Goal: Information Seeking & Learning: Learn about a topic

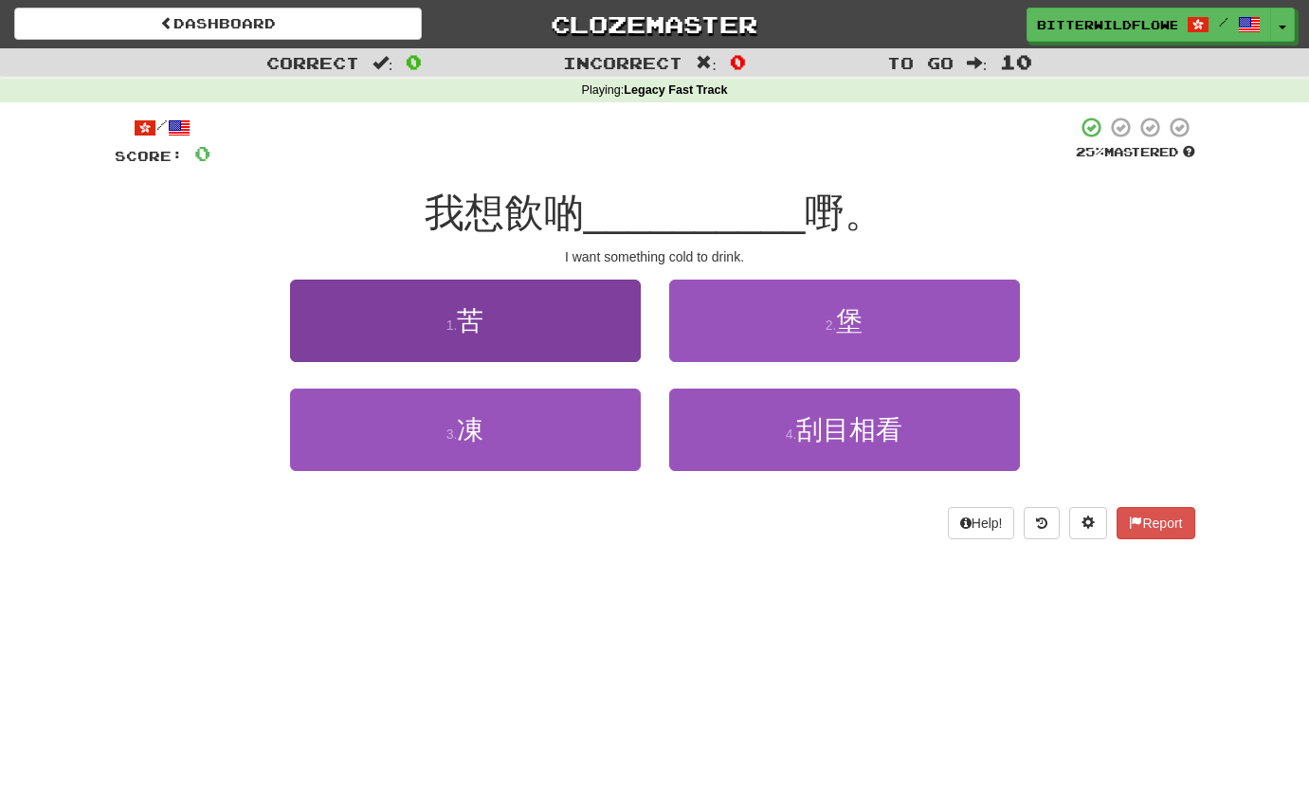
click at [487, 322] on button "1 . 苦" at bounding box center [465, 321] width 351 height 82
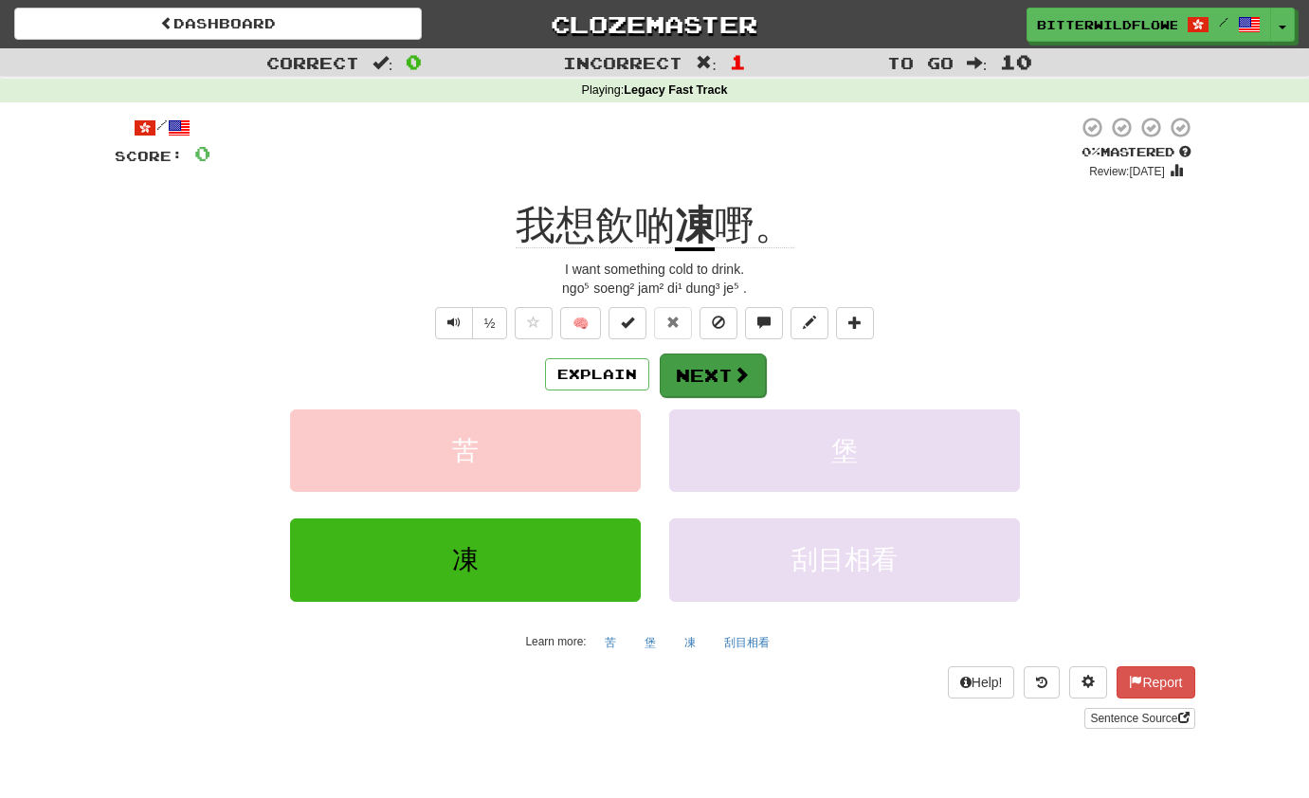
click at [714, 372] on button "Next" at bounding box center [713, 376] width 106 height 44
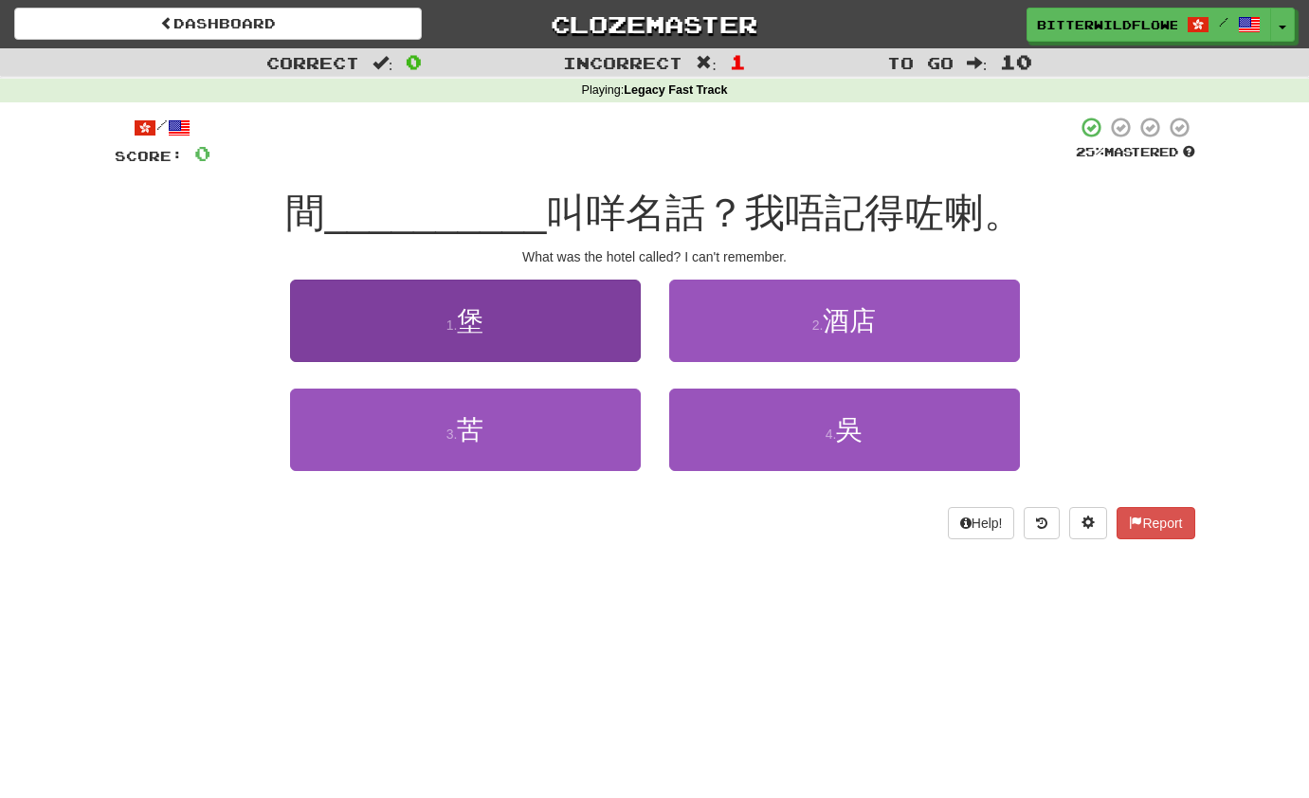
click at [484, 332] on span "堡" at bounding box center [470, 320] width 27 height 29
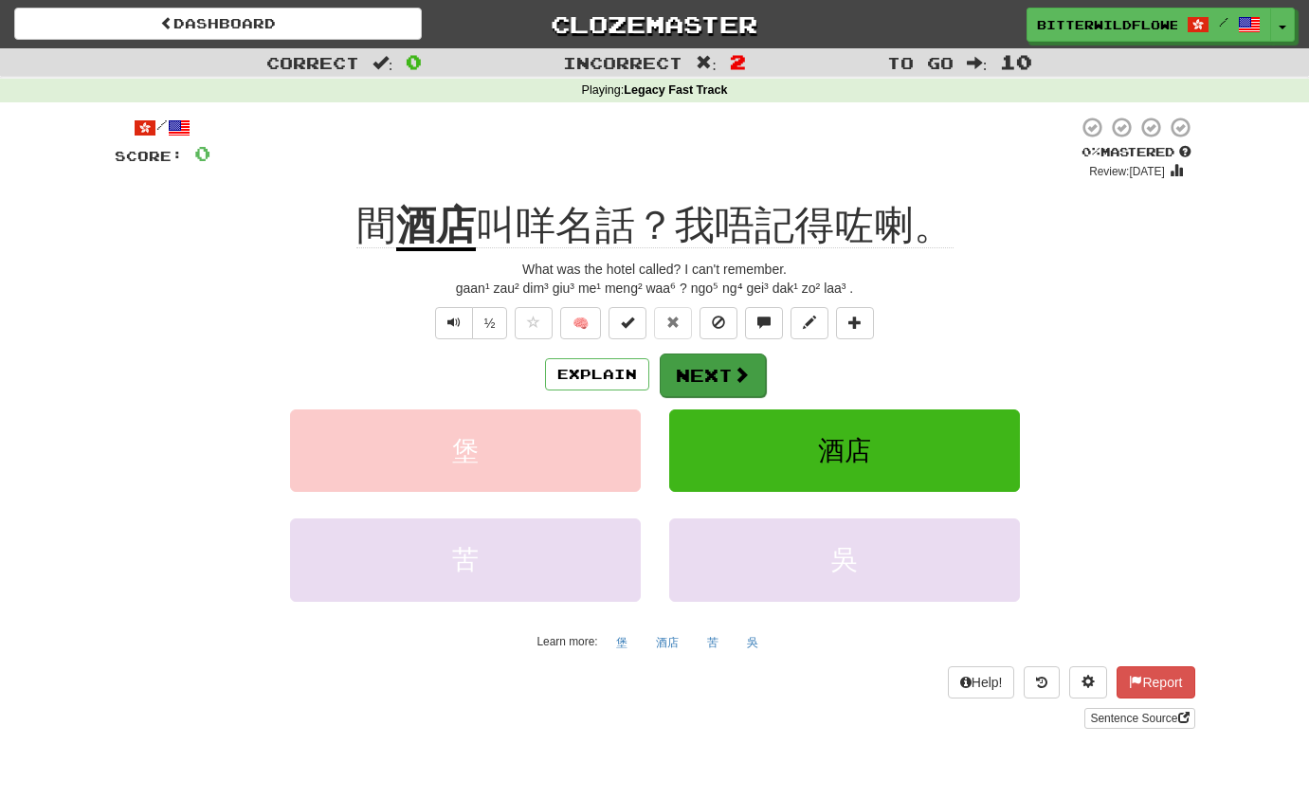
click at [721, 381] on button "Next" at bounding box center [713, 376] width 106 height 44
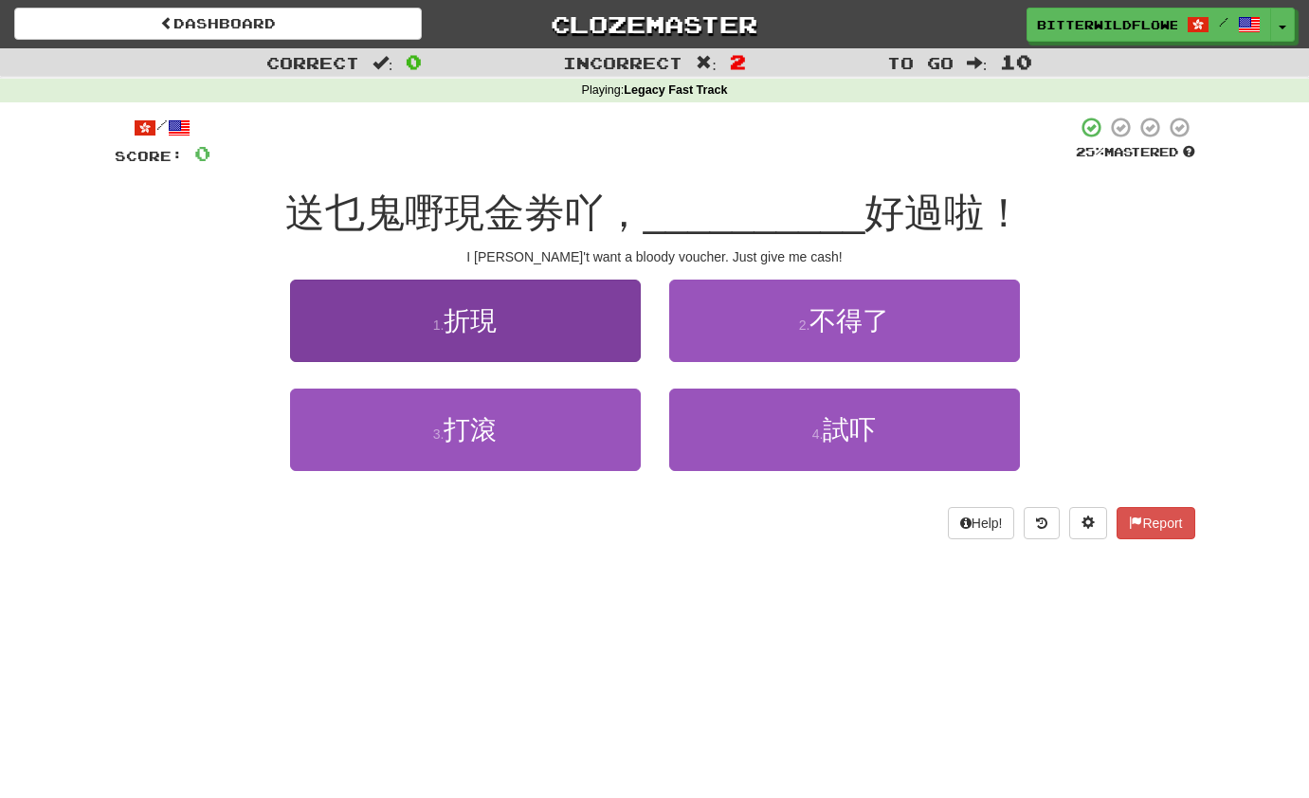
click at [504, 337] on button "1 . 折現" at bounding box center [465, 321] width 351 height 82
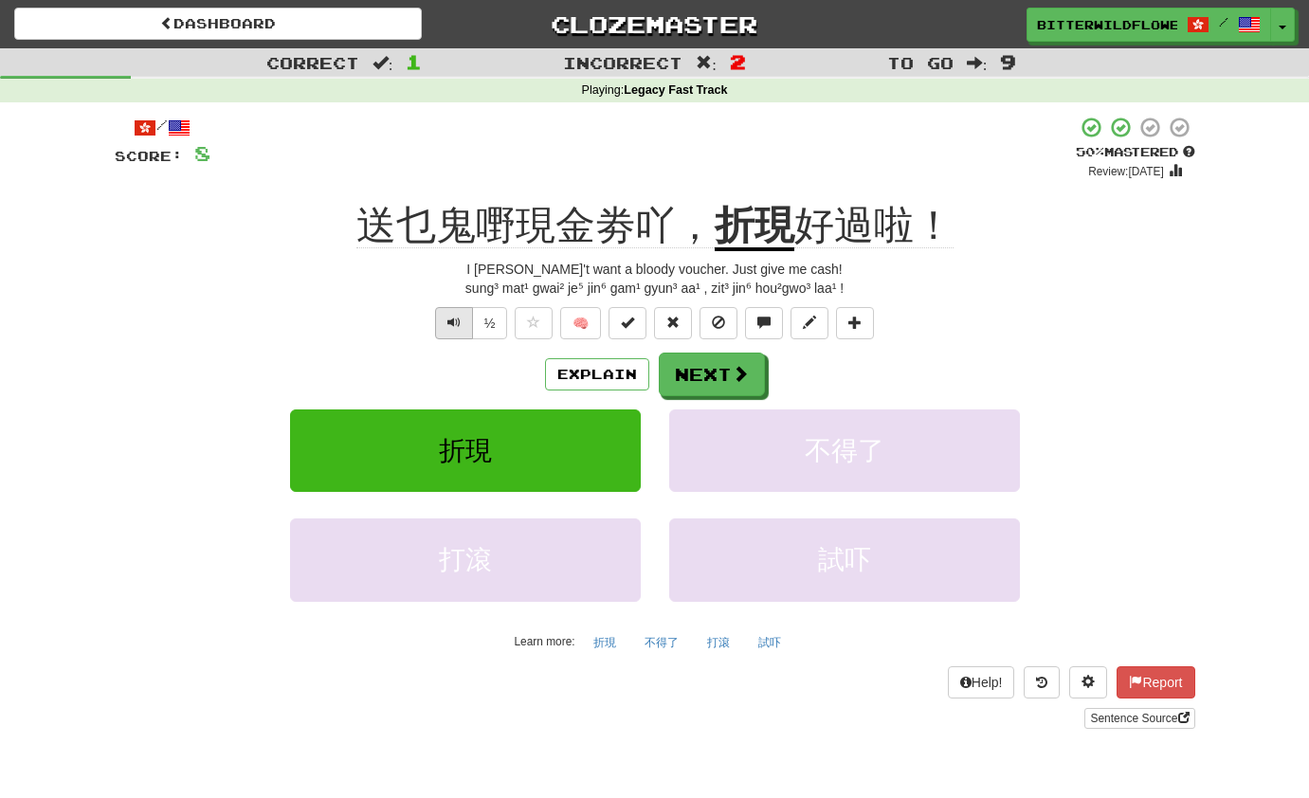
click at [448, 316] on span "Text-to-speech controls" at bounding box center [454, 322] width 13 height 13
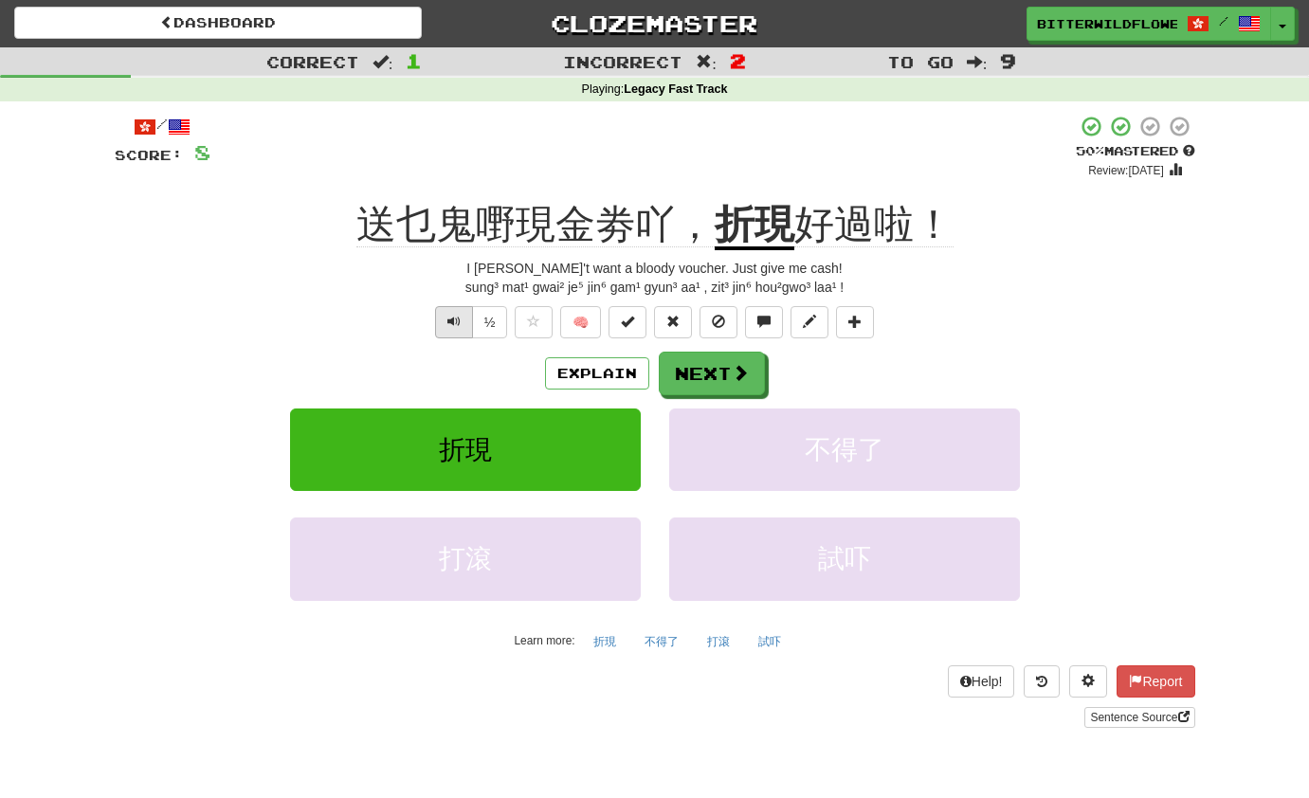
click at [443, 317] on button "Text-to-speech controls" at bounding box center [454, 322] width 38 height 32
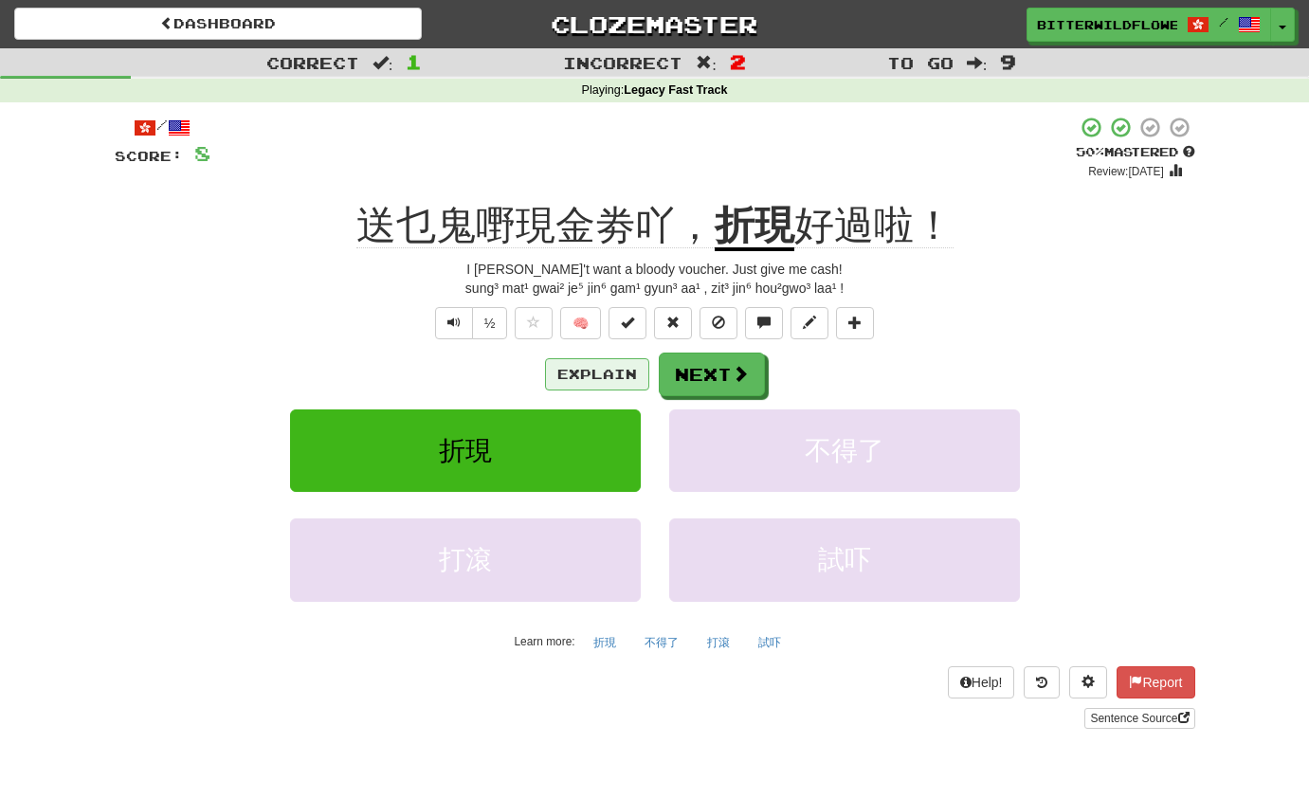
scroll to position [0, 1]
click at [616, 374] on button "Explain" at bounding box center [597, 374] width 104 height 32
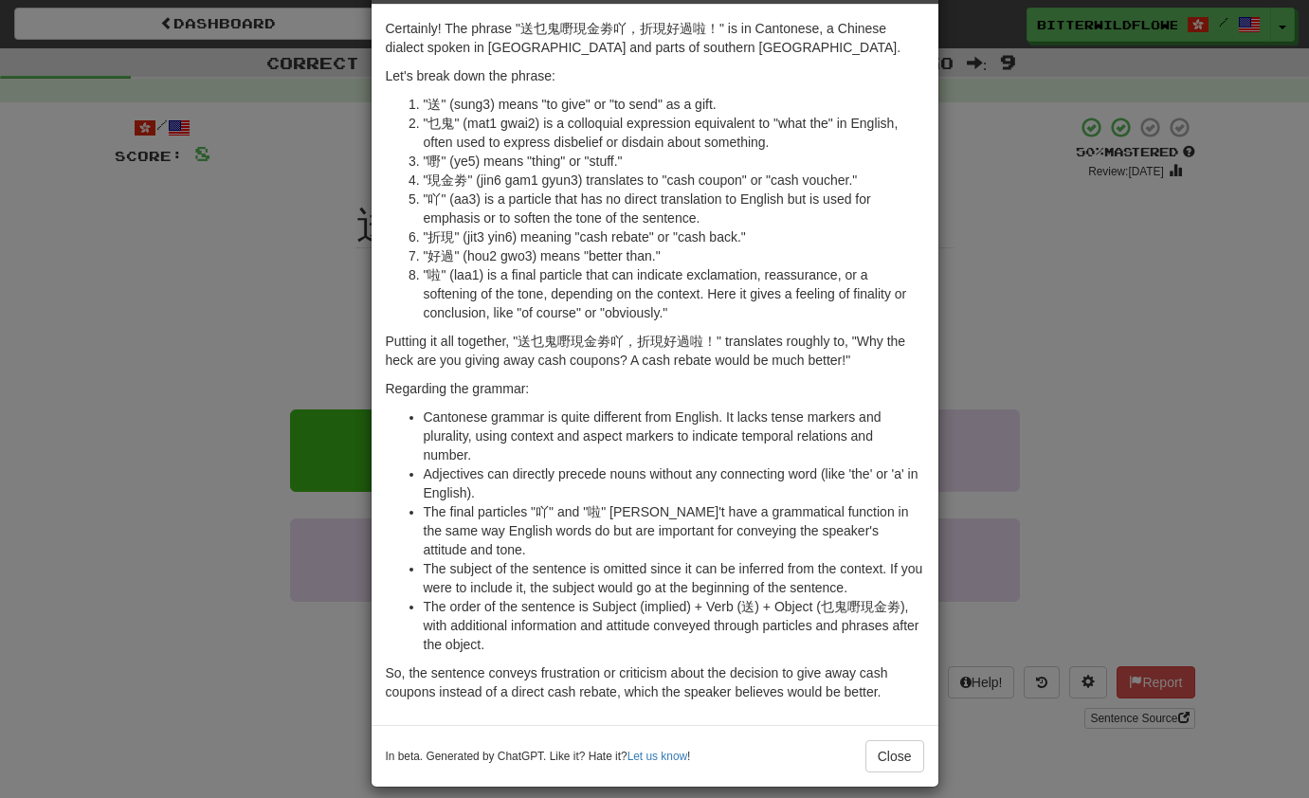
scroll to position [72, 0]
click at [899, 741] on button "Close" at bounding box center [895, 757] width 59 height 32
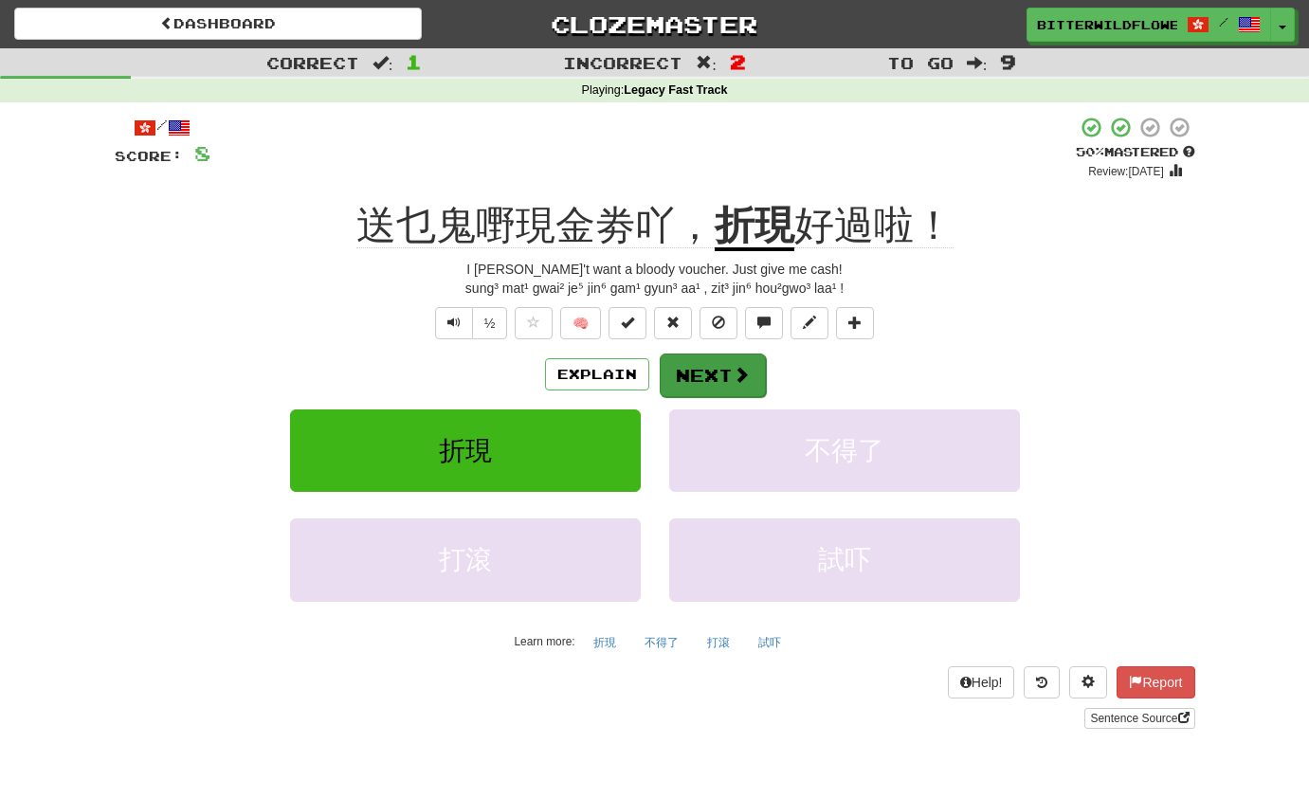
click at [713, 377] on button "Next" at bounding box center [713, 376] width 106 height 44
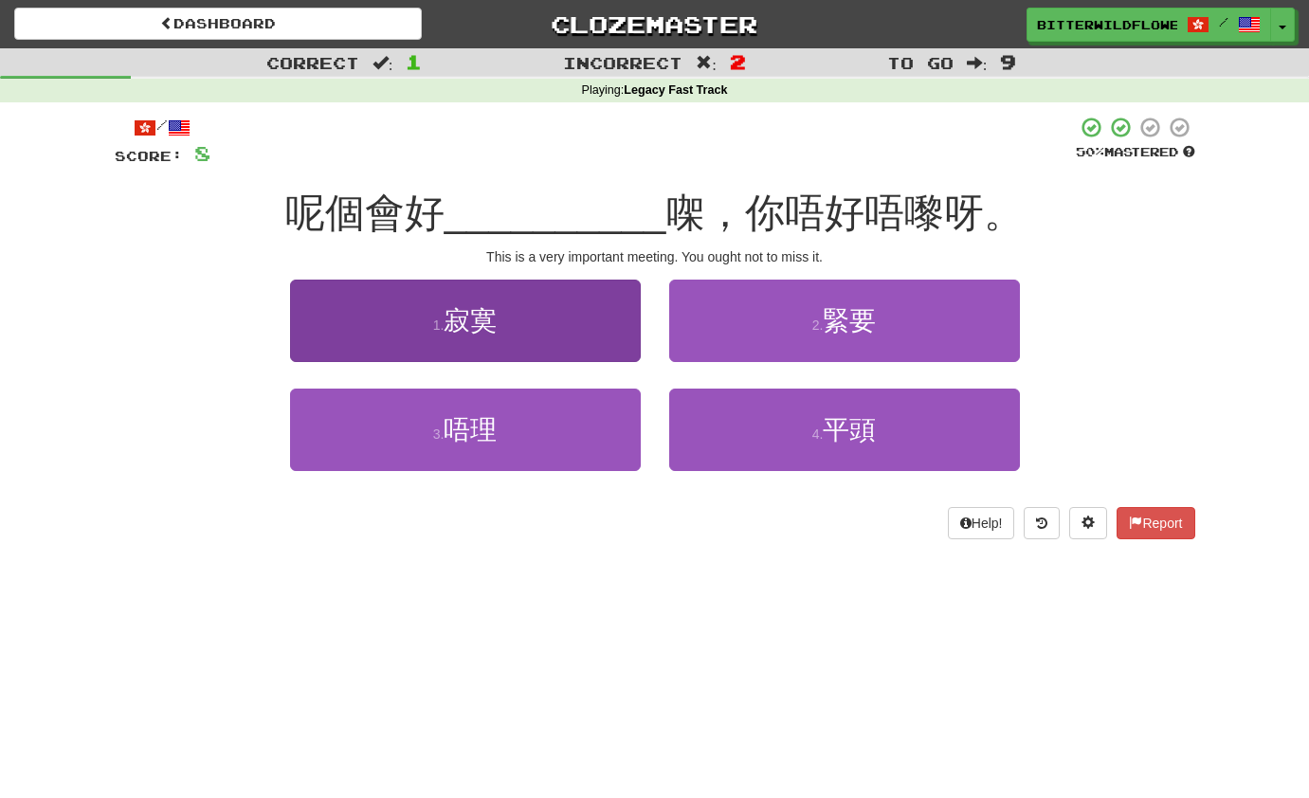
click at [502, 341] on button "1 . 寂寞" at bounding box center [465, 321] width 351 height 82
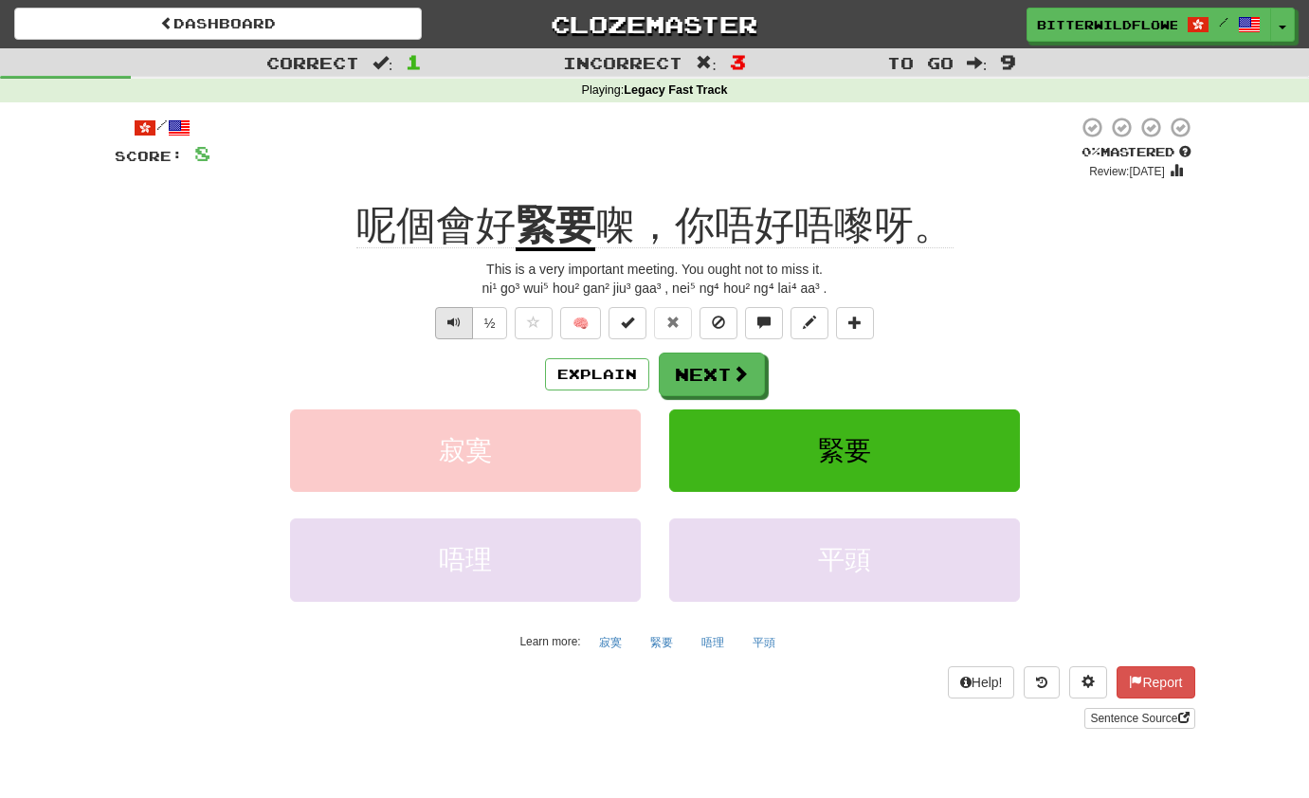
click at [453, 320] on span "Text-to-speech controls" at bounding box center [454, 322] width 13 height 13
click at [709, 375] on button "Next" at bounding box center [713, 376] width 106 height 44
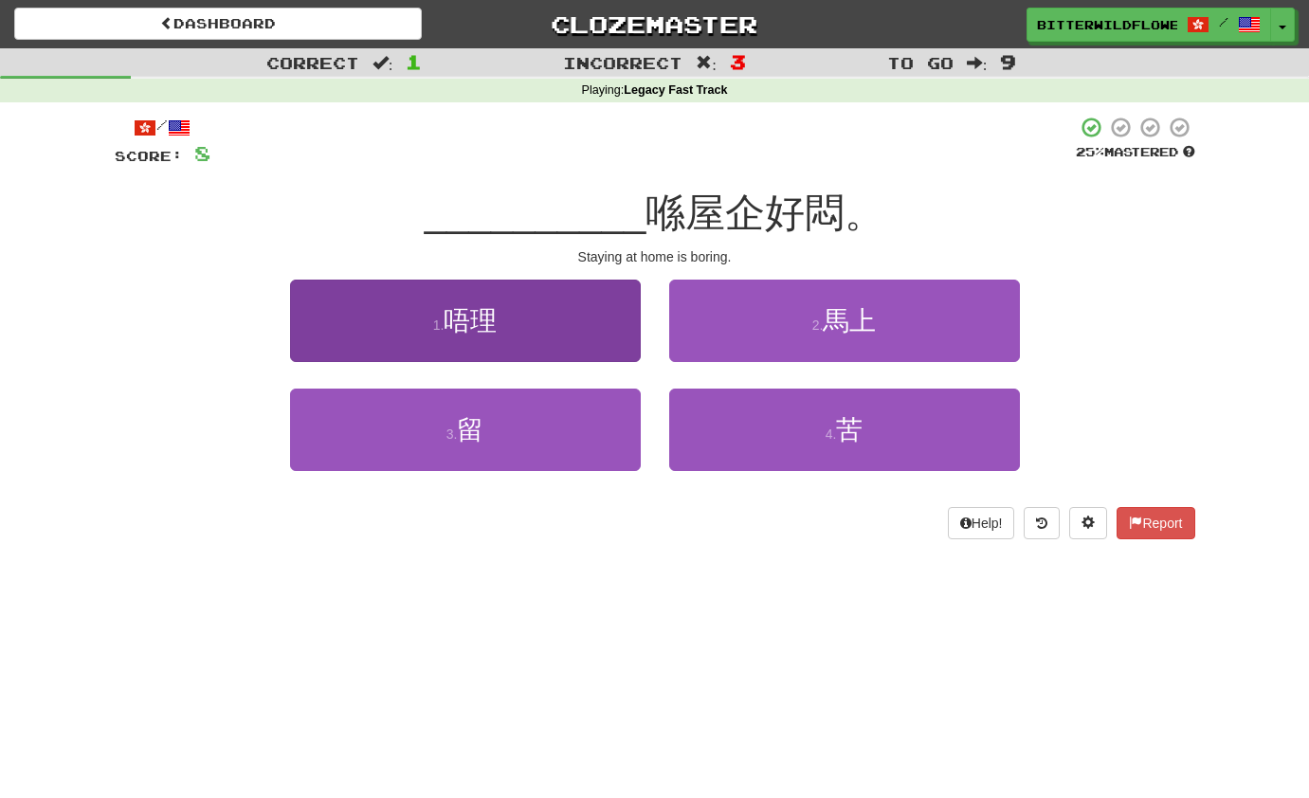
click at [476, 317] on span "唔理" at bounding box center [470, 320] width 53 height 29
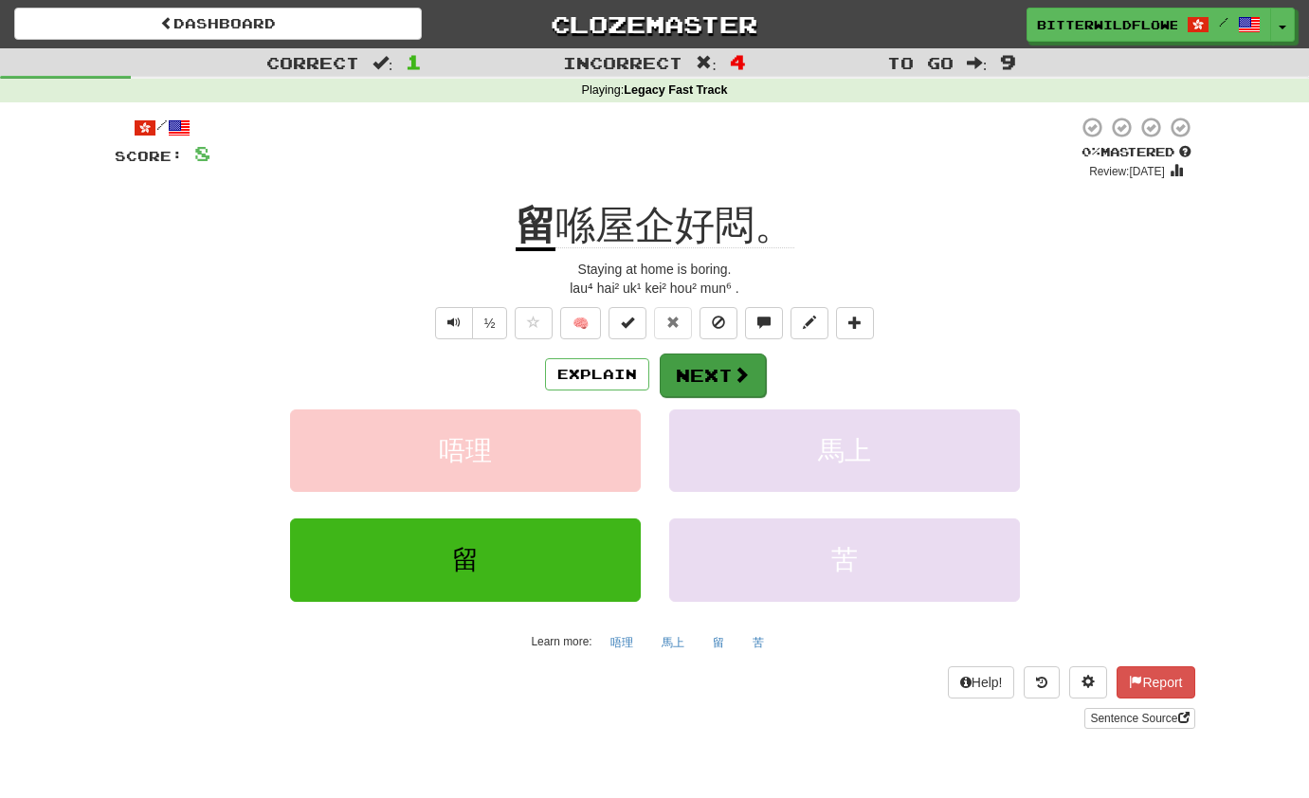
click at [708, 363] on button "Next" at bounding box center [713, 376] width 106 height 44
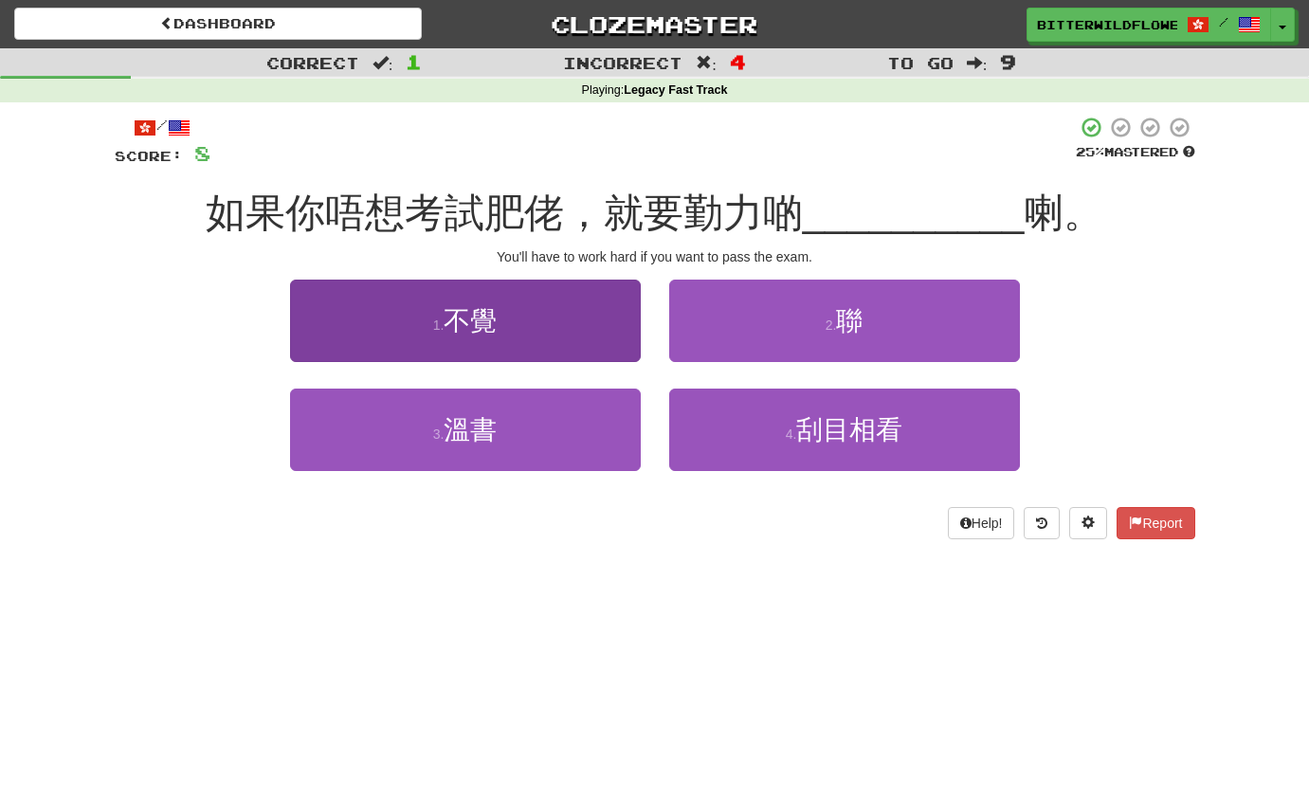
click at [485, 338] on button "1 . 不覺" at bounding box center [465, 321] width 351 height 82
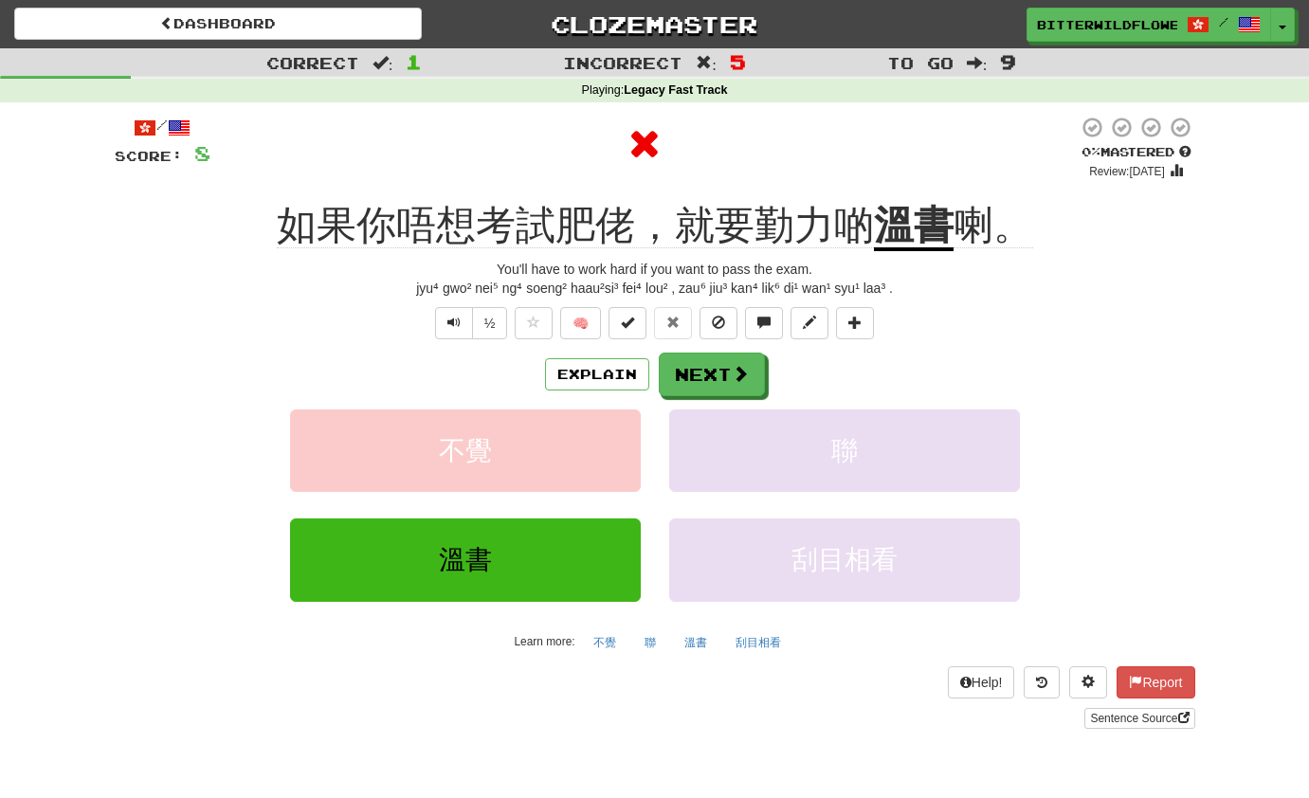
scroll to position [0, 0]
click at [455, 326] on span "Text-to-speech controls" at bounding box center [454, 322] width 13 height 13
click at [695, 373] on button "Next" at bounding box center [713, 376] width 106 height 44
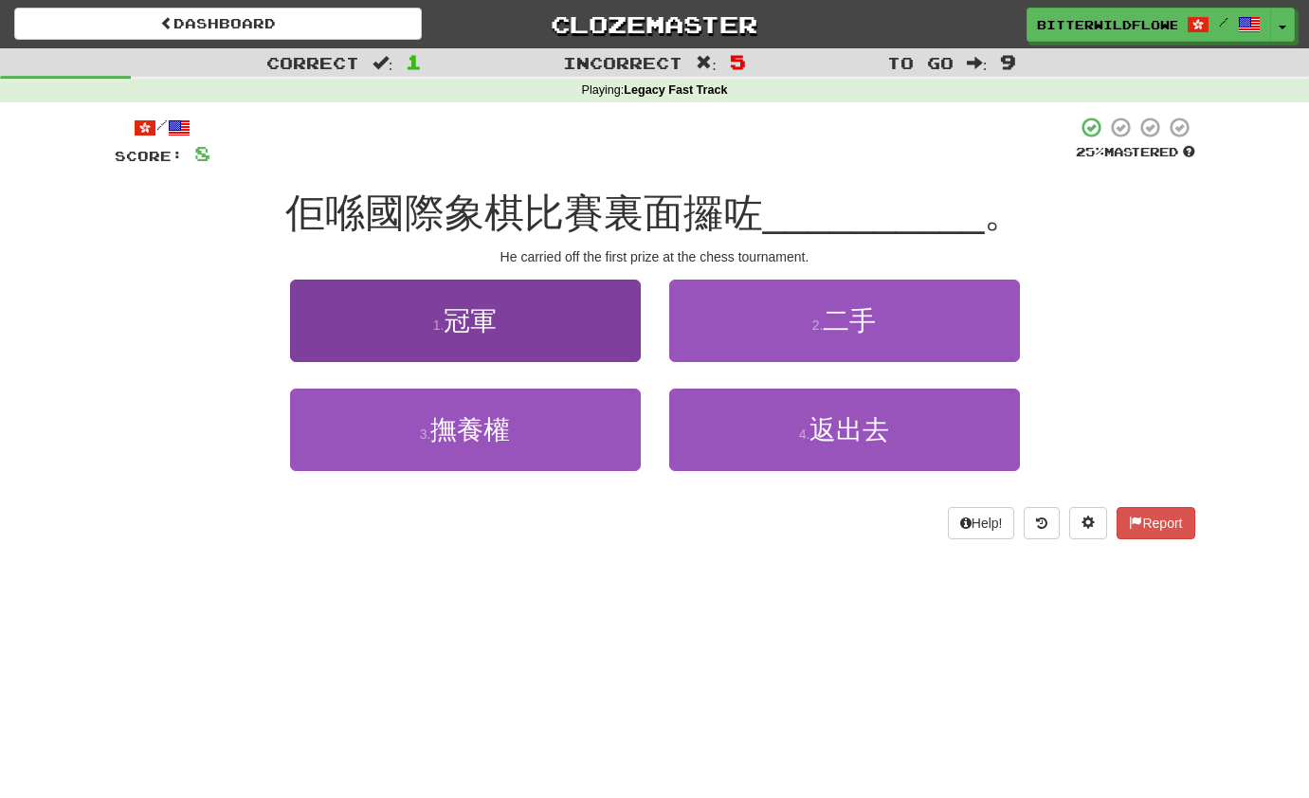
click at [463, 319] on span "冠軍" at bounding box center [470, 320] width 53 height 29
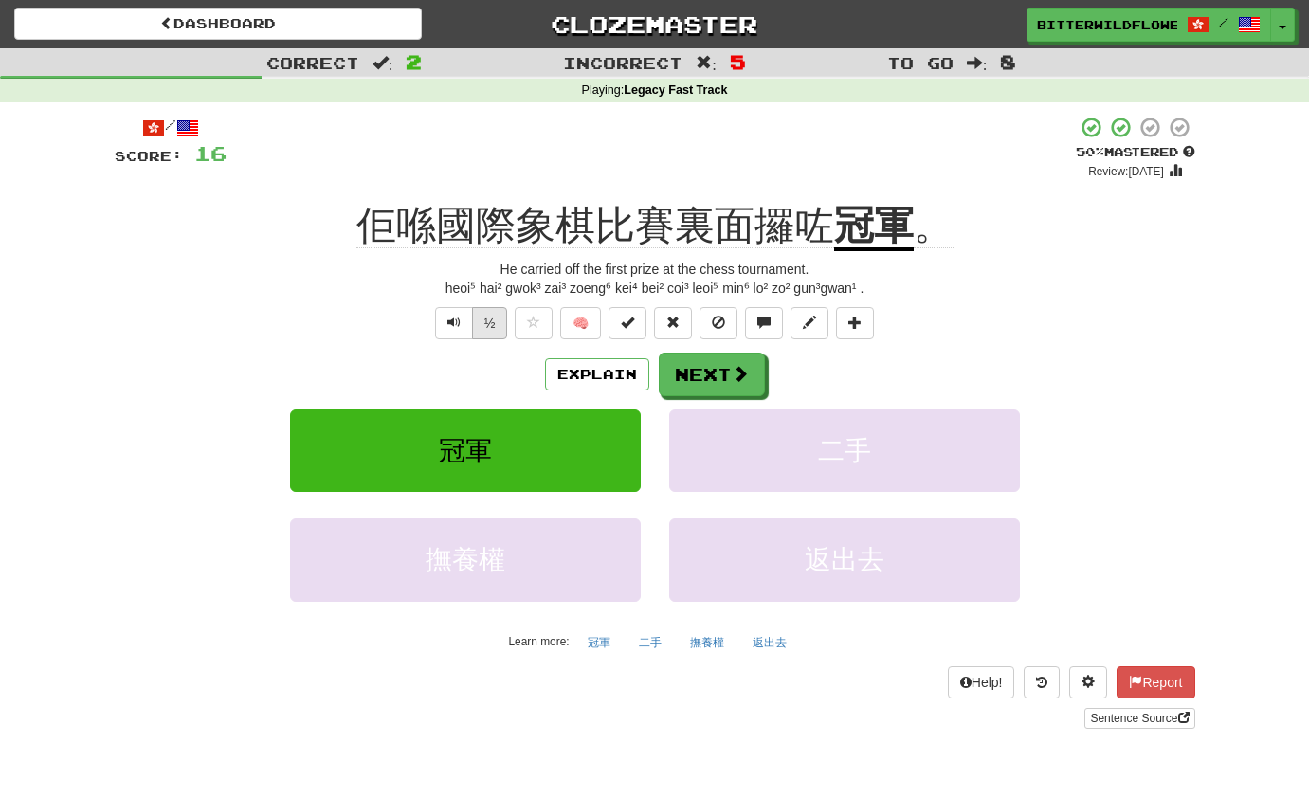
click at [496, 322] on button "½" at bounding box center [490, 323] width 36 height 32
click at [597, 371] on button "Explain" at bounding box center [597, 374] width 104 height 32
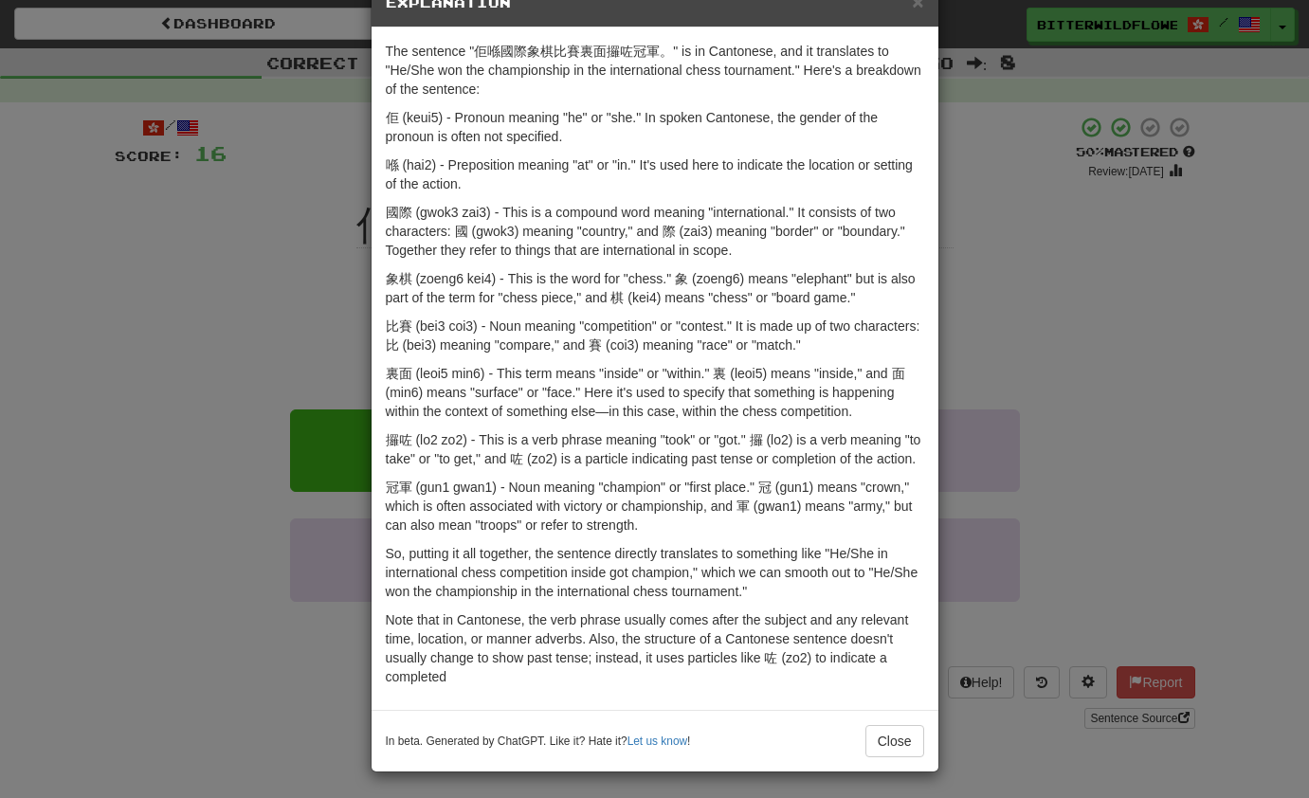
scroll to position [57, 0]
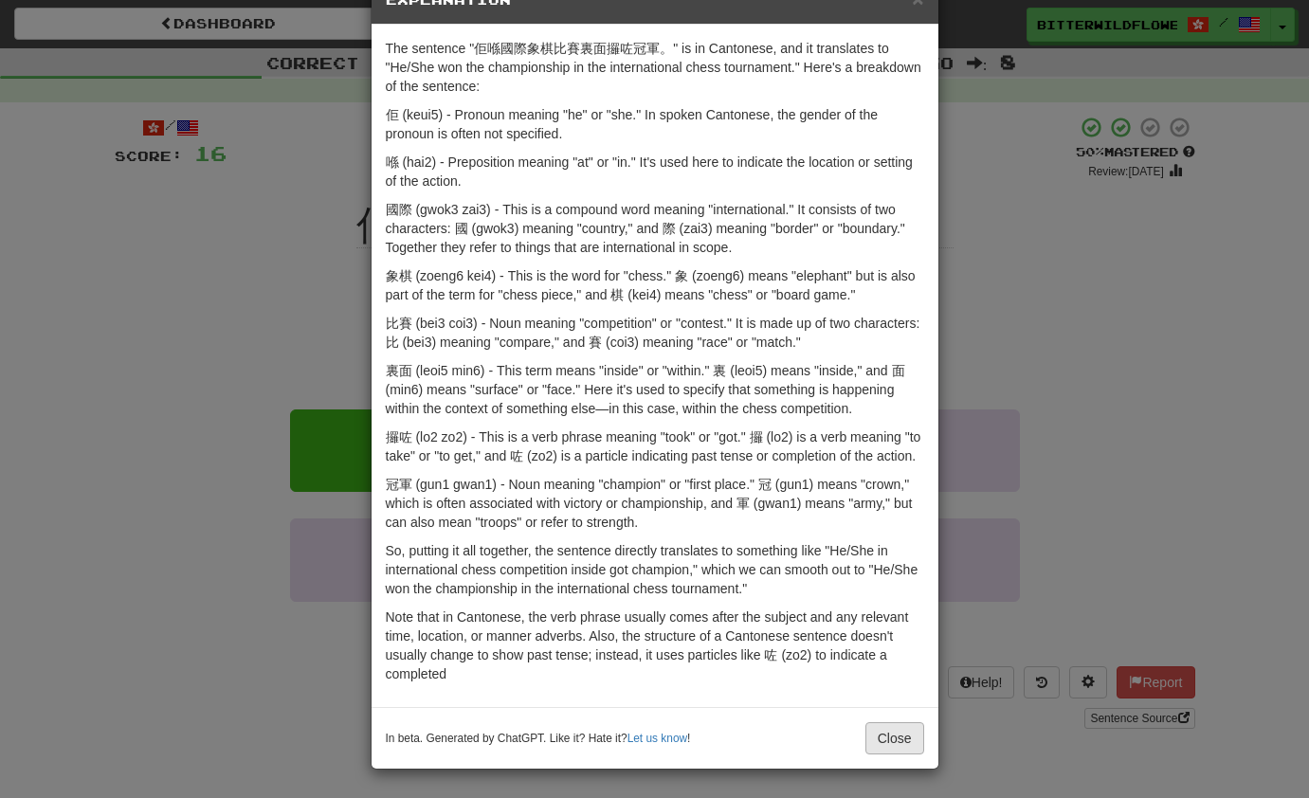
click at [893, 746] on button "Close" at bounding box center [895, 738] width 59 height 32
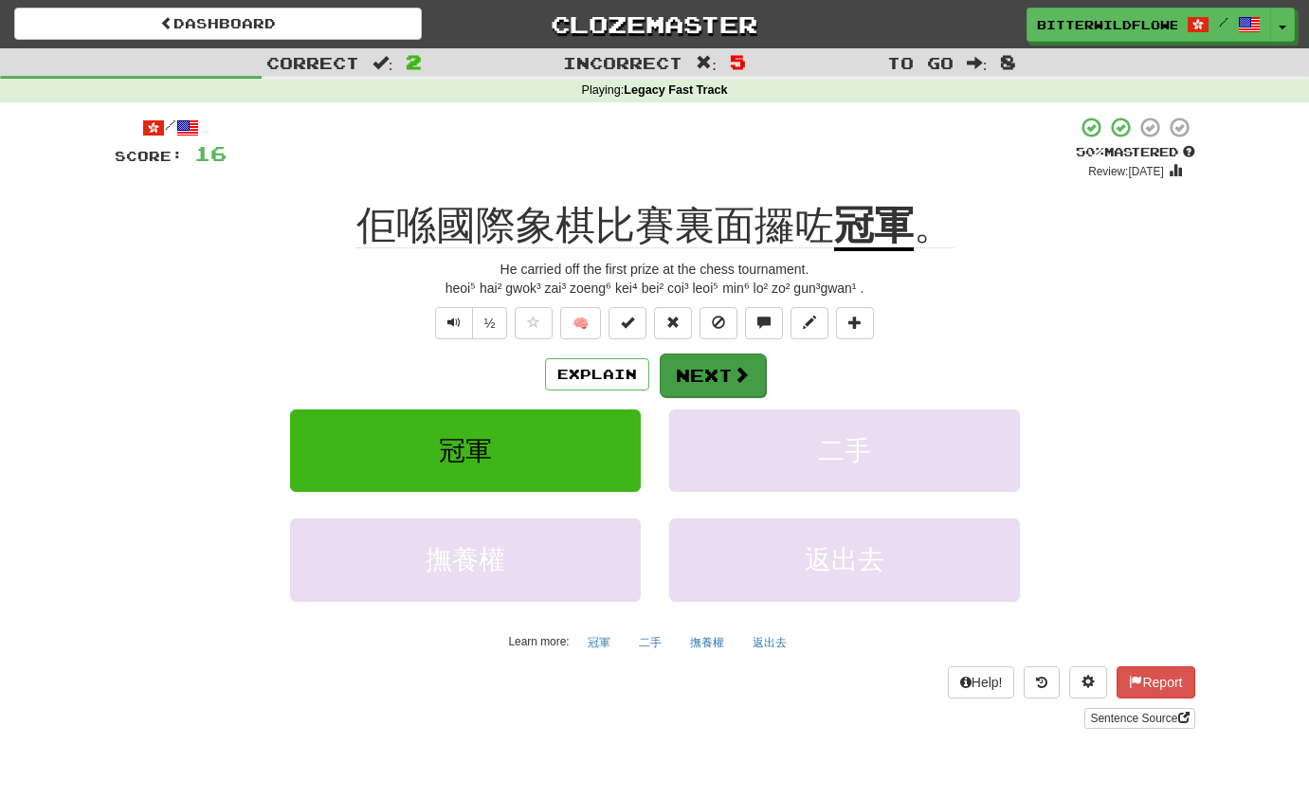
click at [723, 373] on button "Next" at bounding box center [713, 376] width 106 height 44
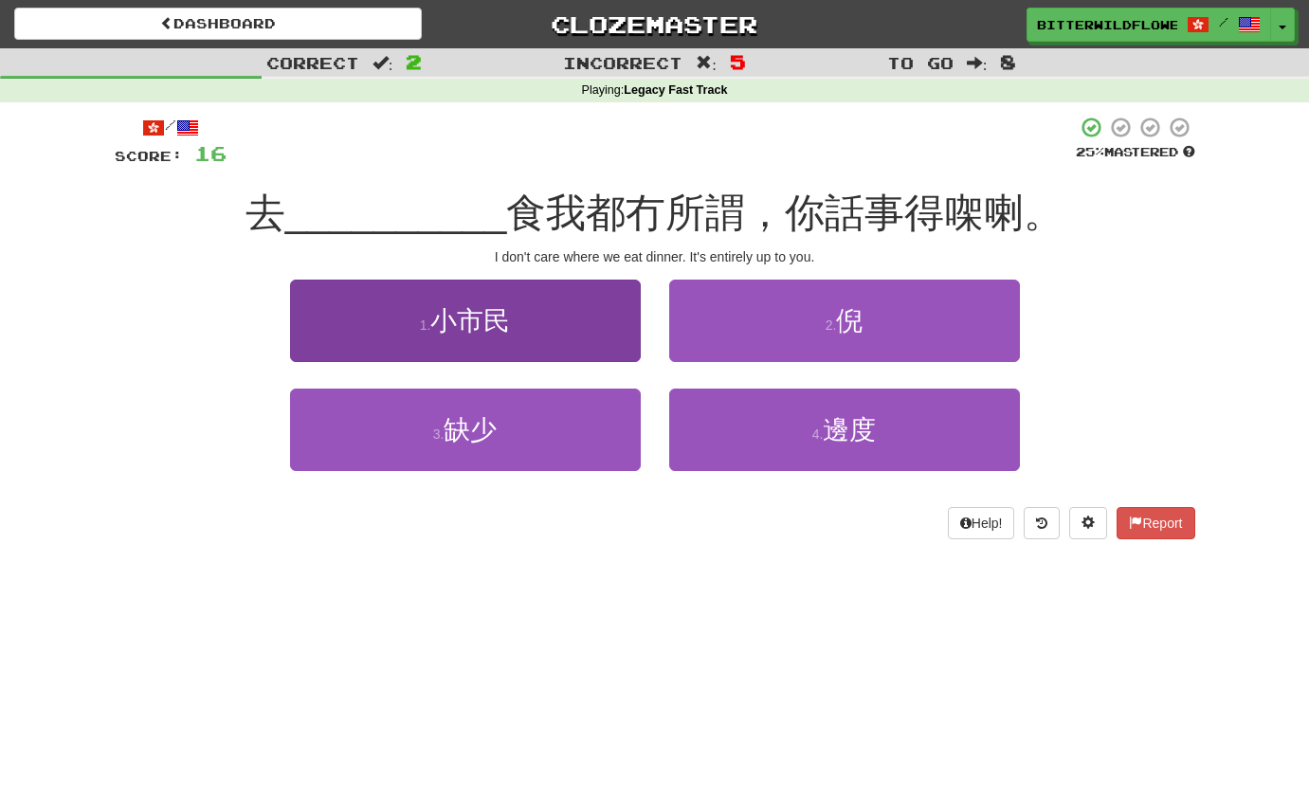
click at [496, 324] on span "小市民" at bounding box center [470, 320] width 80 height 29
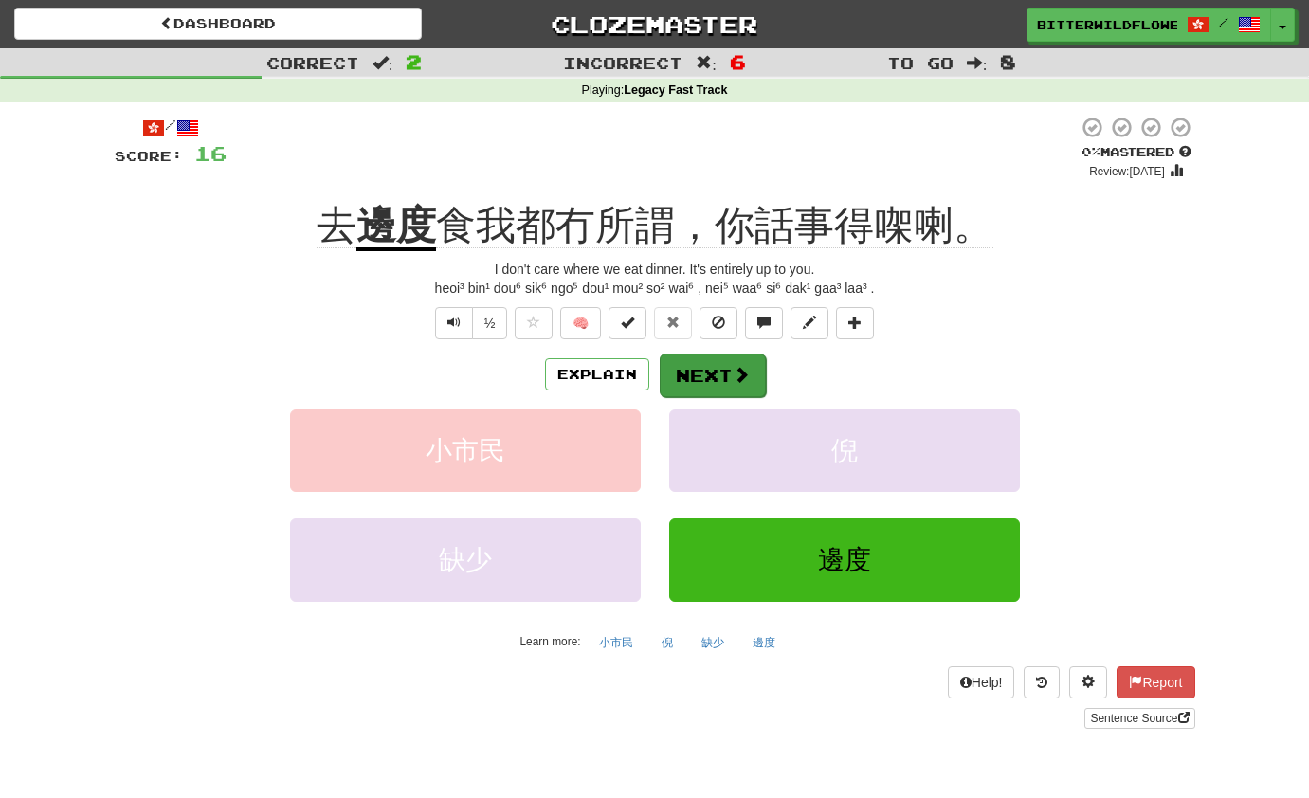
click at [705, 371] on button "Next" at bounding box center [713, 376] width 106 height 44
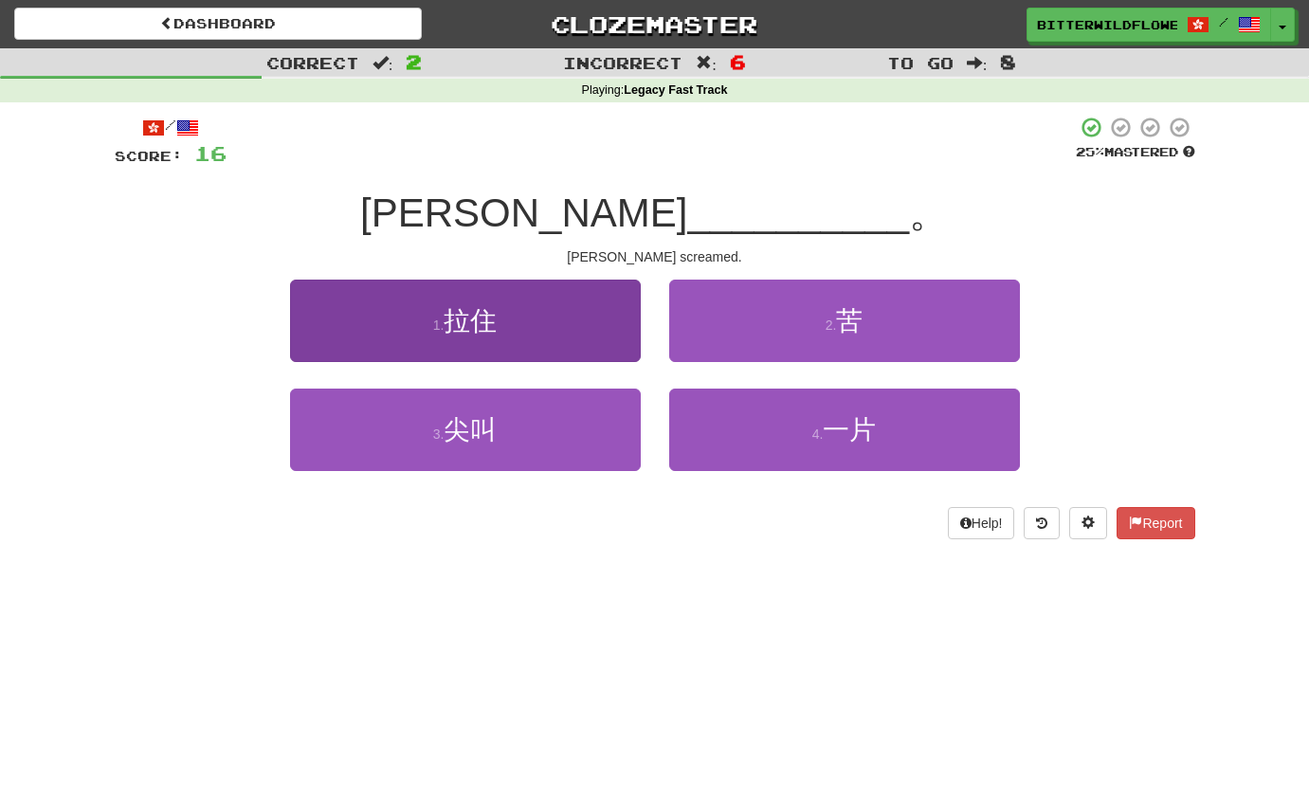
click at [520, 325] on button "1 . 拉住" at bounding box center [465, 321] width 351 height 82
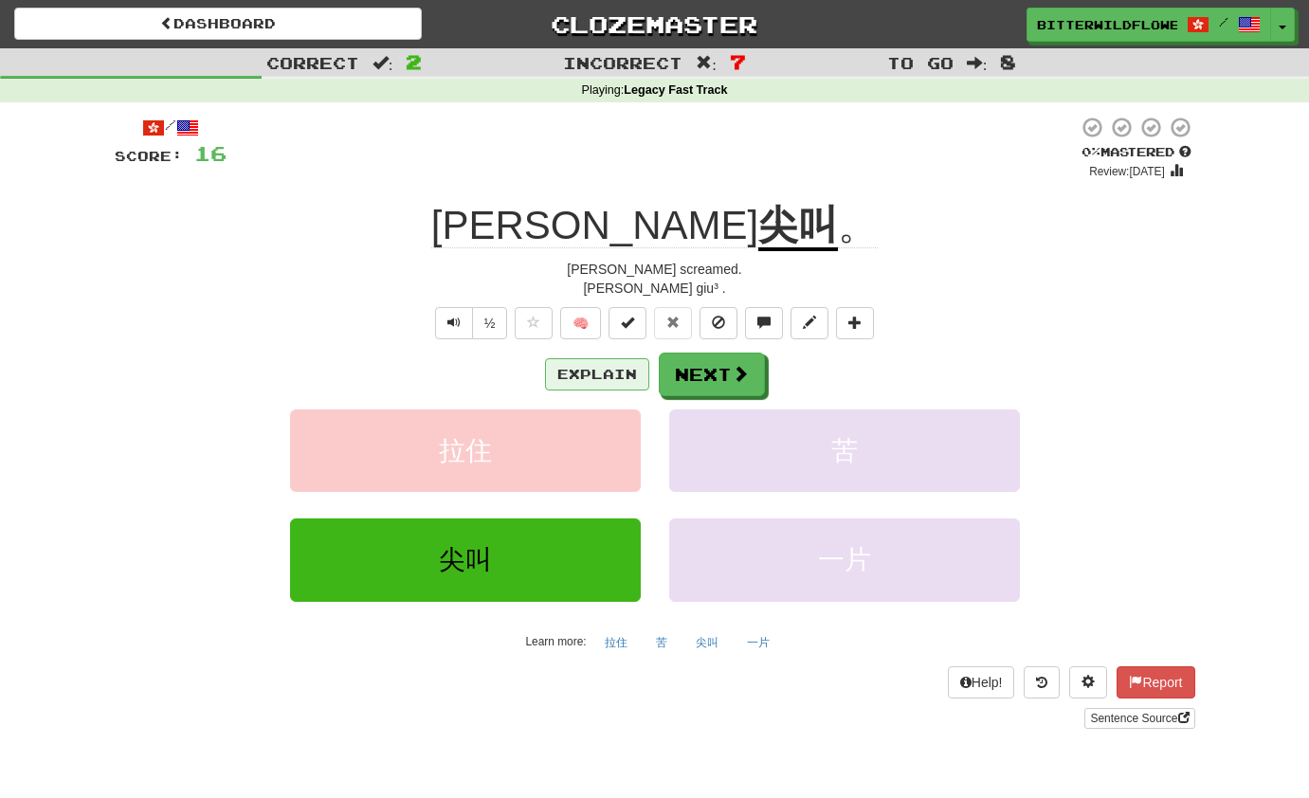
click at [610, 367] on button "Explain" at bounding box center [597, 374] width 104 height 32
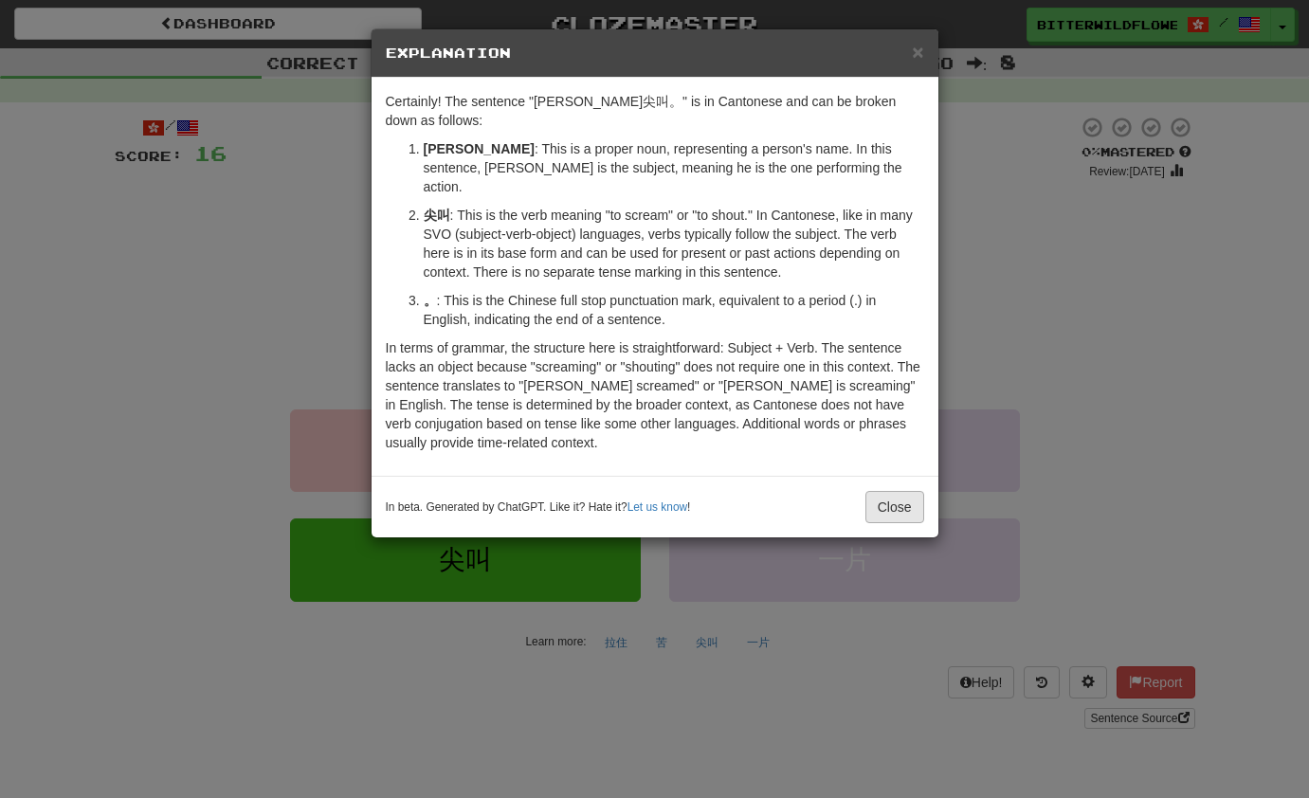
click at [902, 491] on button "Close" at bounding box center [895, 507] width 59 height 32
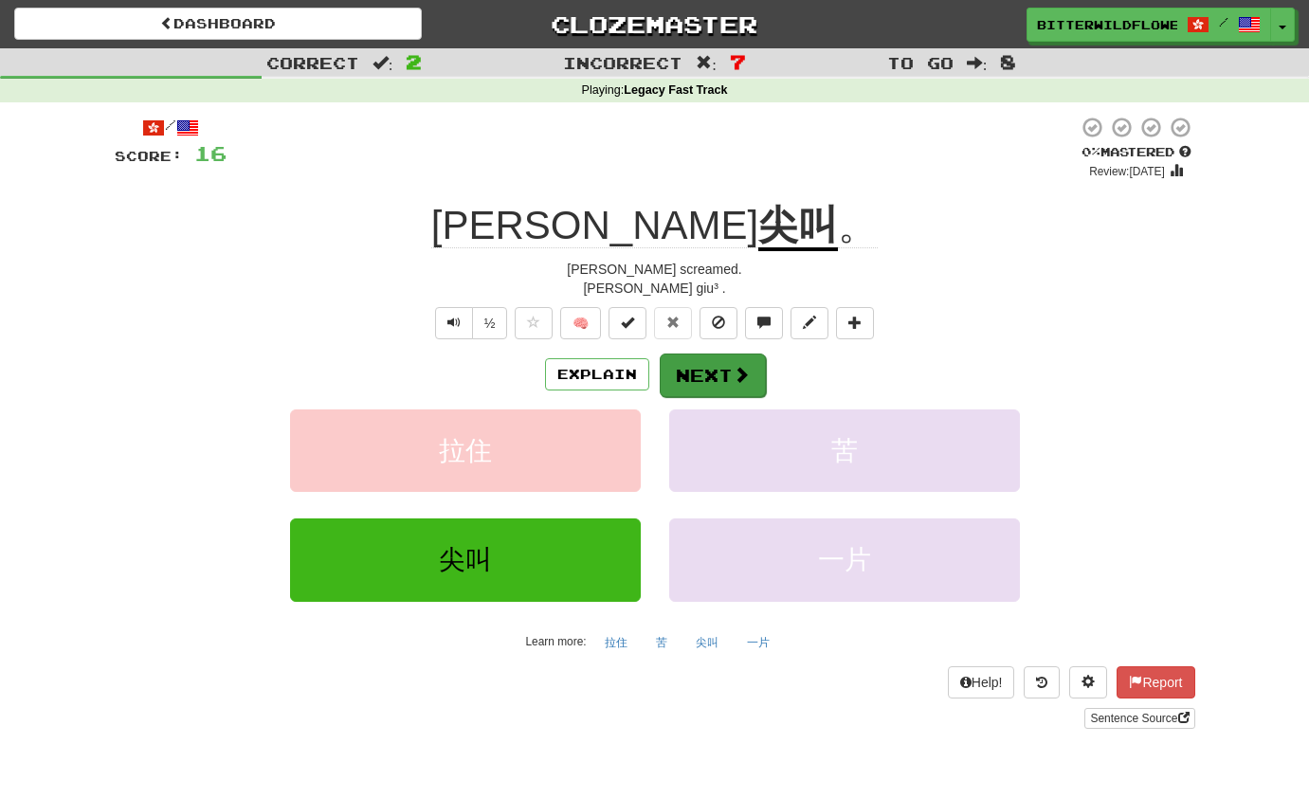
click at [693, 365] on button "Next" at bounding box center [713, 376] width 106 height 44
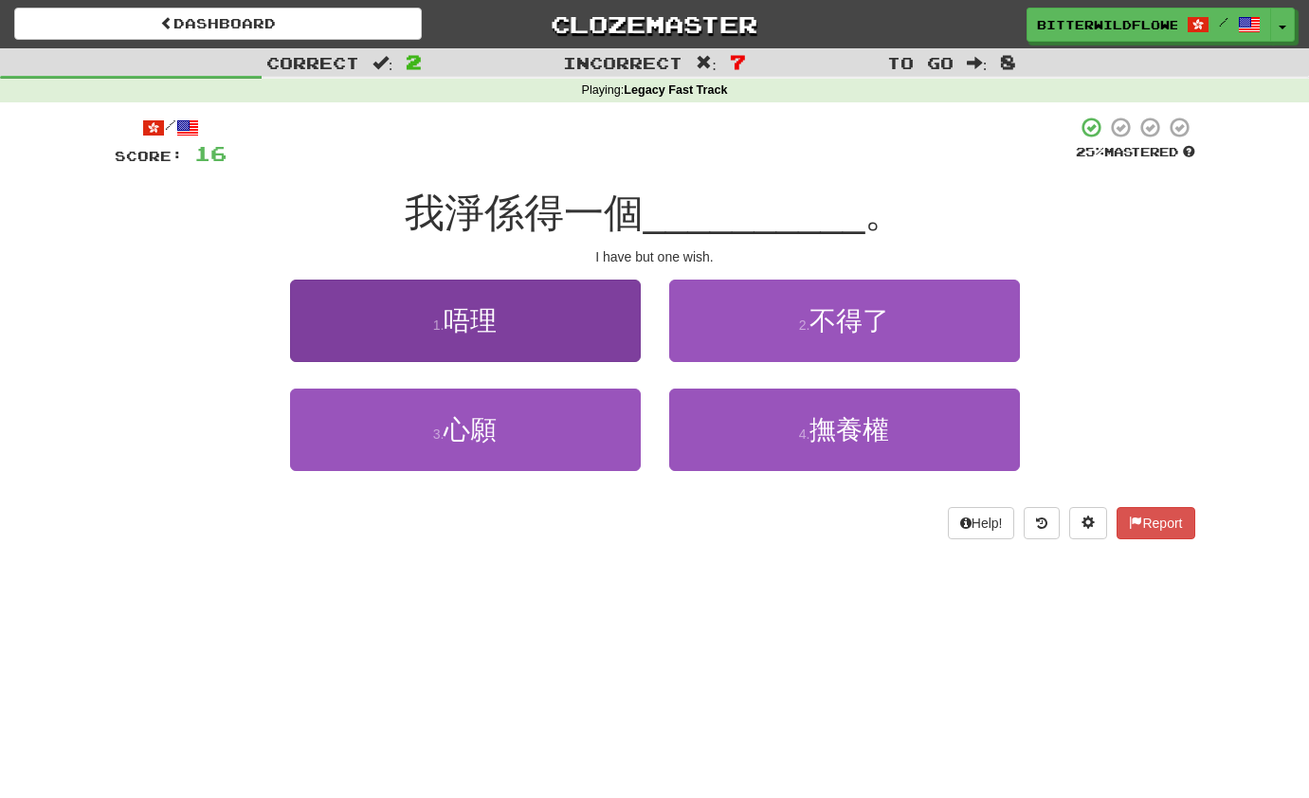
click at [516, 338] on button "1 . 唔理" at bounding box center [465, 321] width 351 height 82
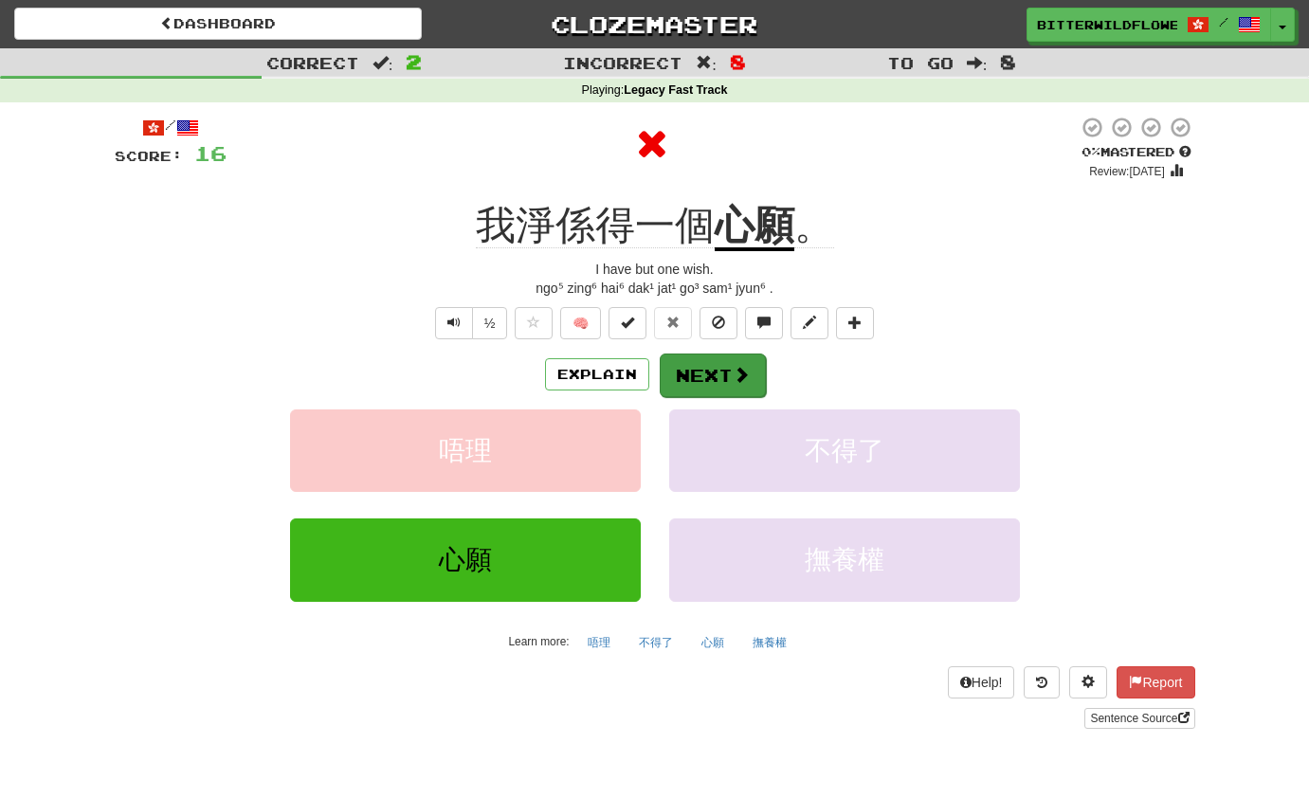
scroll to position [0, 0]
click at [712, 371] on button "Next" at bounding box center [713, 376] width 106 height 44
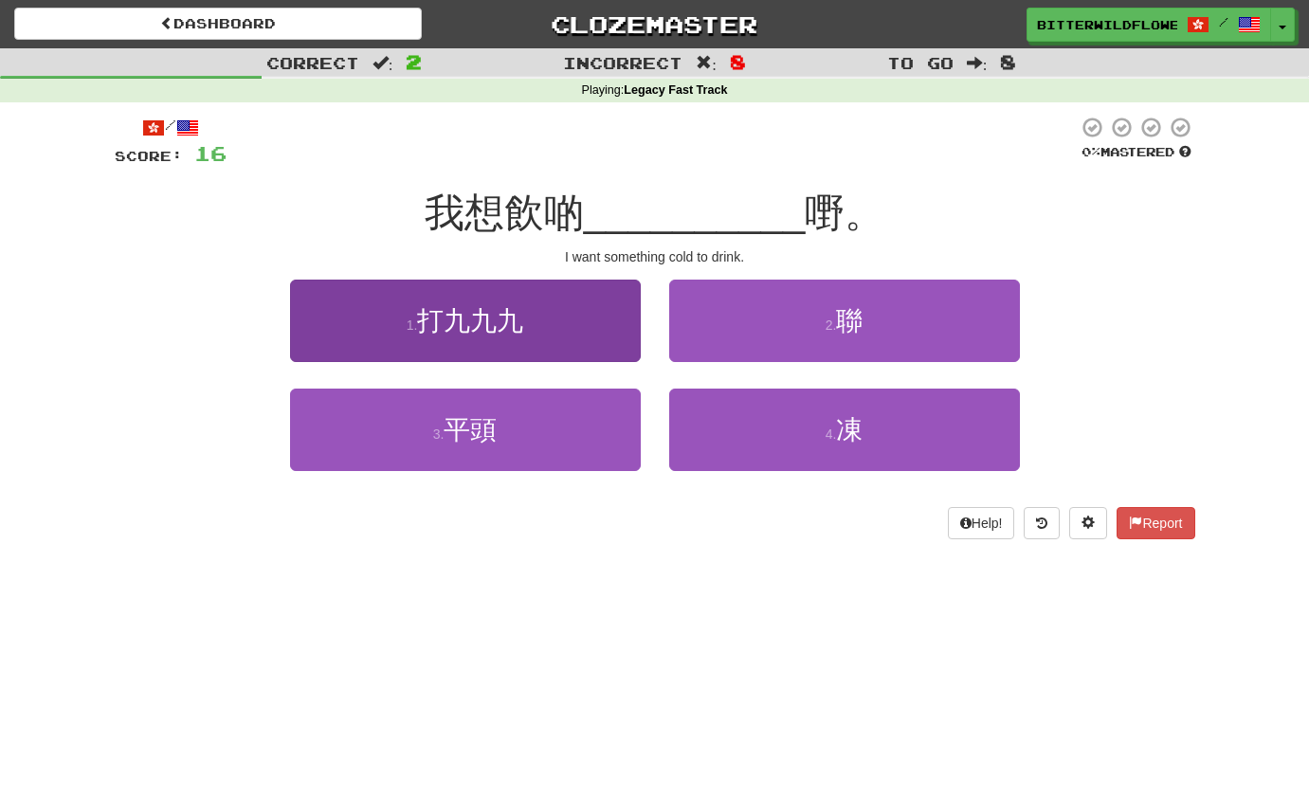
click at [487, 328] on span "打九九九" at bounding box center [470, 320] width 106 height 29
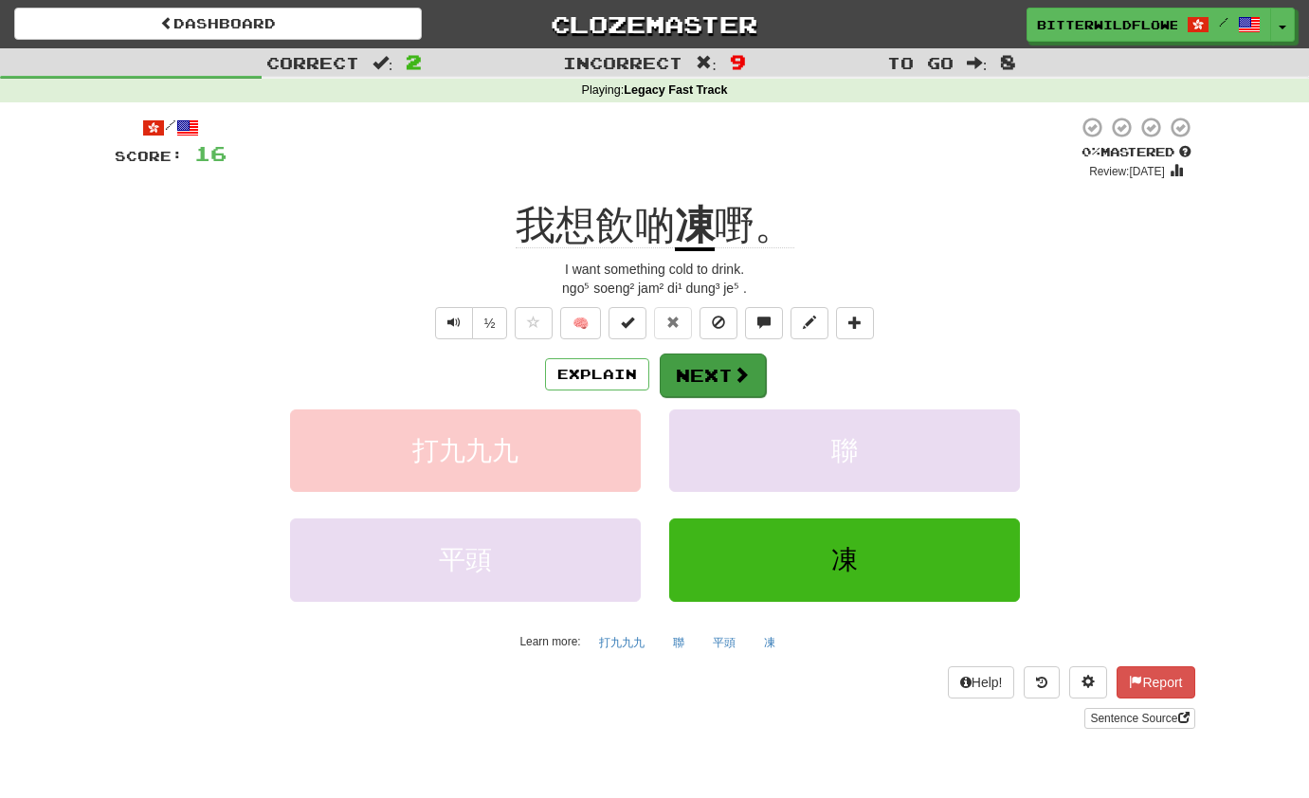
click at [717, 367] on button "Next" at bounding box center [713, 376] width 106 height 44
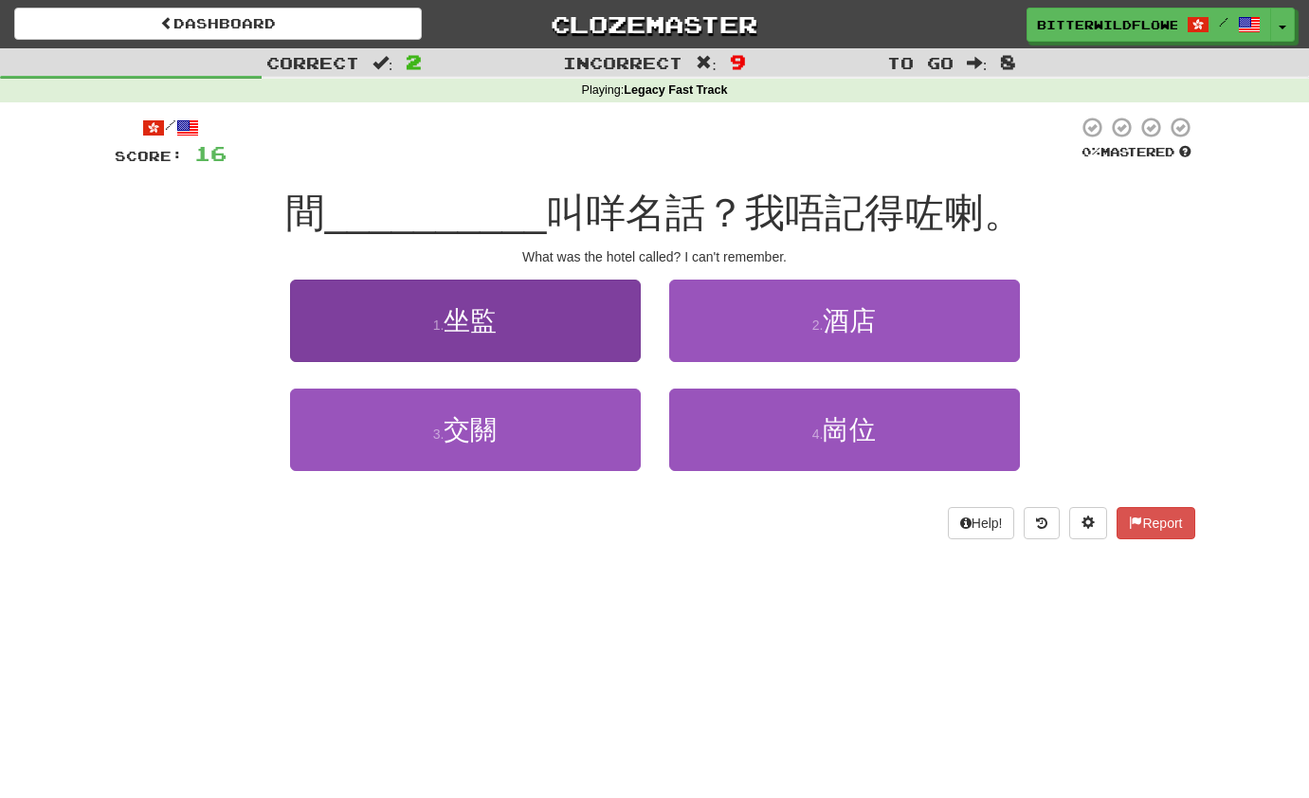
click at [543, 332] on button "1 . 坐監" at bounding box center [465, 321] width 351 height 82
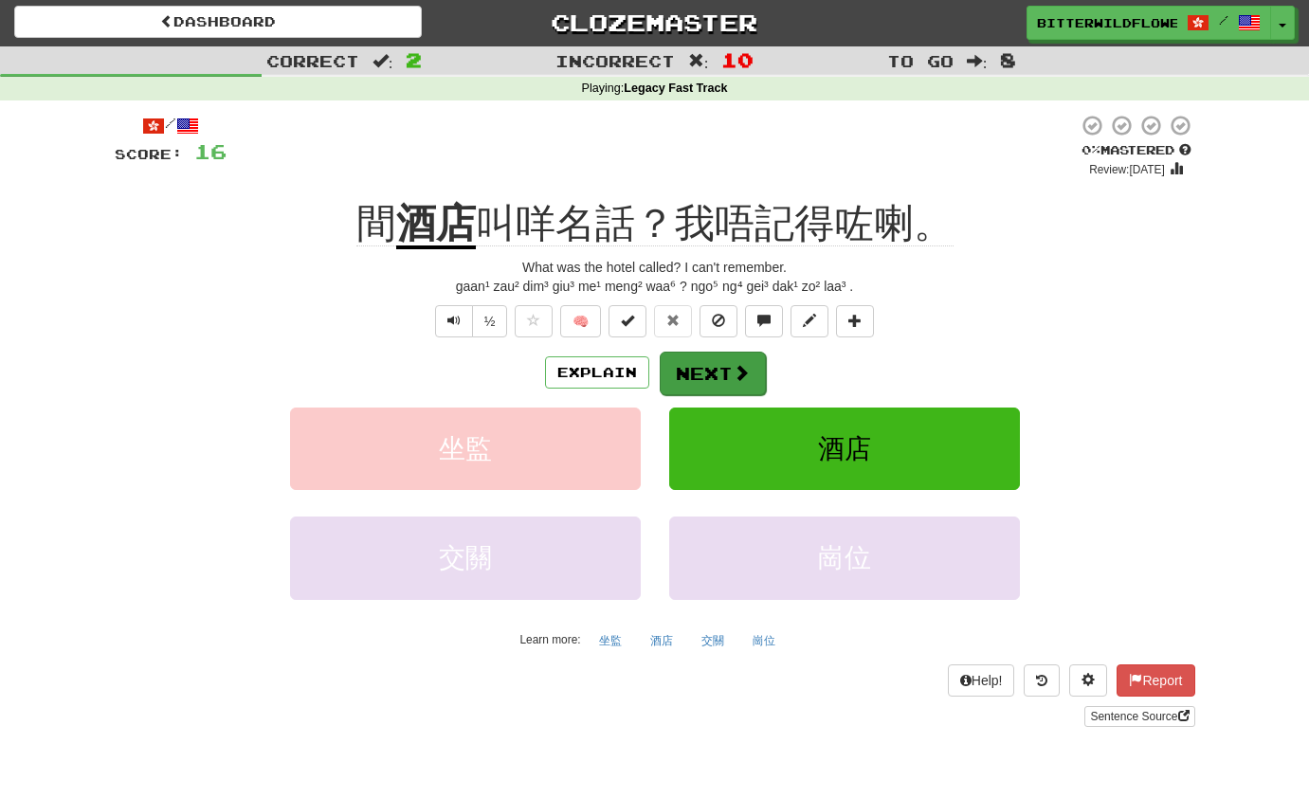
scroll to position [0, 1]
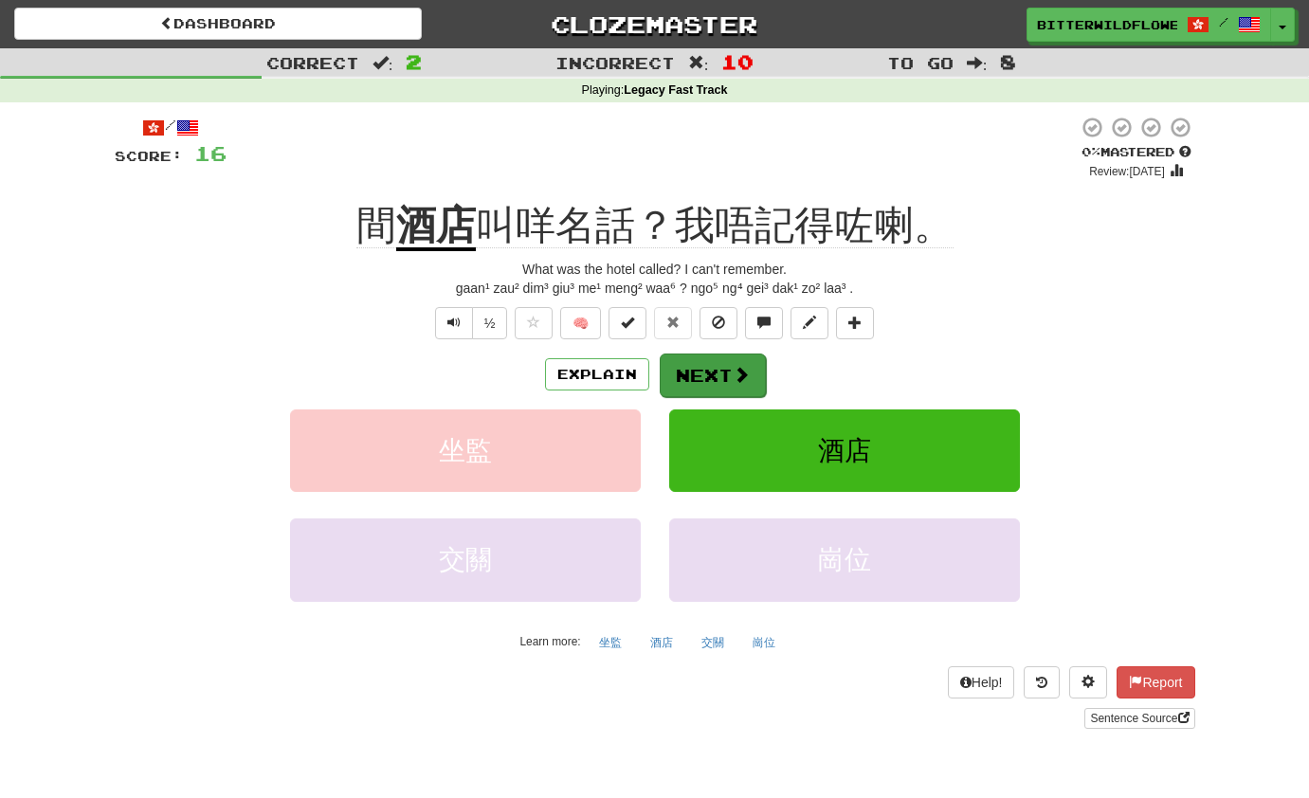
click at [707, 368] on button "Next" at bounding box center [713, 376] width 106 height 44
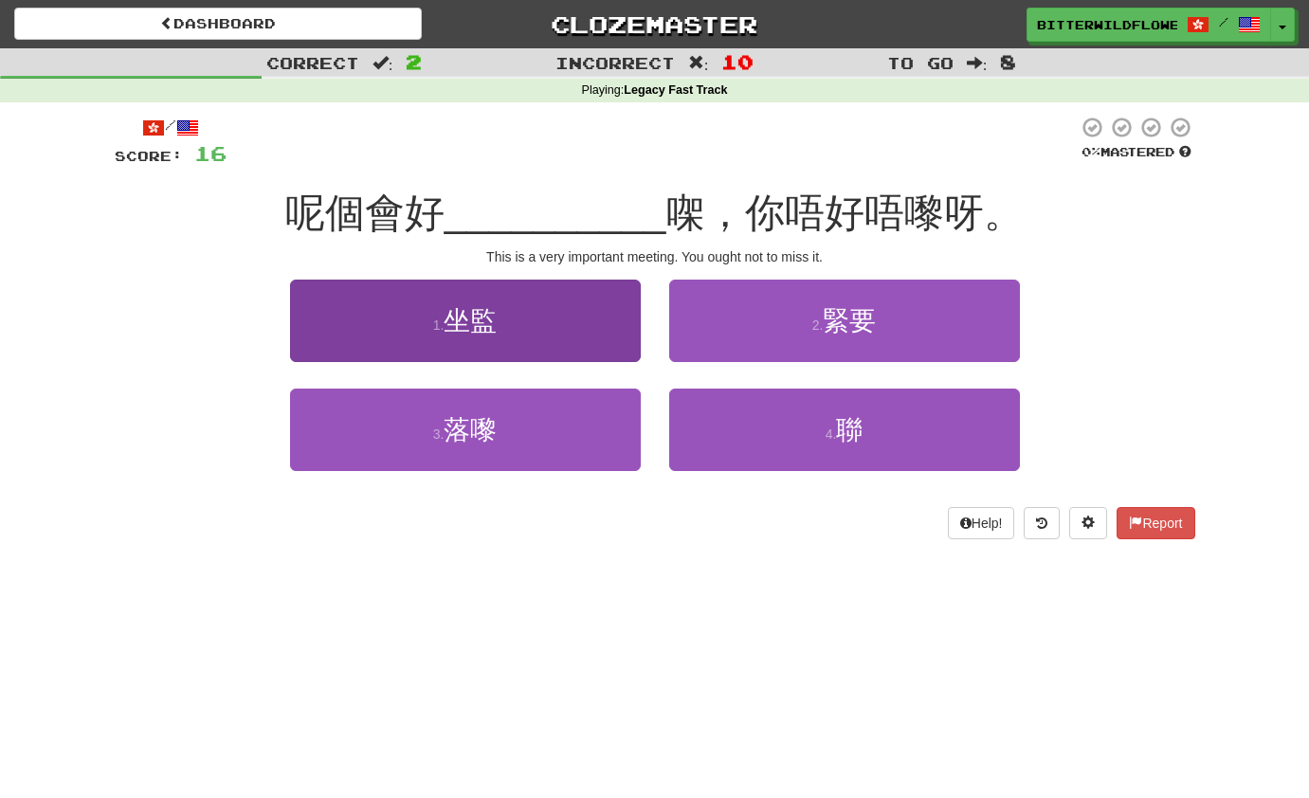
scroll to position [0, 0]
click at [509, 331] on button "1 . 坐監" at bounding box center [465, 321] width 351 height 82
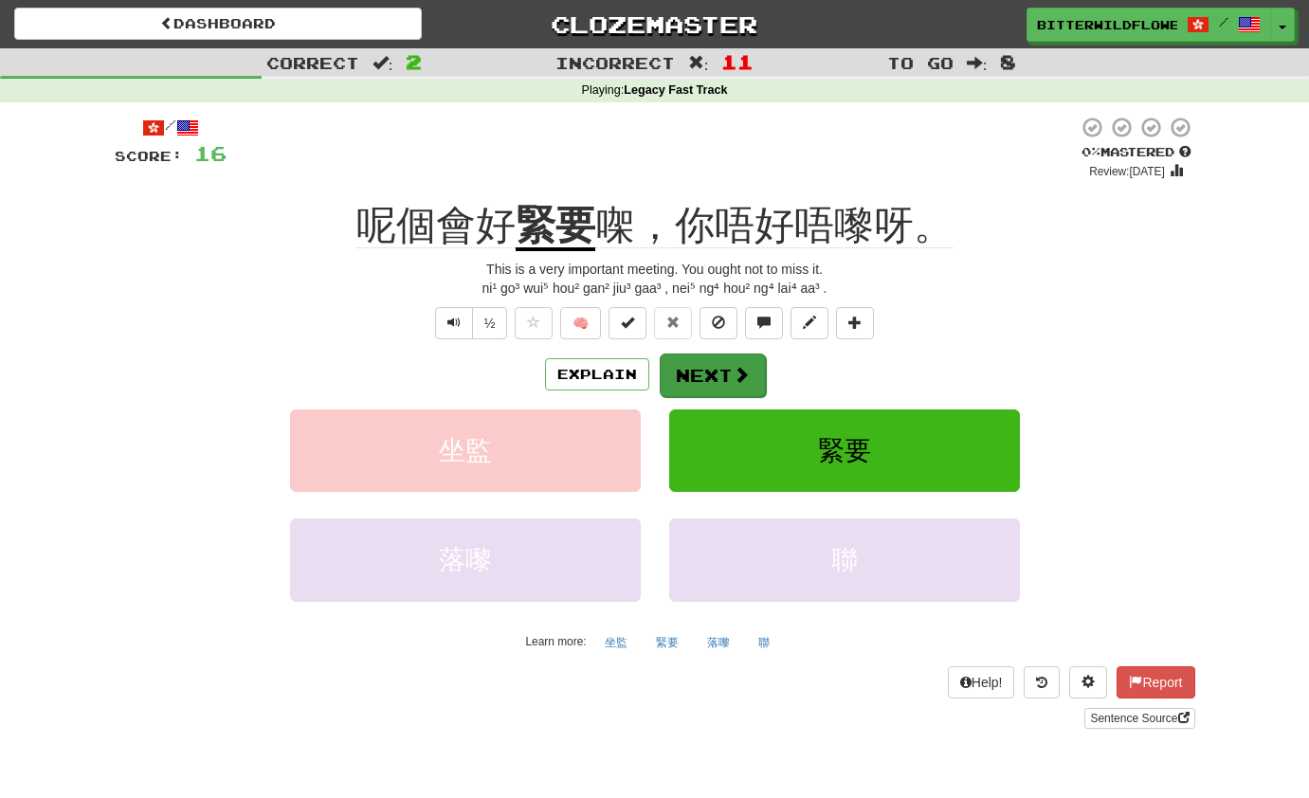
click at [707, 379] on button "Next" at bounding box center [713, 376] width 106 height 44
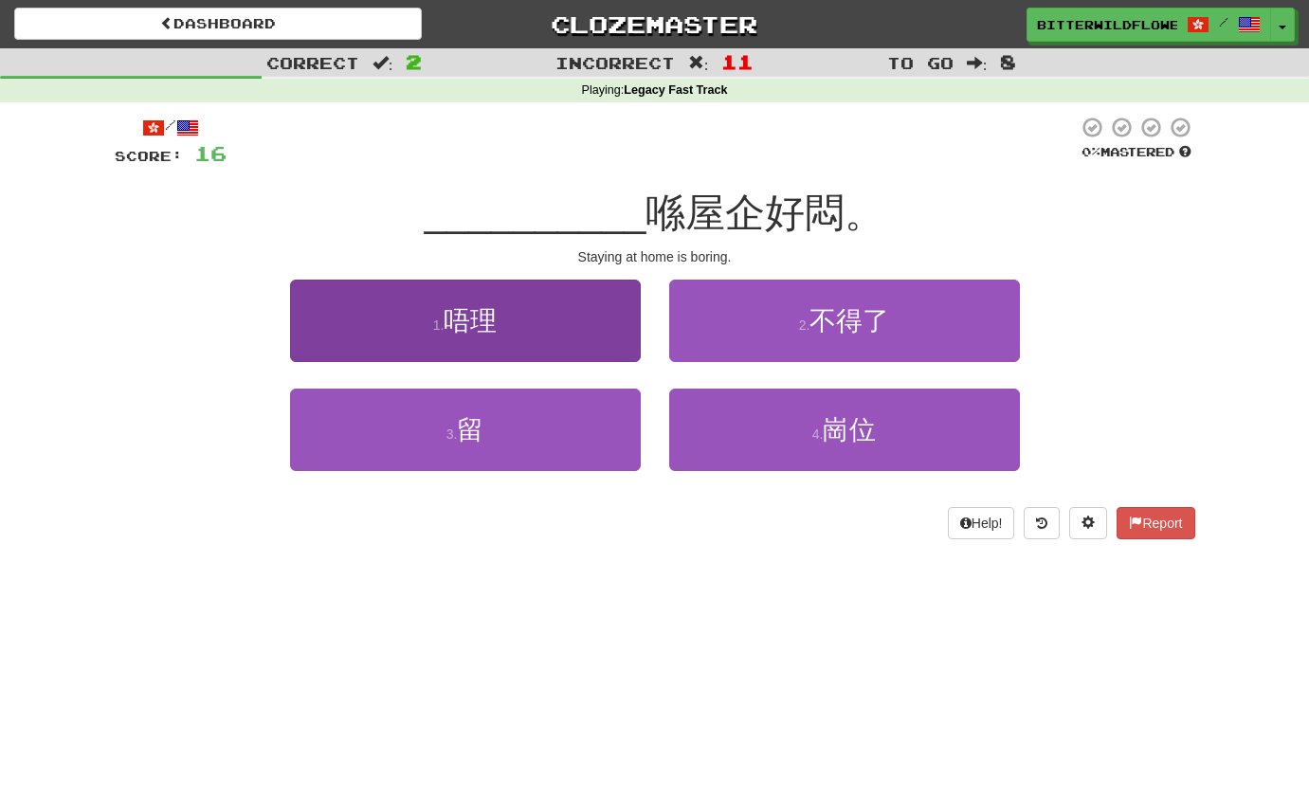
click at [505, 337] on button "1 . 唔理" at bounding box center [465, 321] width 351 height 82
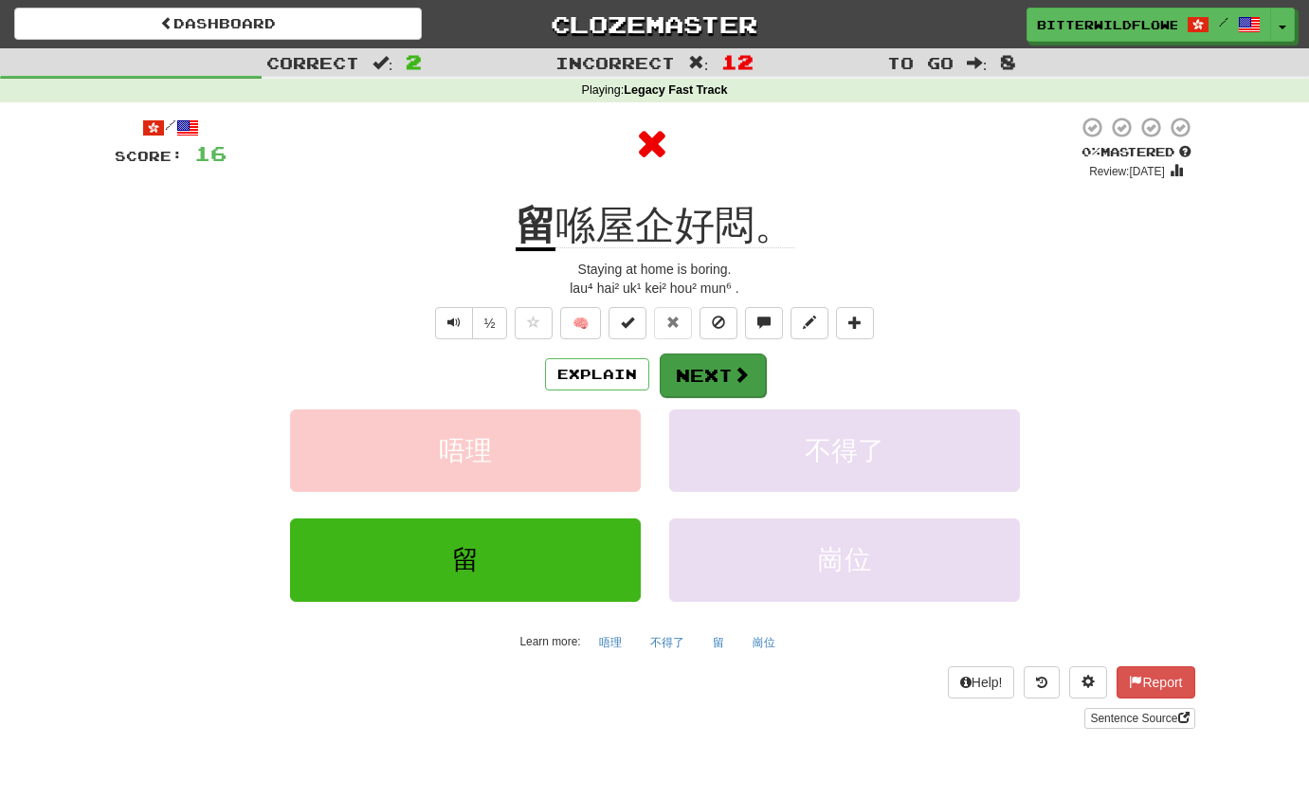
click at [701, 370] on button "Next" at bounding box center [713, 376] width 106 height 44
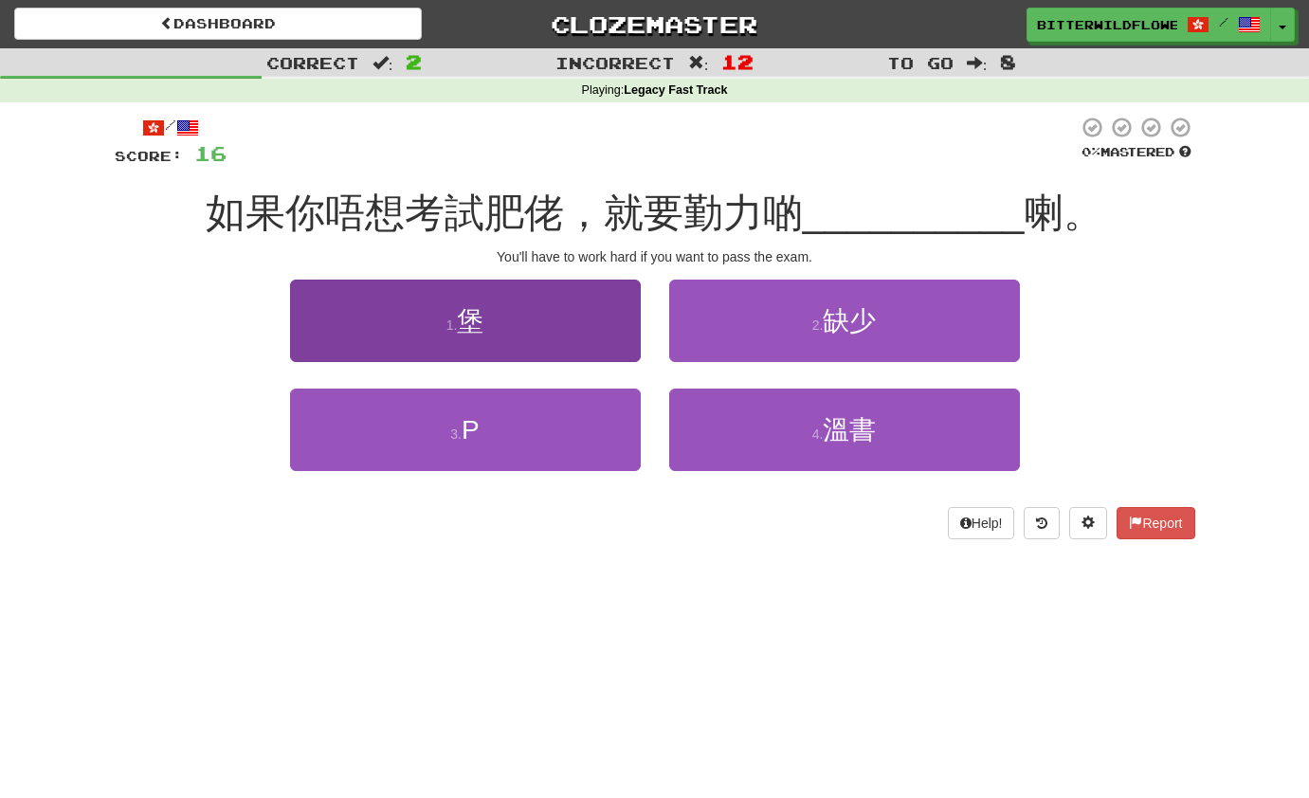
scroll to position [0, 1]
click at [508, 338] on button "1 . 堡" at bounding box center [465, 321] width 351 height 82
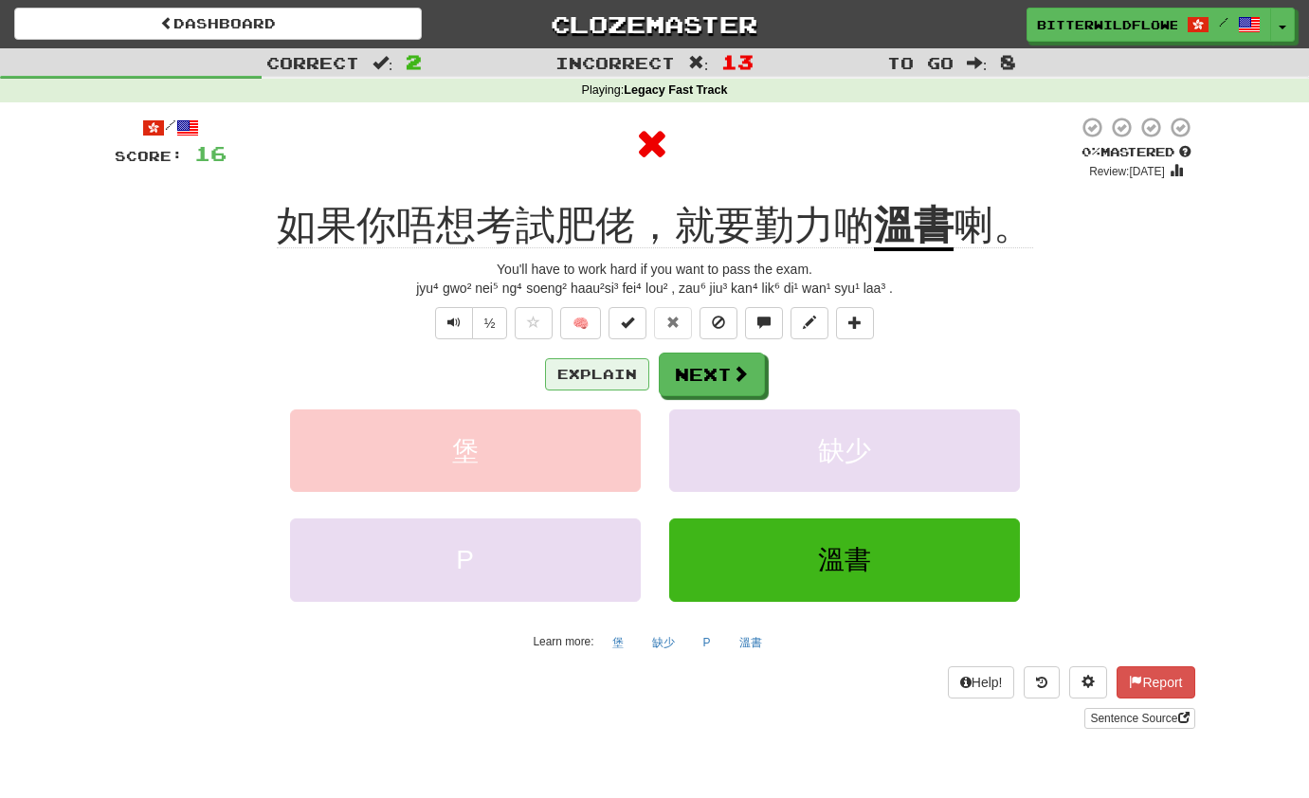
scroll to position [4, 0]
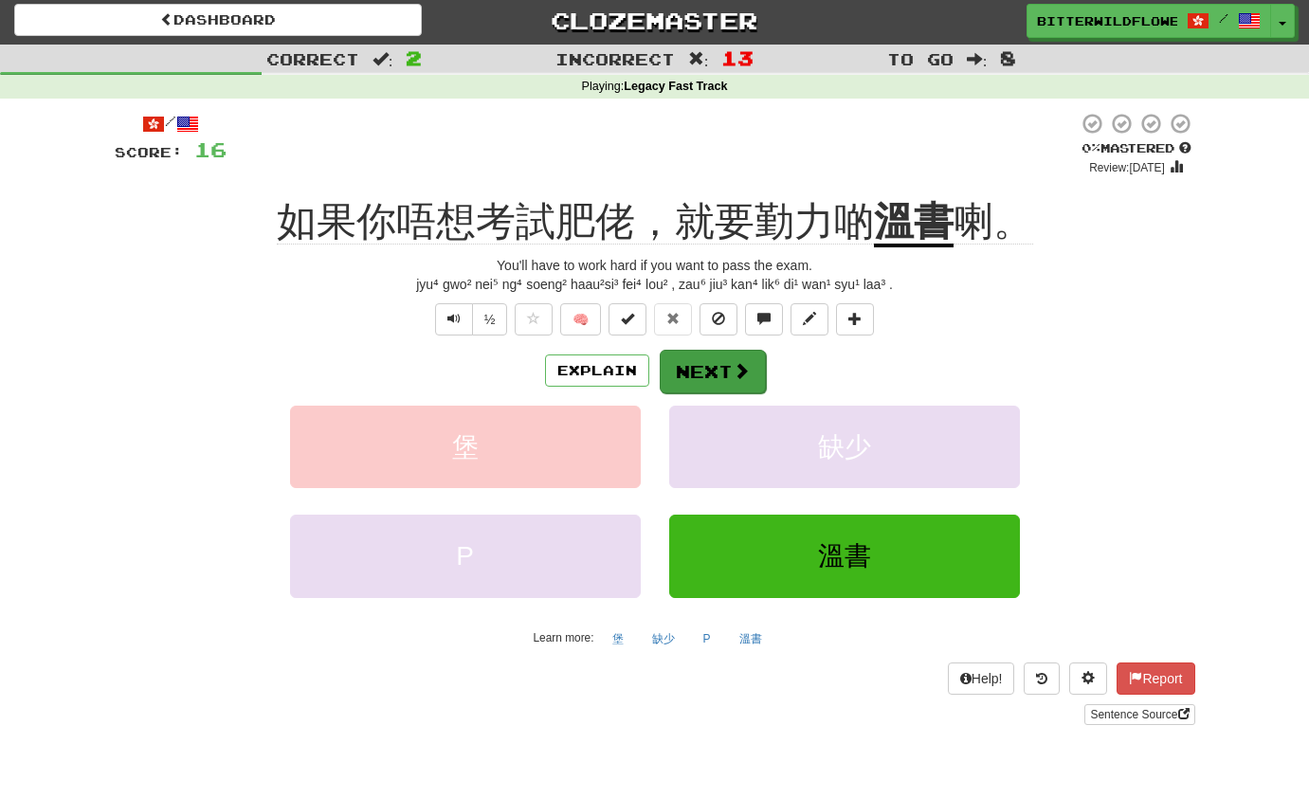
click at [699, 361] on button "Next" at bounding box center [713, 372] width 106 height 44
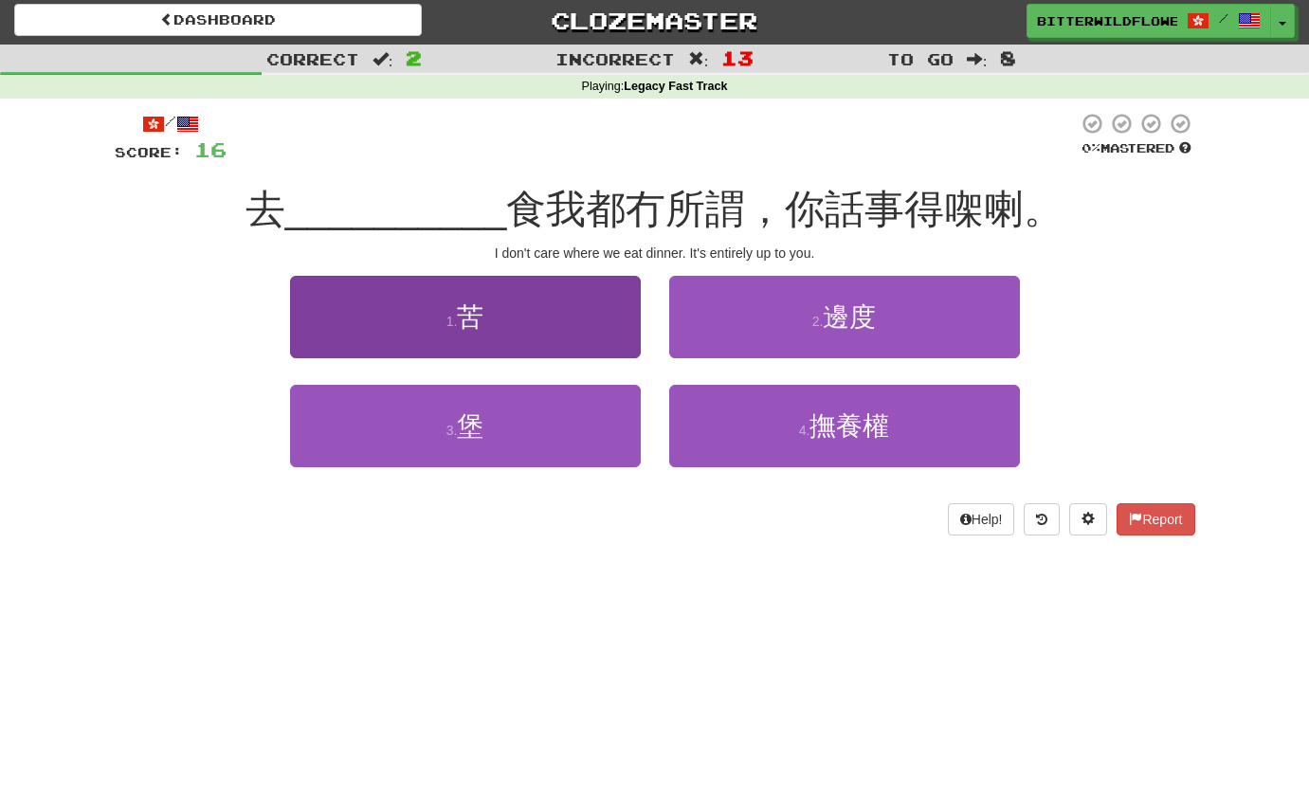
click at [536, 344] on button "1 . 苦" at bounding box center [465, 317] width 351 height 82
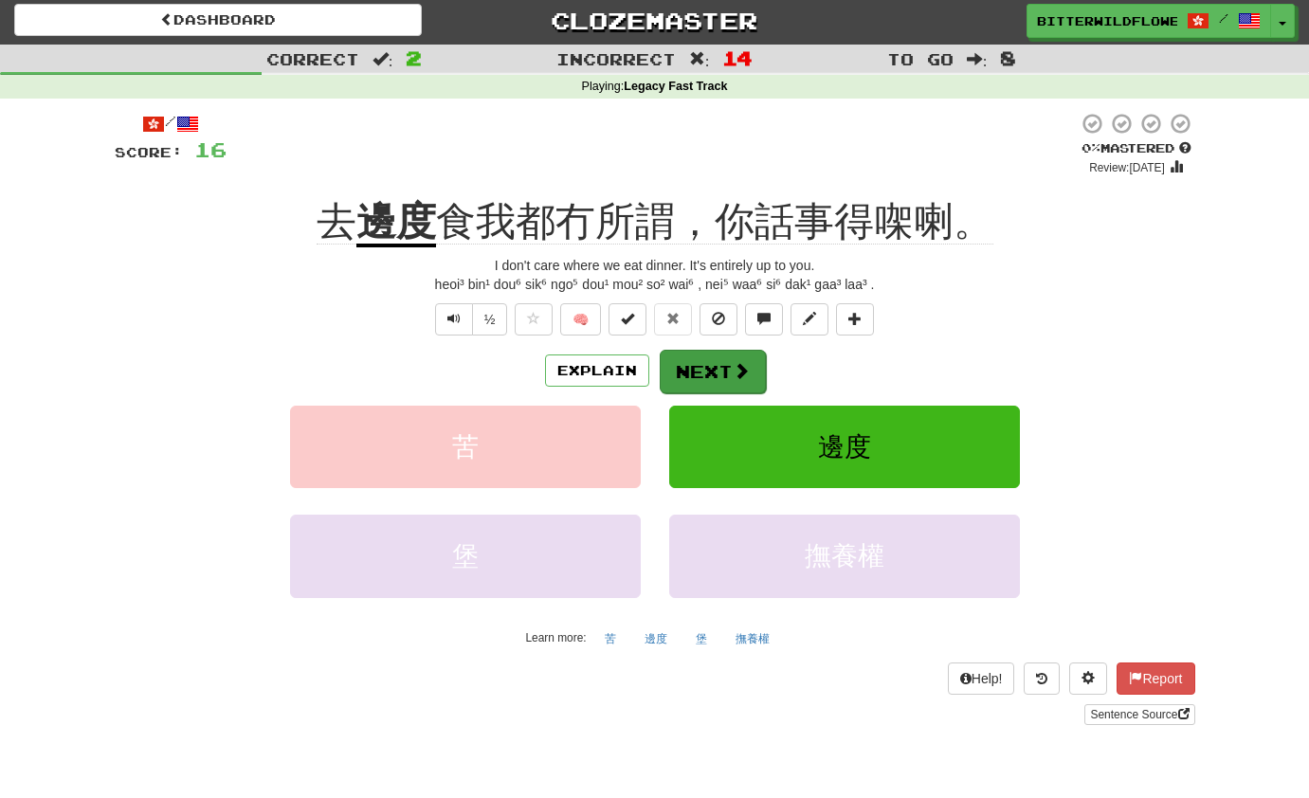
click at [715, 368] on button "Next" at bounding box center [713, 372] width 106 height 44
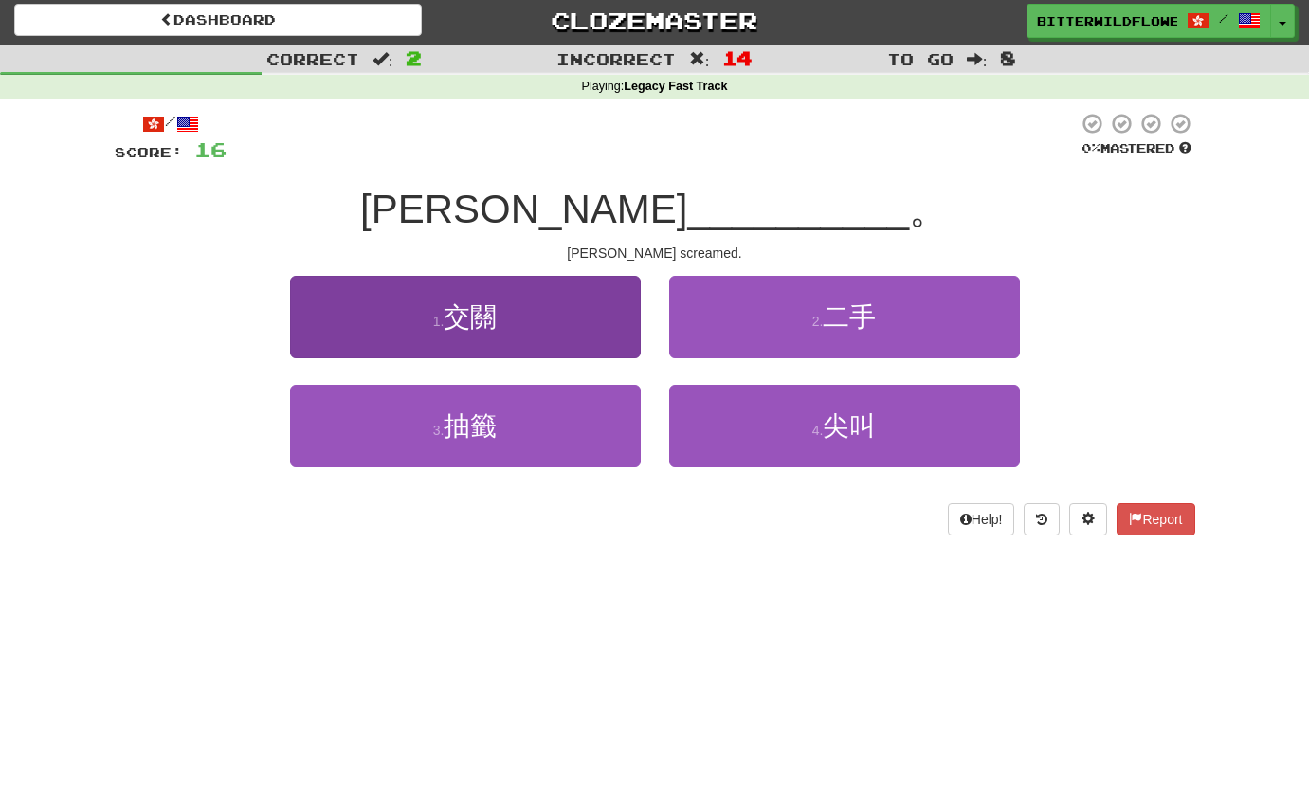
click at [505, 335] on button "1 . 交關" at bounding box center [465, 317] width 351 height 82
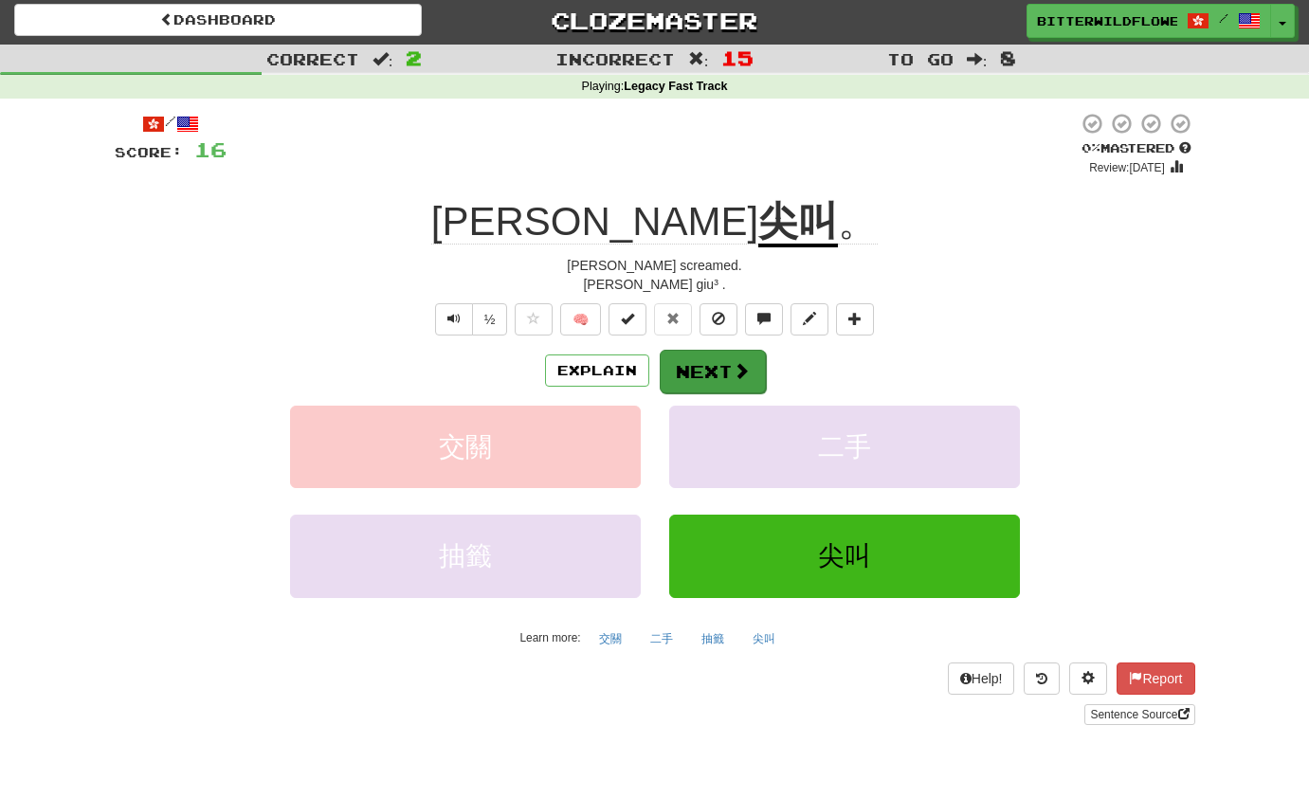
click at [689, 361] on button "Next" at bounding box center [713, 372] width 106 height 44
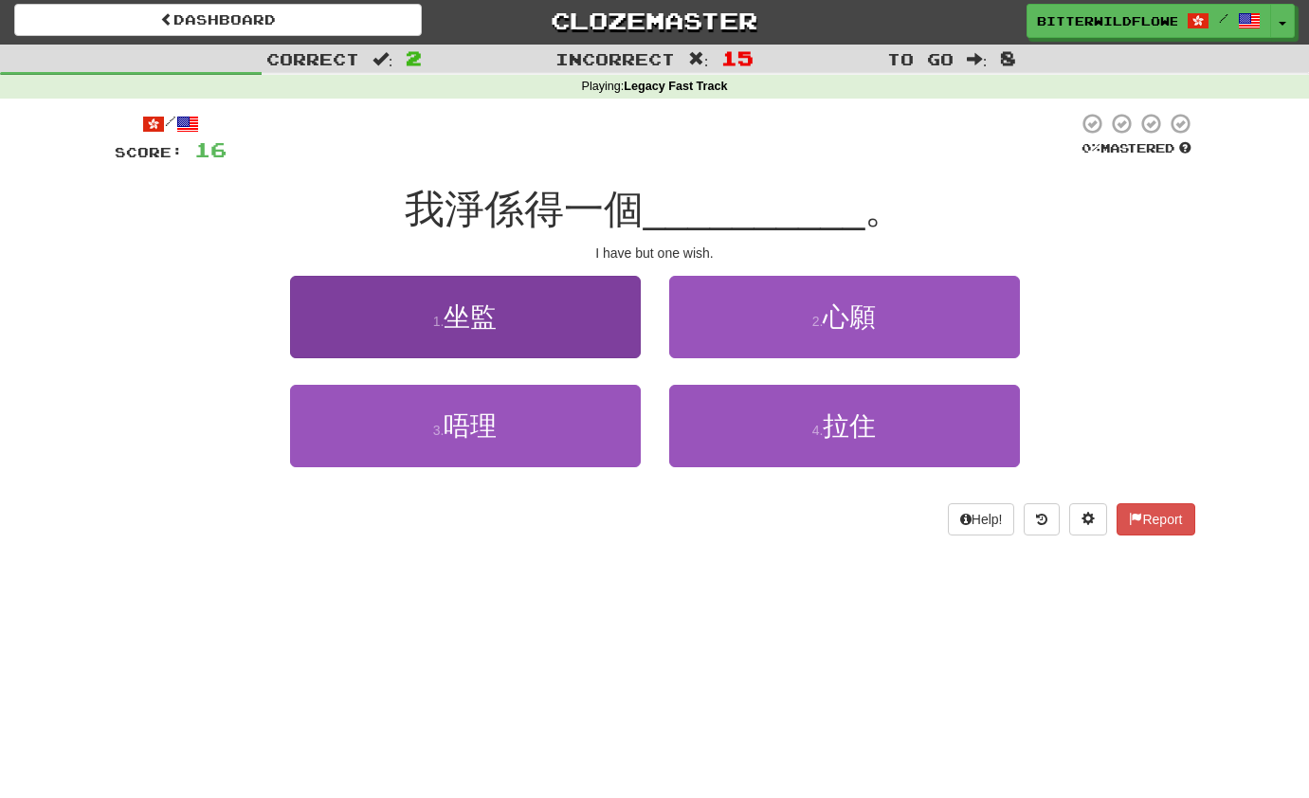
click at [516, 347] on button "1 . 坐監" at bounding box center [465, 317] width 351 height 82
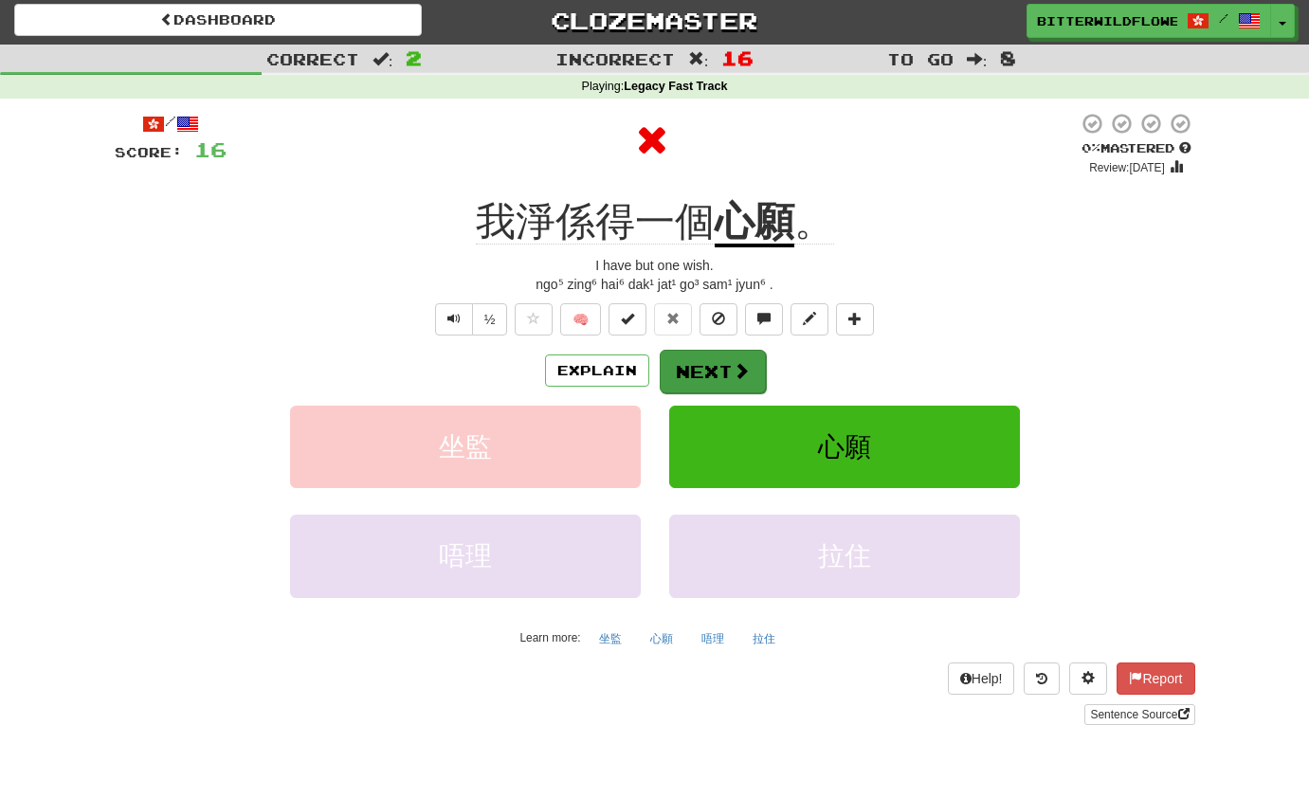
click at [709, 369] on button "Next" at bounding box center [713, 372] width 106 height 44
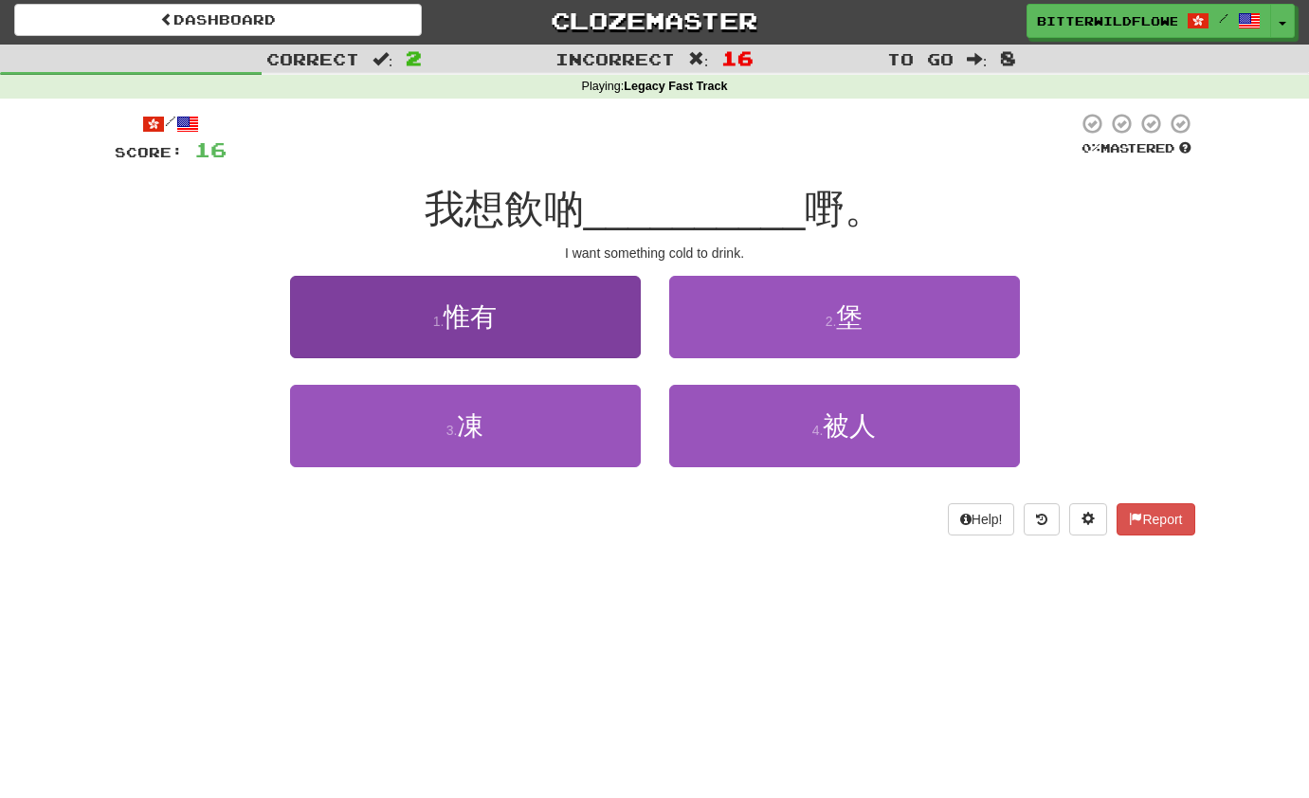
click at [477, 313] on span "惟有" at bounding box center [470, 316] width 53 height 29
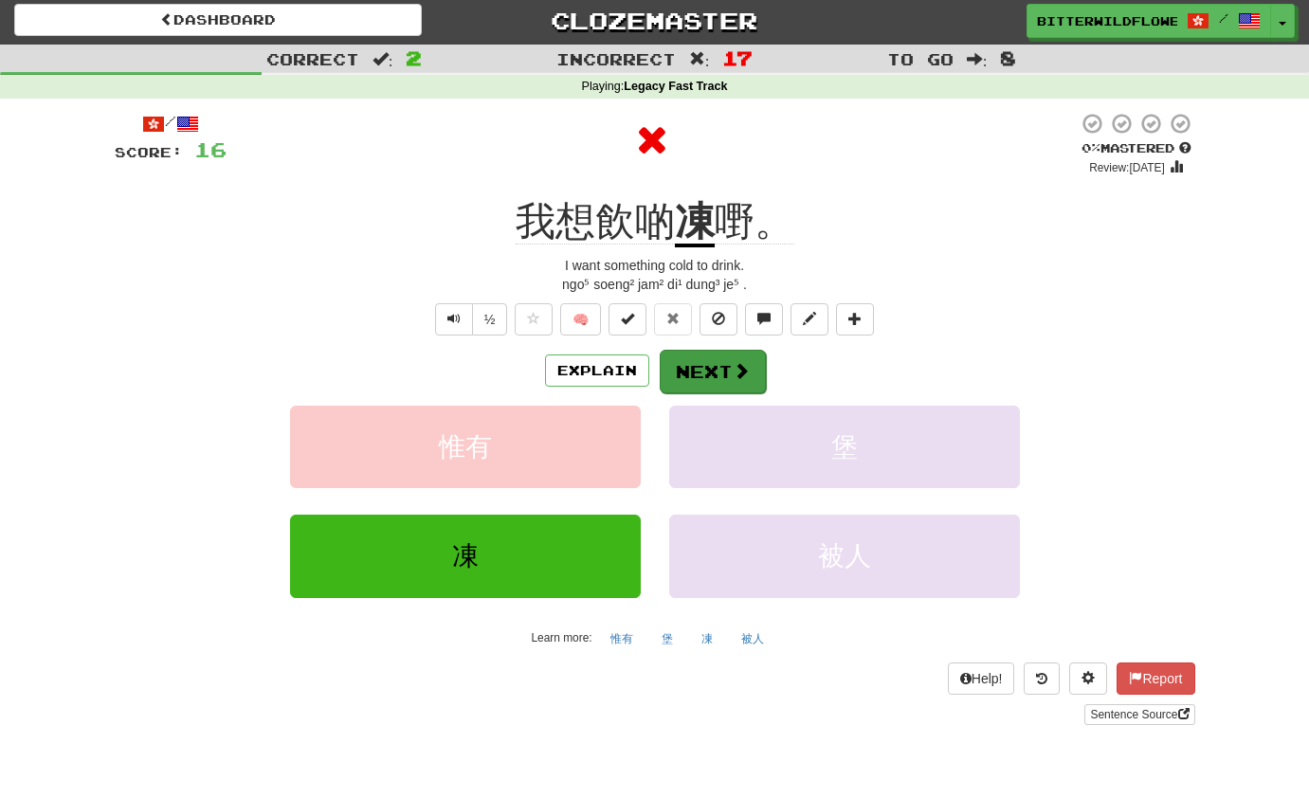
click at [699, 364] on button "Next" at bounding box center [713, 372] width 106 height 44
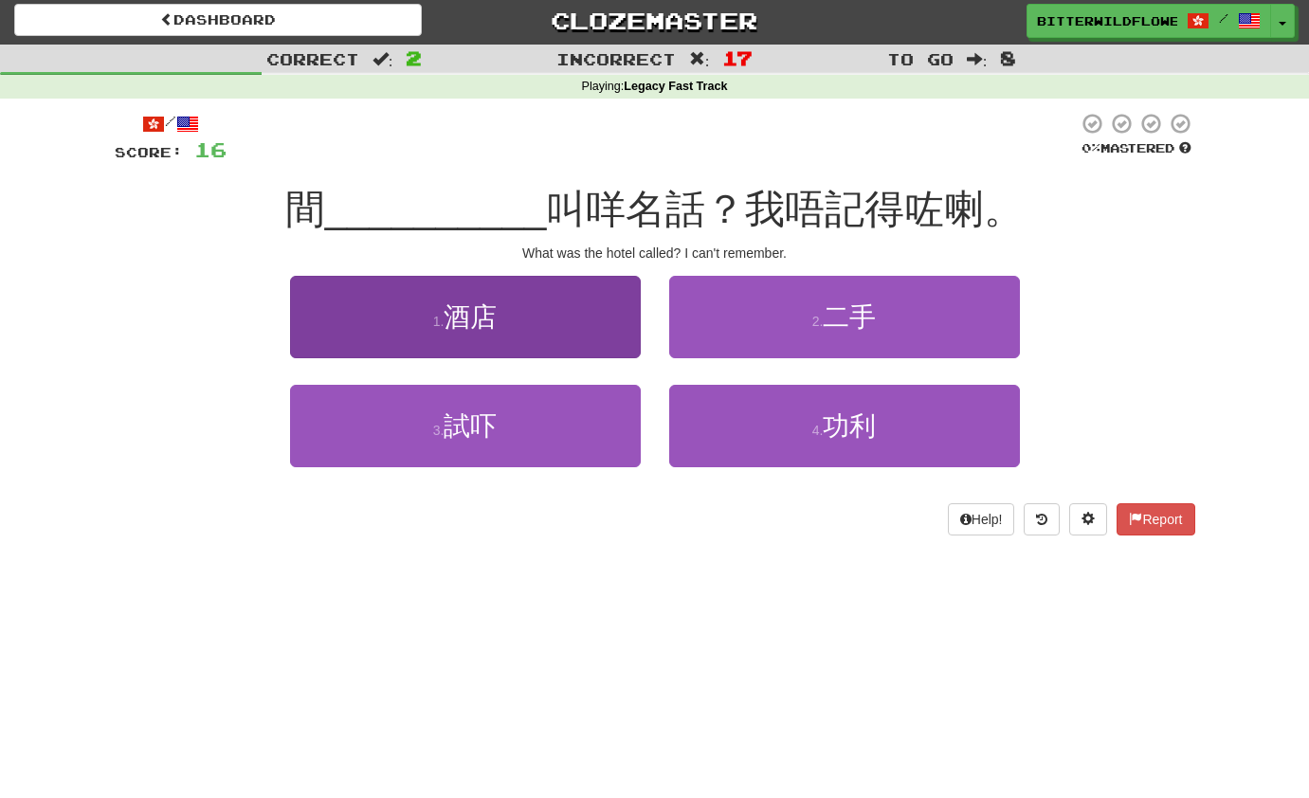
click at [512, 322] on button "1 . 酒店" at bounding box center [465, 317] width 351 height 82
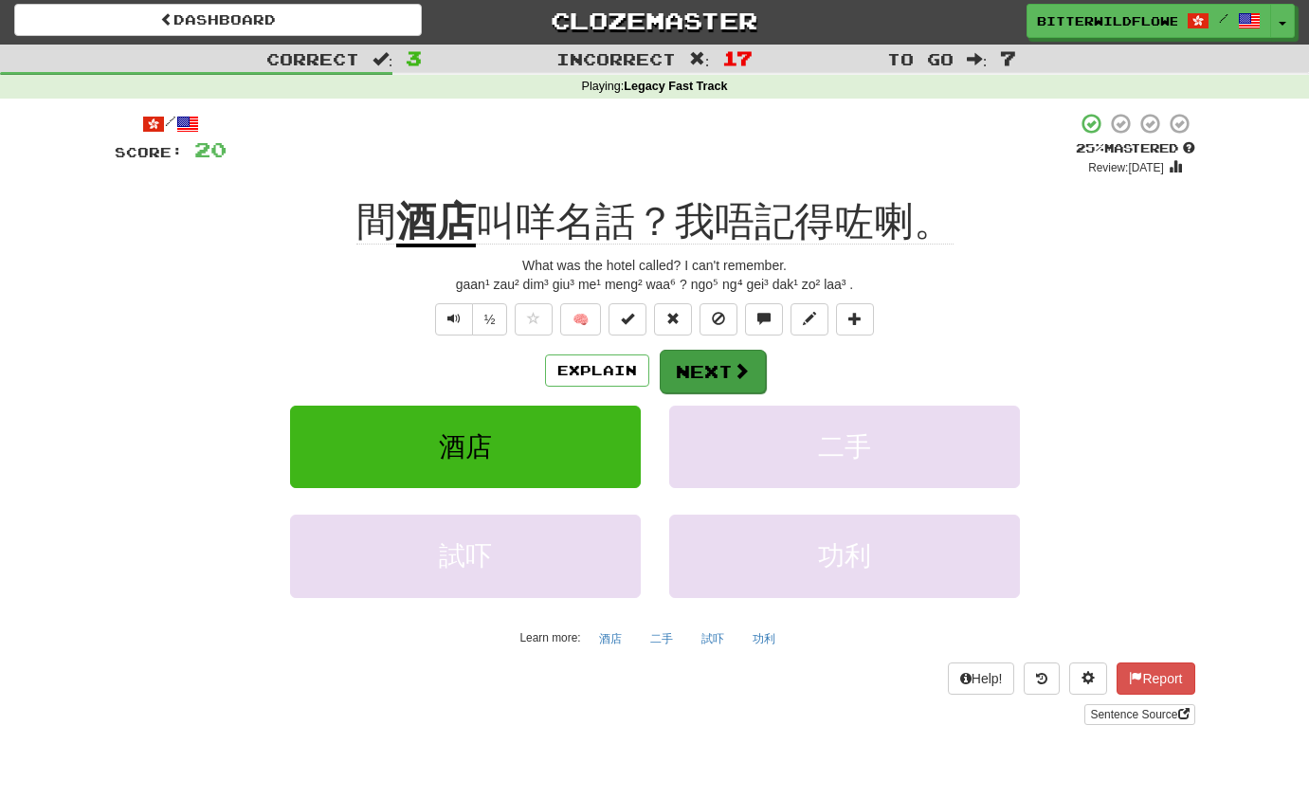
click at [704, 363] on button "Next" at bounding box center [713, 372] width 106 height 44
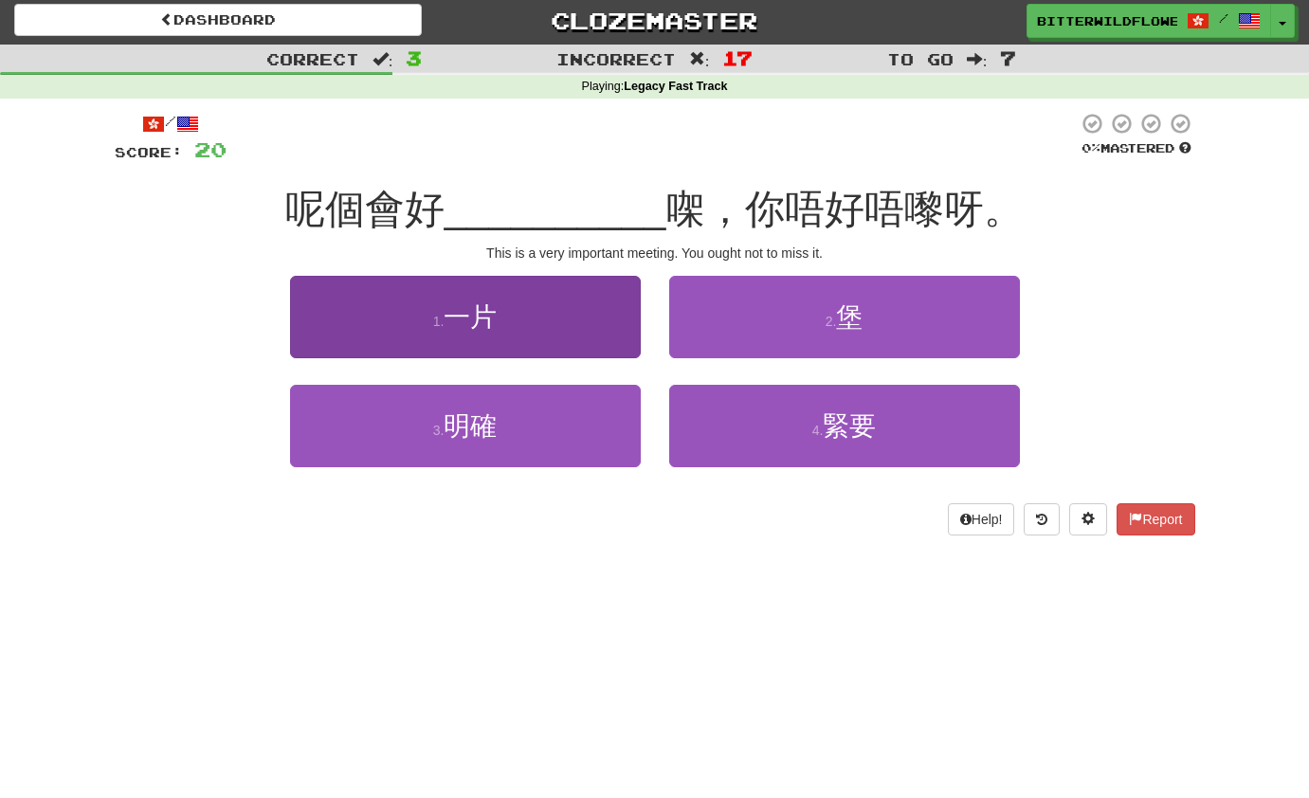
click at [497, 320] on span "一片" at bounding box center [470, 316] width 53 height 29
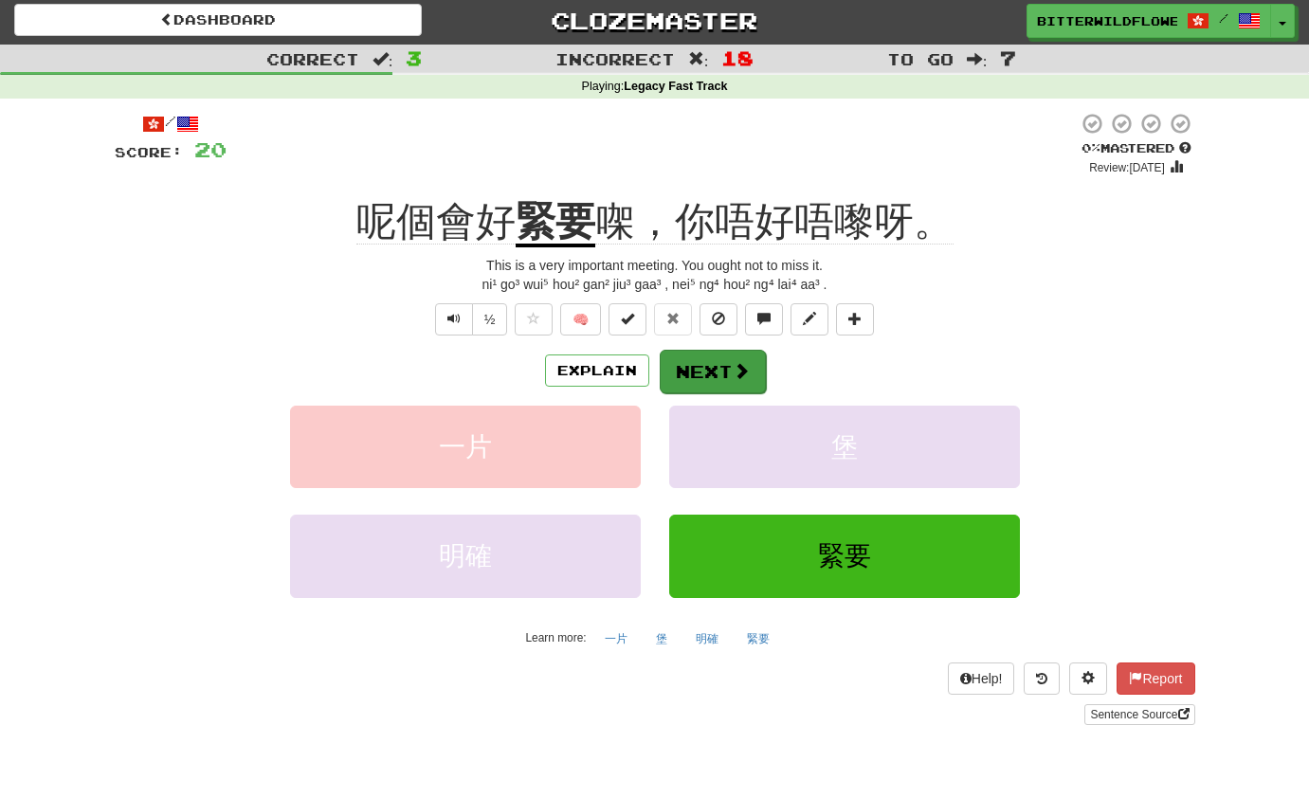
click at [711, 367] on button "Next" at bounding box center [713, 372] width 106 height 44
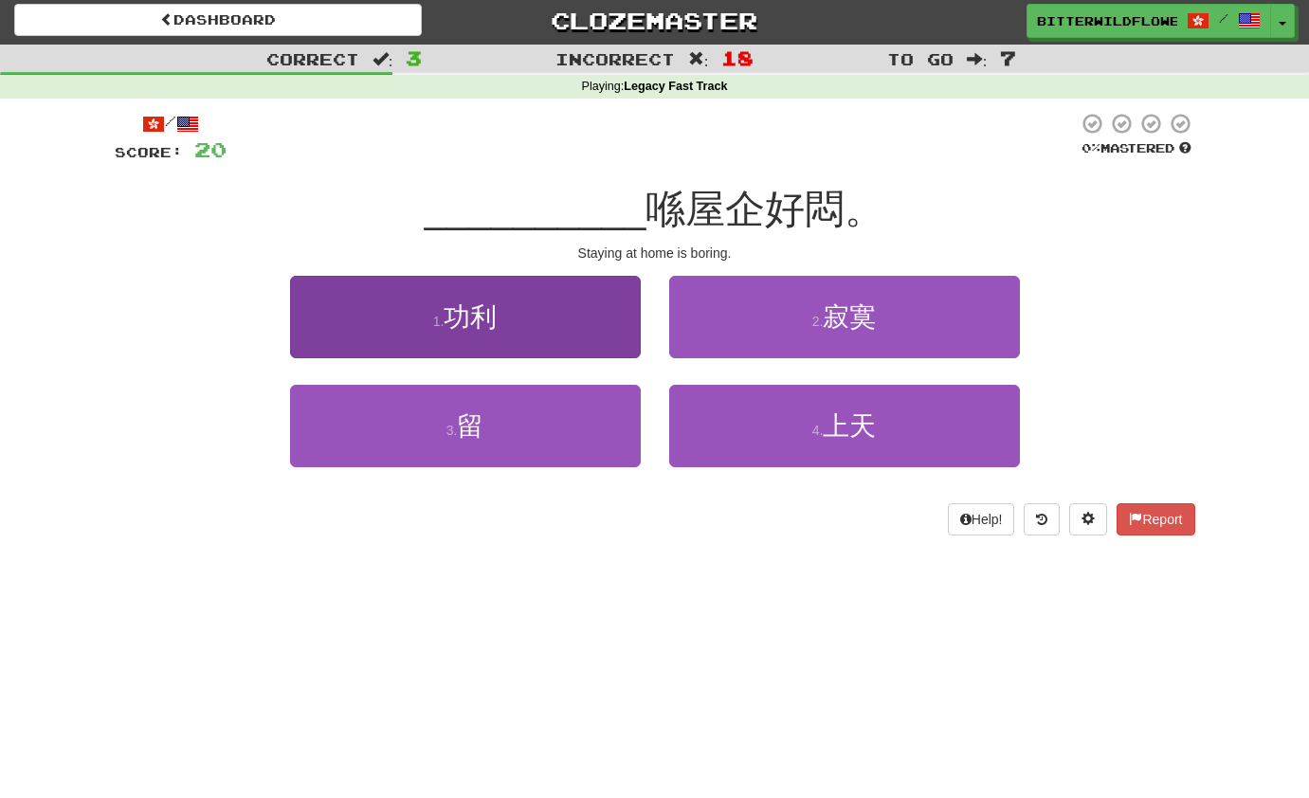
click at [510, 334] on button "1 . 功利" at bounding box center [465, 317] width 351 height 82
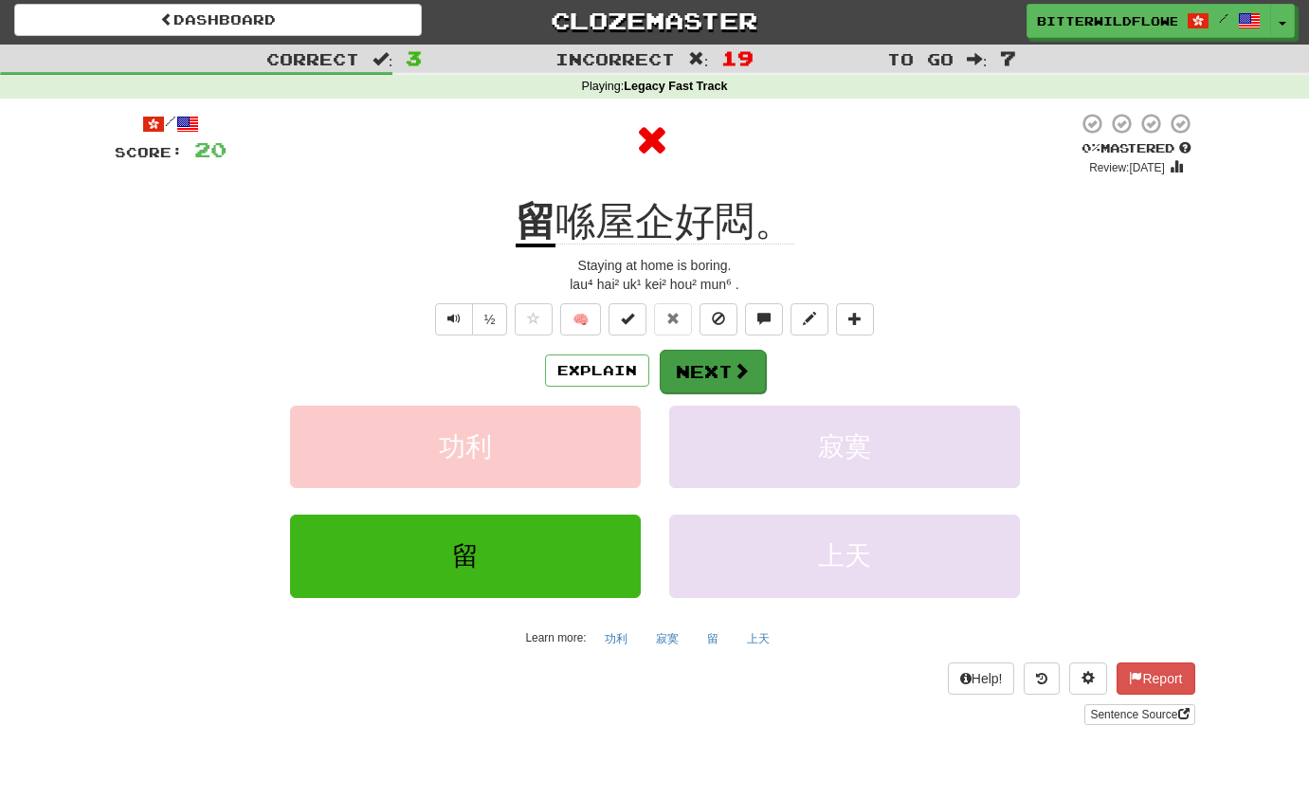
click at [707, 369] on button "Next" at bounding box center [713, 372] width 106 height 44
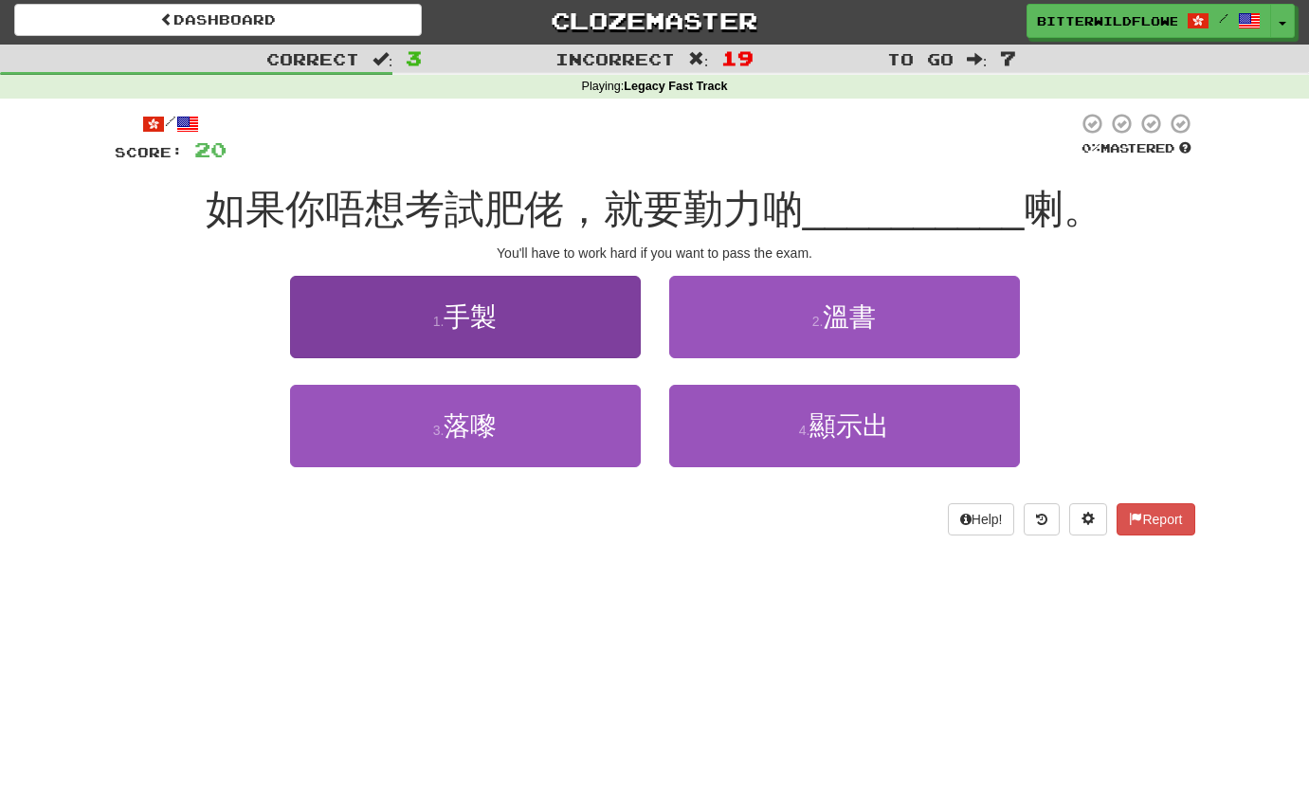
click at [470, 322] on span "手製" at bounding box center [470, 316] width 53 height 29
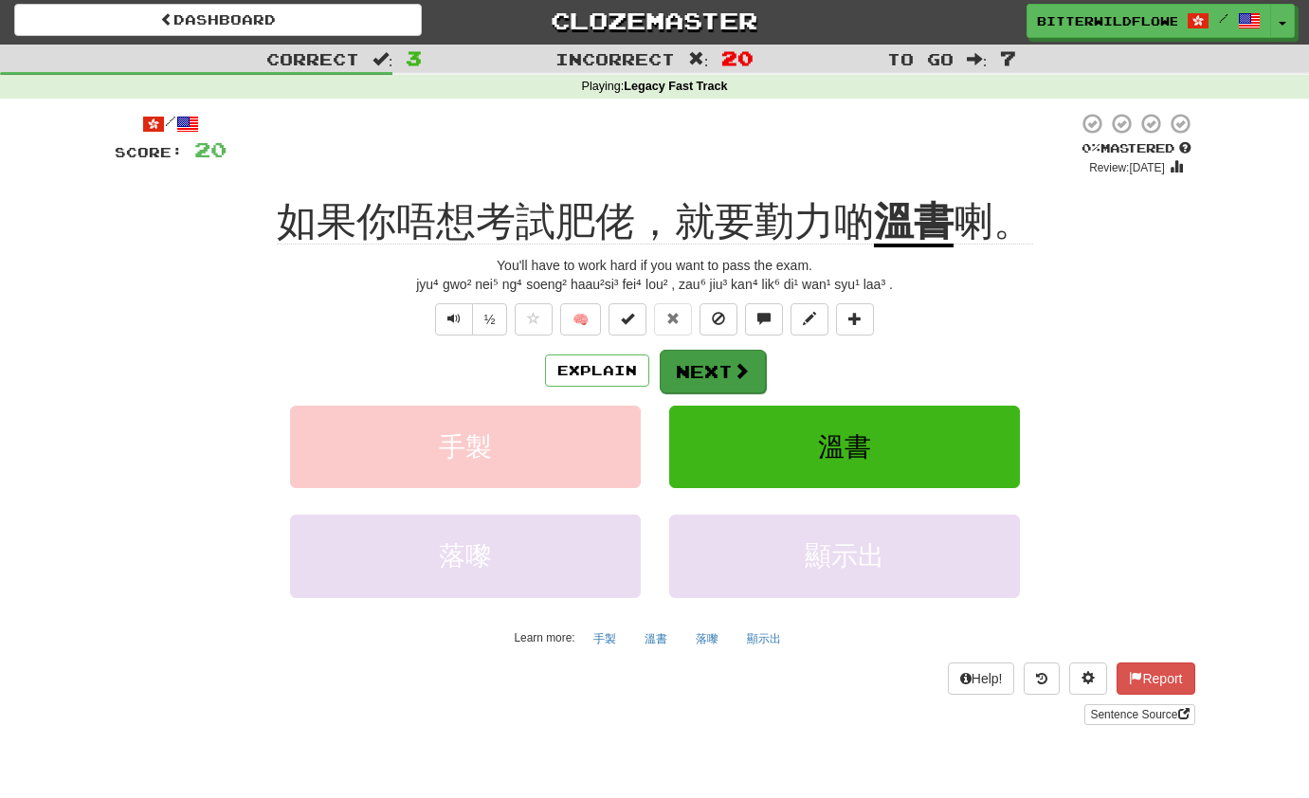
click at [709, 367] on button "Next" at bounding box center [713, 372] width 106 height 44
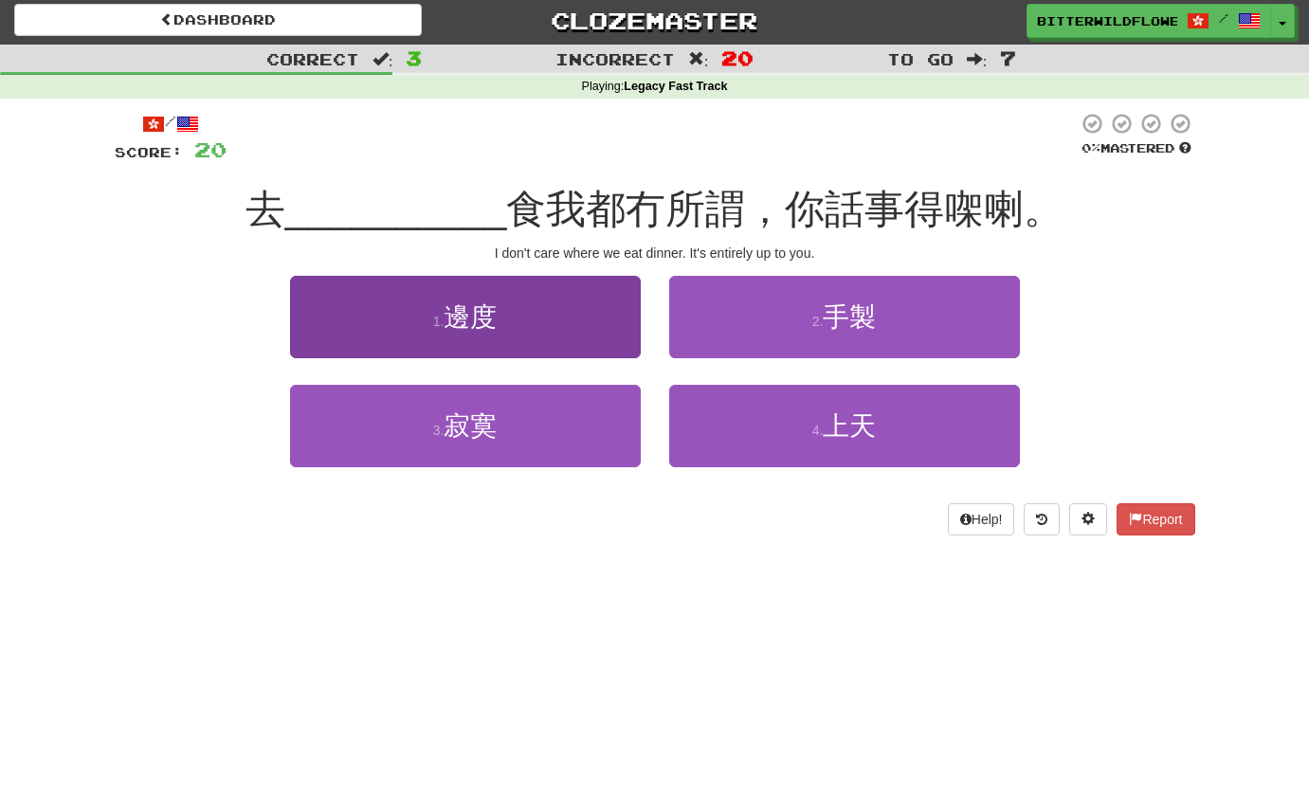
click at [514, 335] on button "1 . 邊度" at bounding box center [465, 317] width 351 height 82
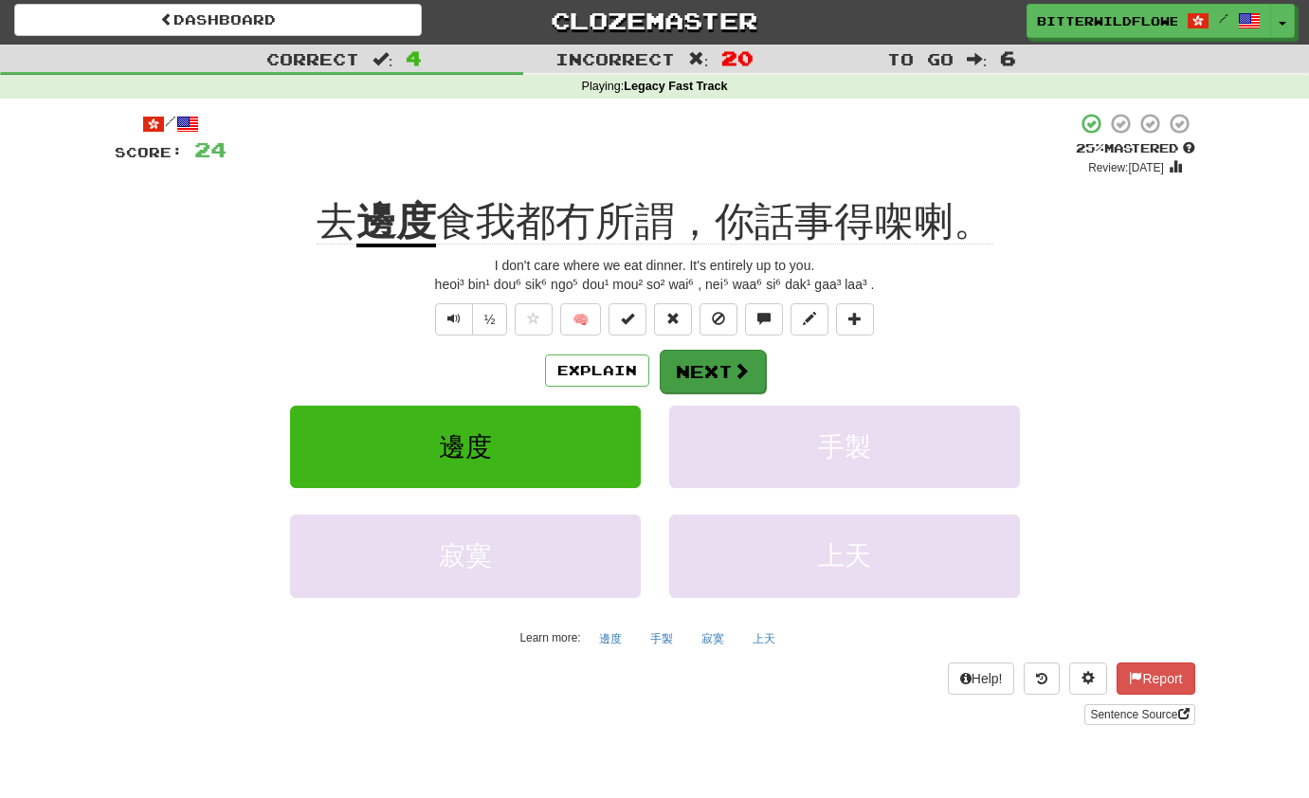
click at [700, 369] on button "Next" at bounding box center [713, 372] width 106 height 44
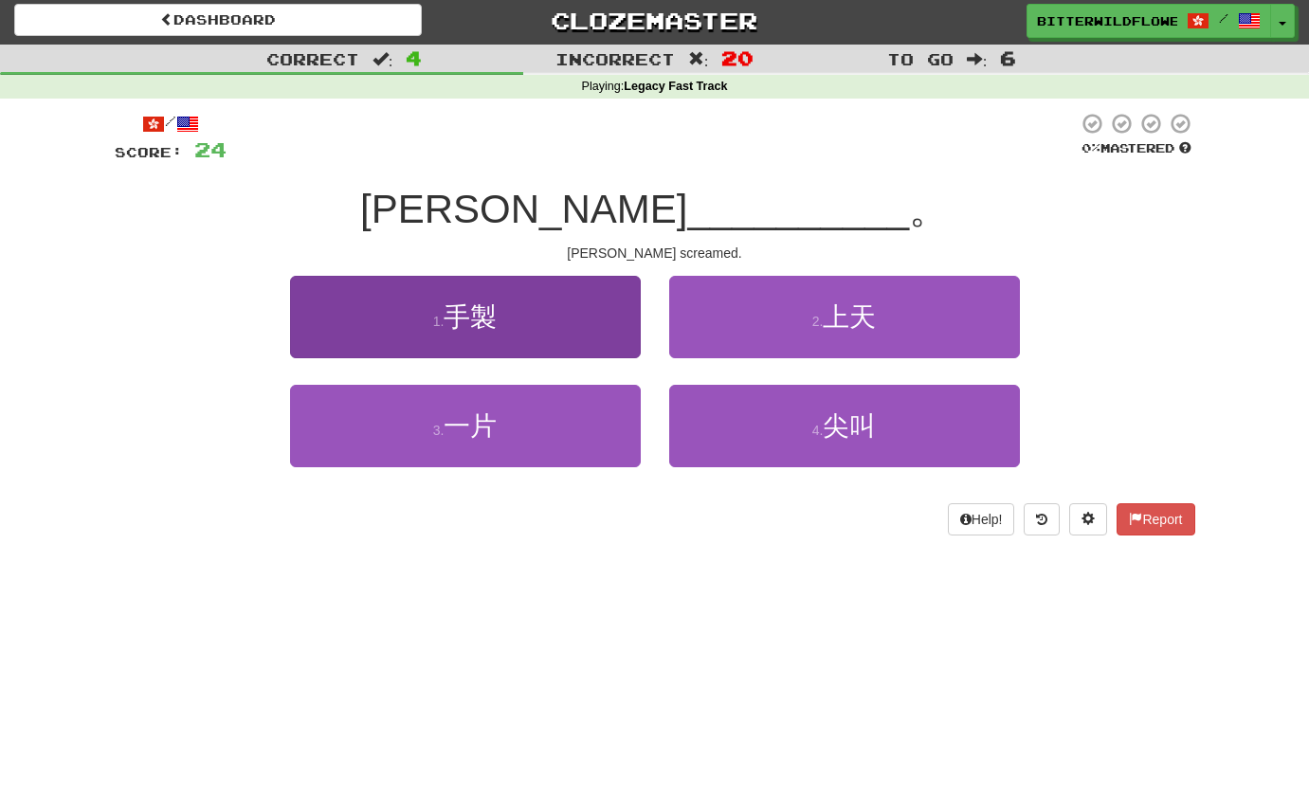
click at [529, 351] on button "1 . 手製" at bounding box center [465, 317] width 351 height 82
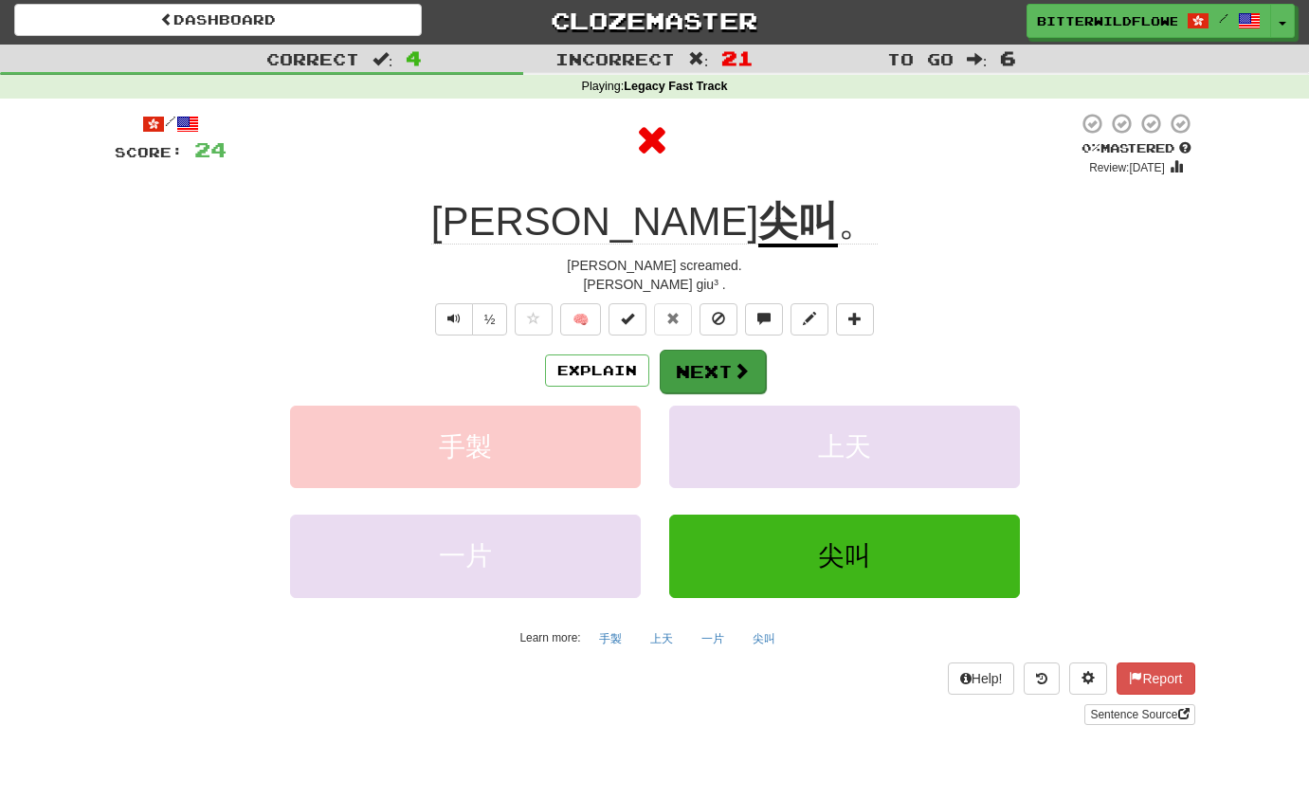
click at [709, 373] on button "Next" at bounding box center [713, 372] width 106 height 44
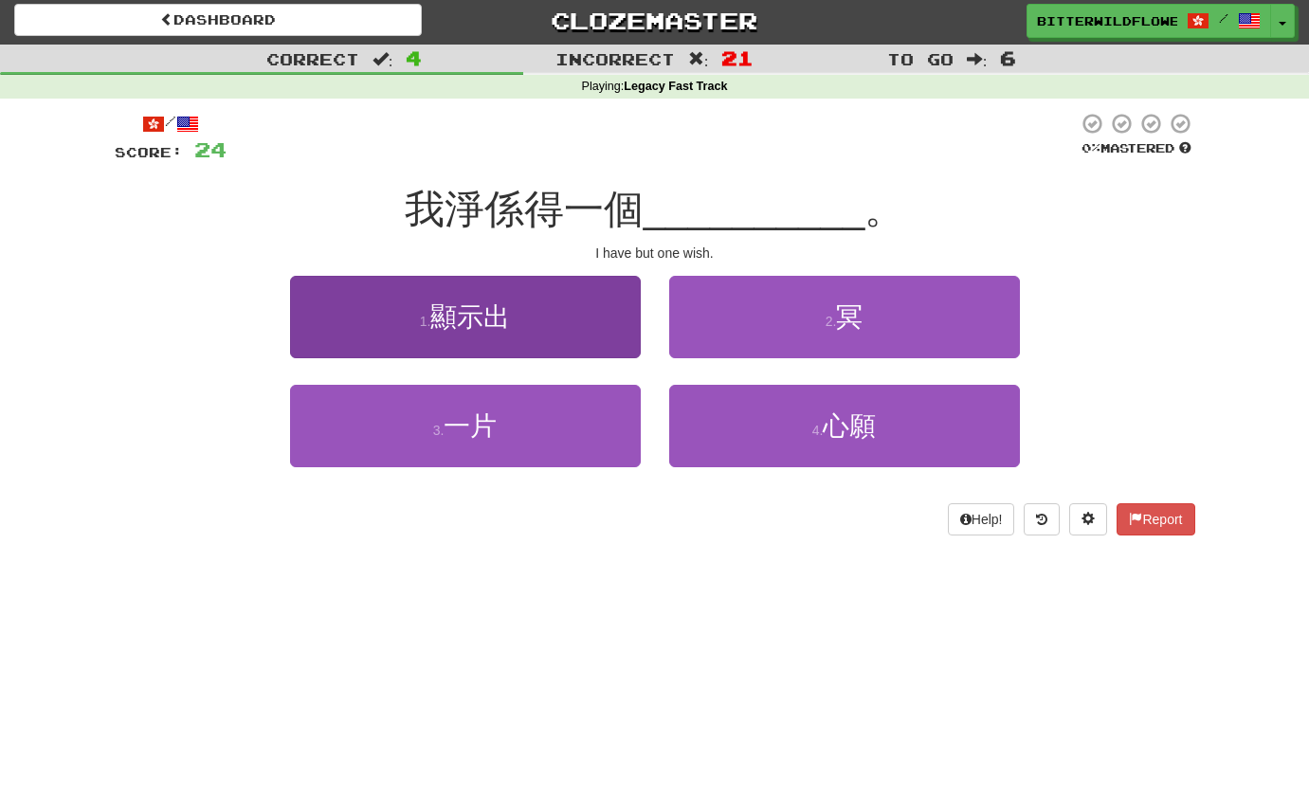
click at [495, 343] on button "1 . 顯示出" at bounding box center [465, 317] width 351 height 82
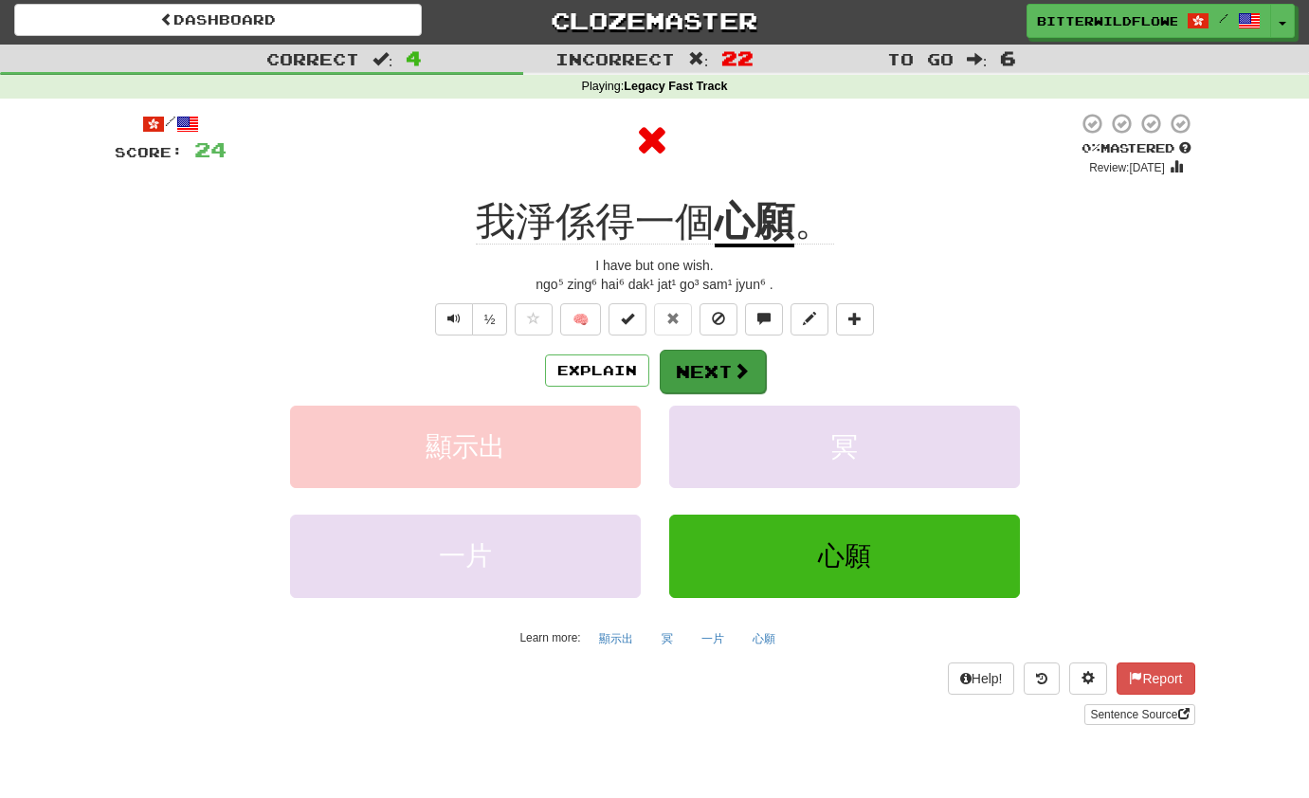
click at [701, 370] on button "Next" at bounding box center [713, 372] width 106 height 44
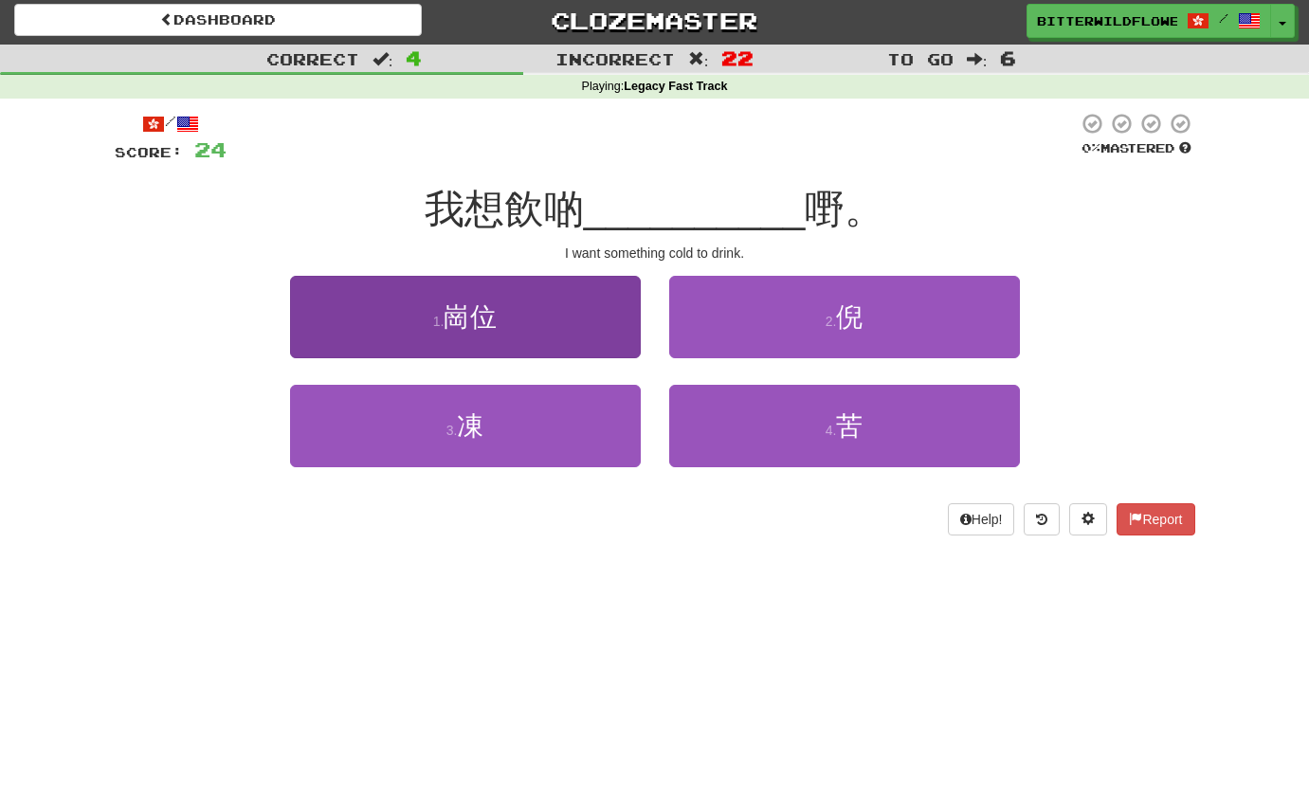
click at [507, 341] on button "1 . 崗位" at bounding box center [465, 317] width 351 height 82
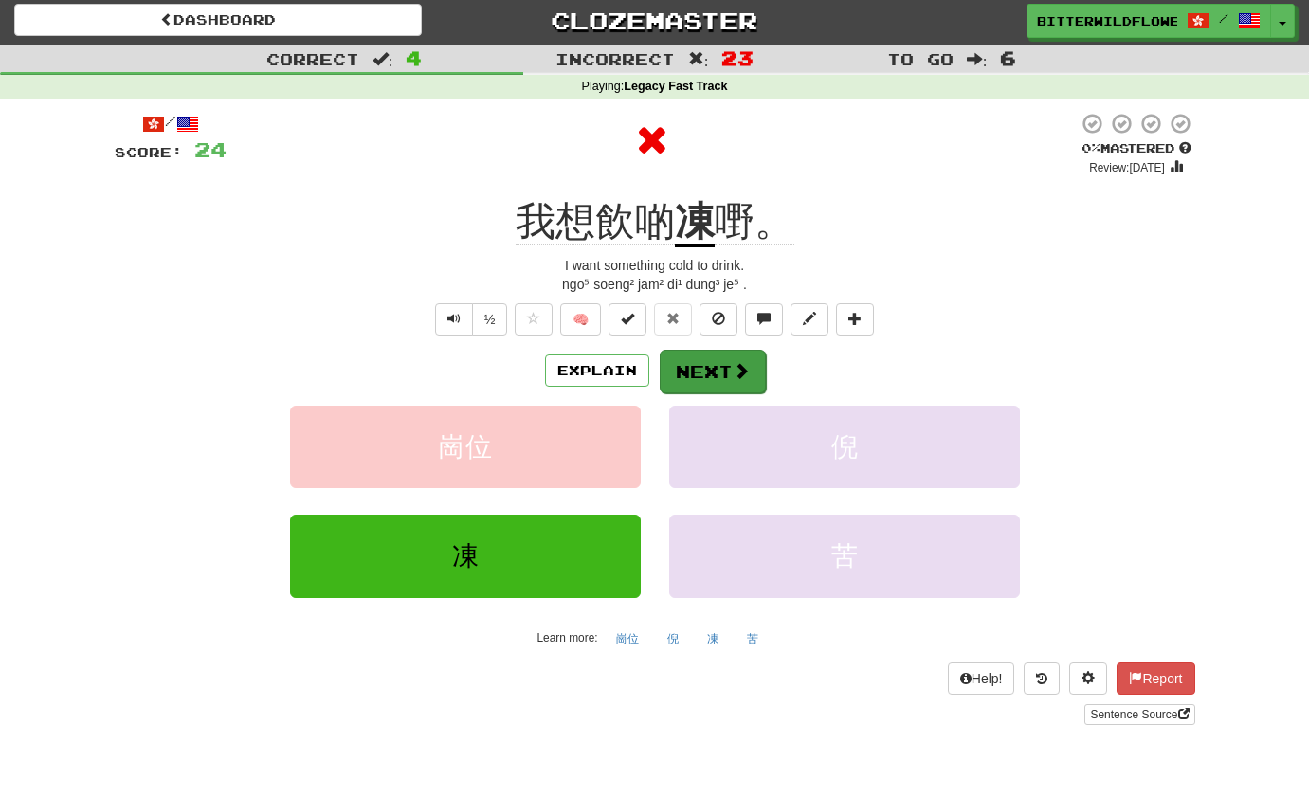
click at [688, 362] on button "Next" at bounding box center [713, 372] width 106 height 44
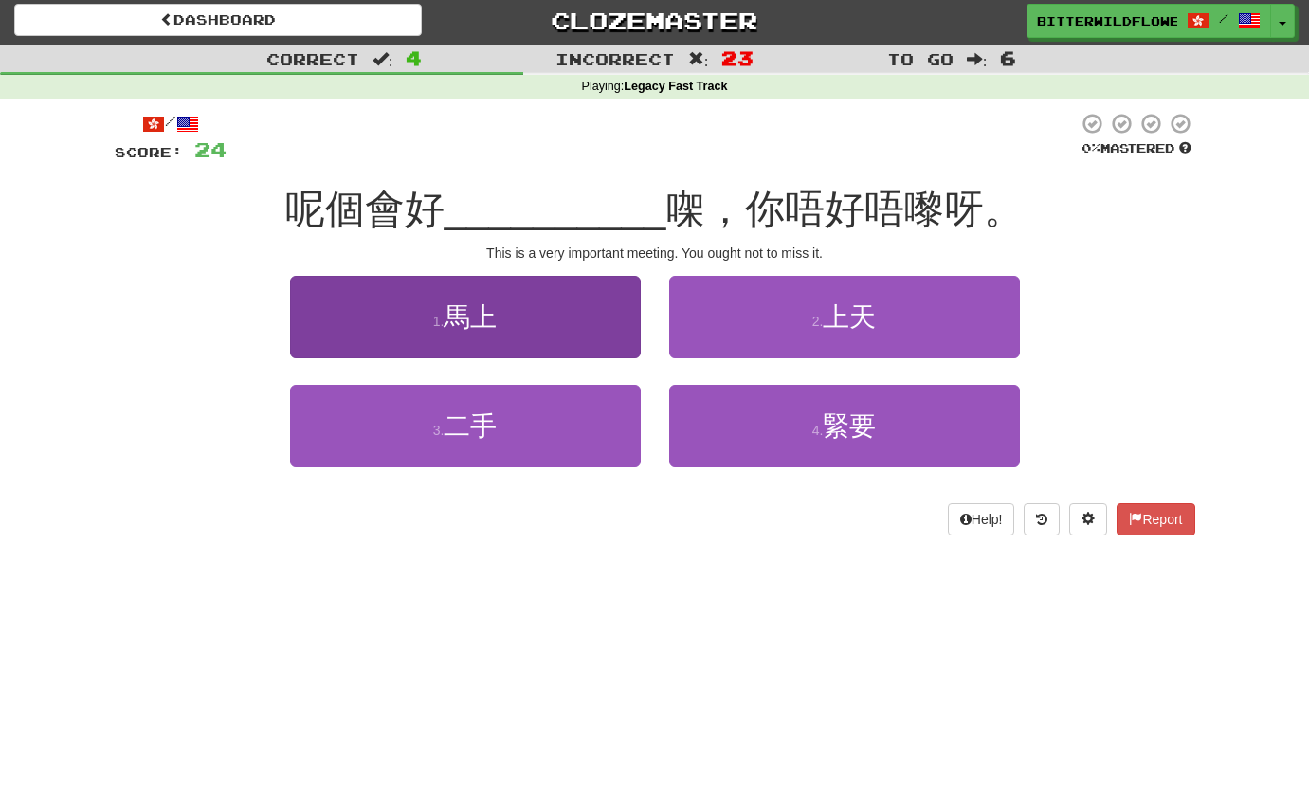
click at [475, 322] on span "馬上" at bounding box center [470, 316] width 53 height 29
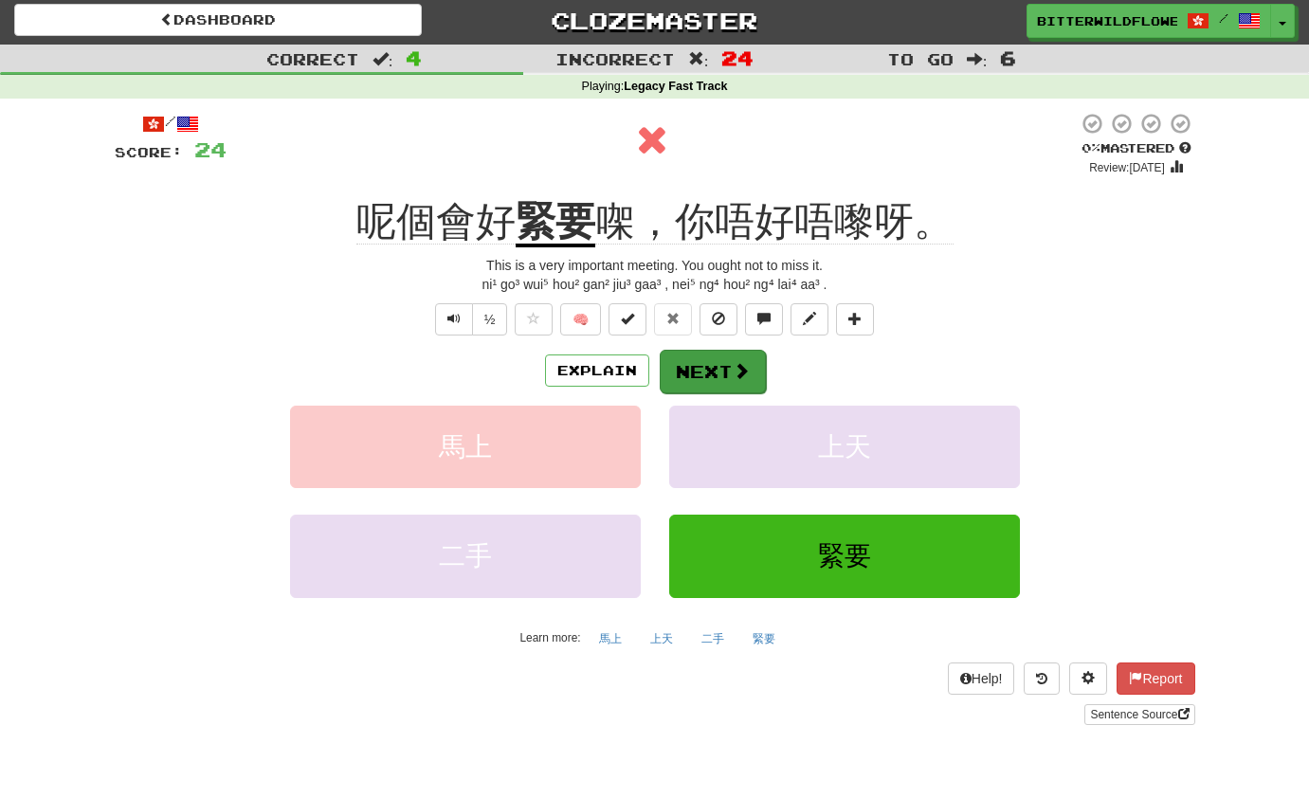
click at [695, 359] on button "Next" at bounding box center [713, 372] width 106 height 44
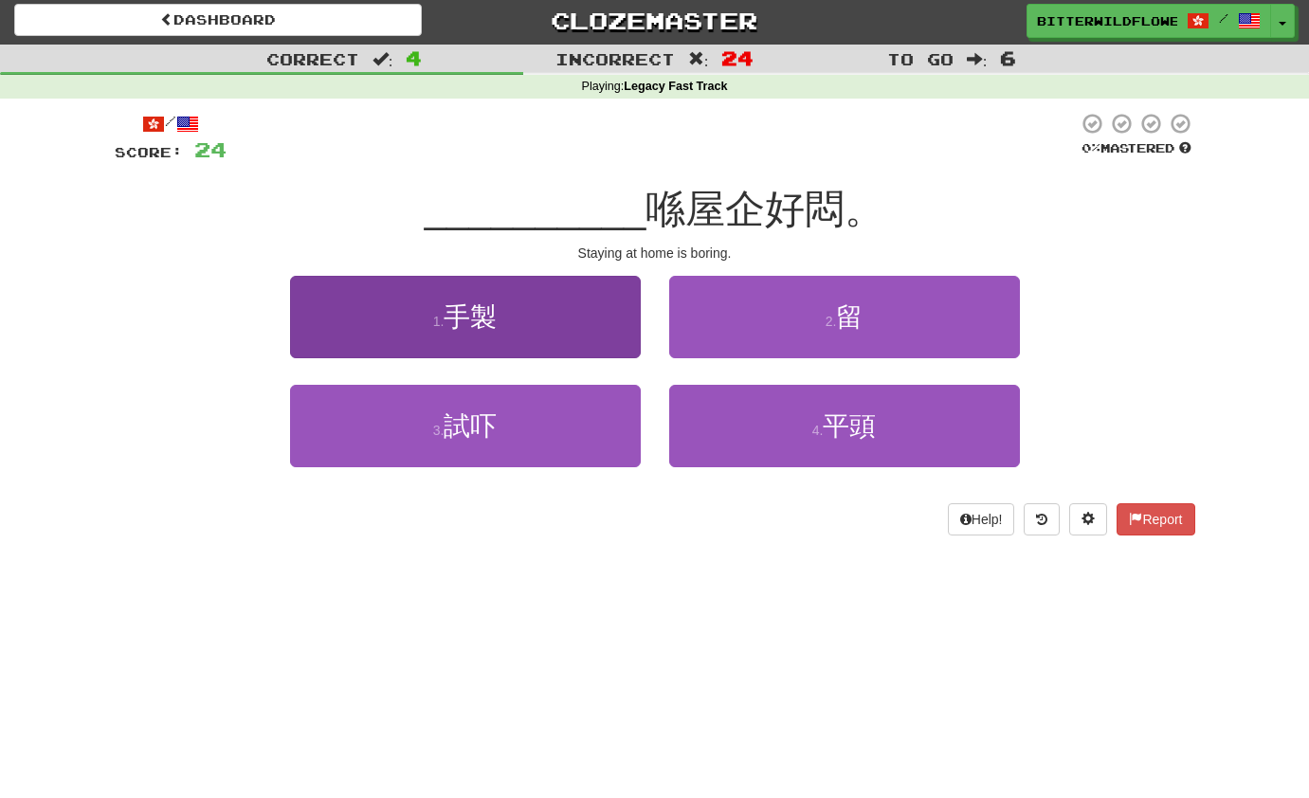
click at [509, 329] on button "1 . 手製" at bounding box center [465, 317] width 351 height 82
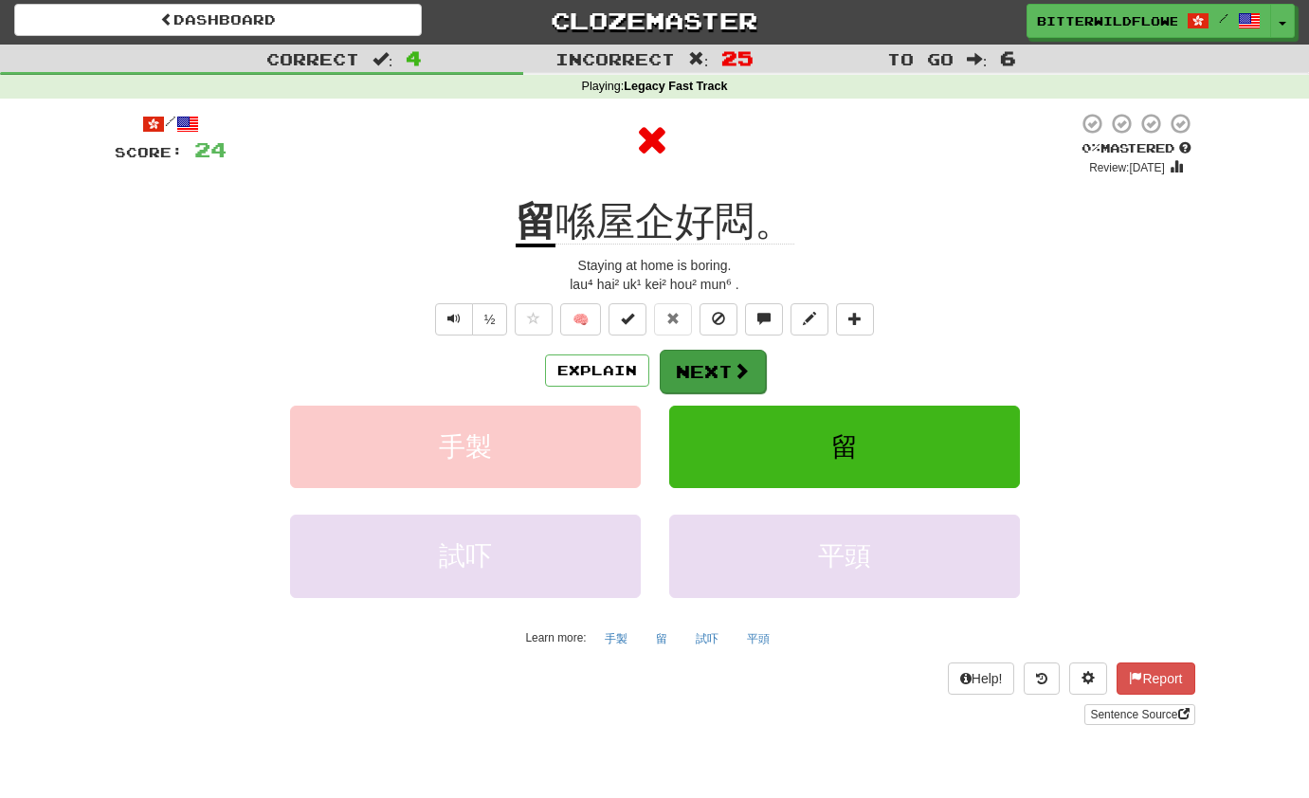
click at [699, 363] on button "Next" at bounding box center [713, 372] width 106 height 44
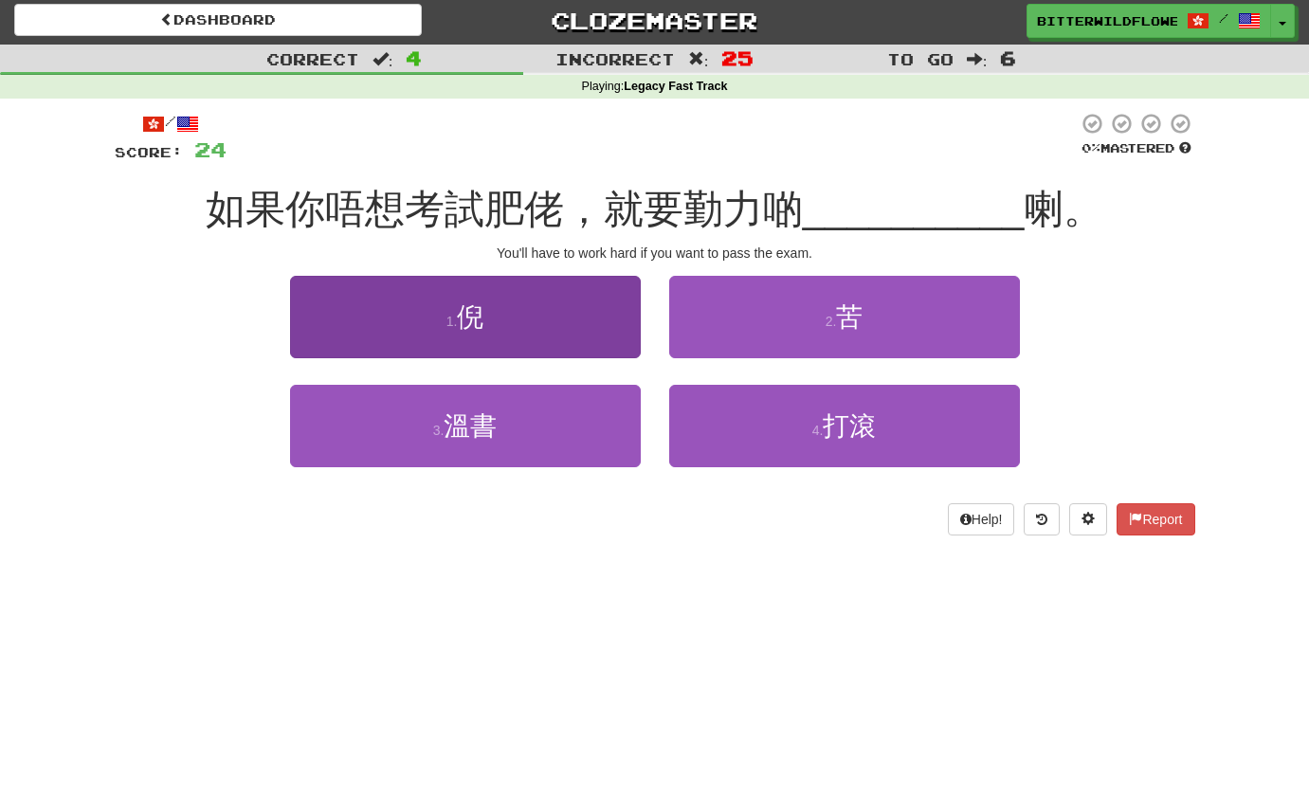
click at [469, 331] on button "1 . 倪" at bounding box center [465, 317] width 351 height 82
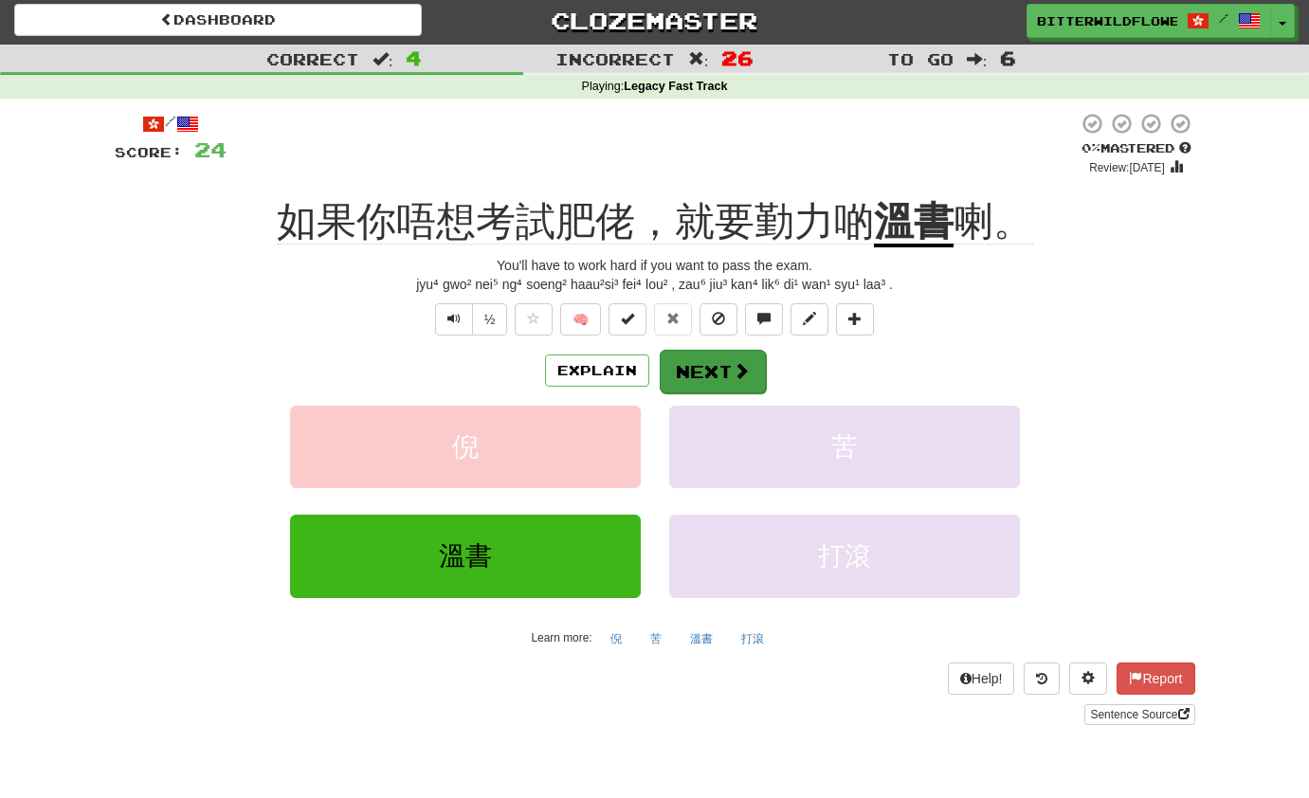
click at [724, 369] on button "Next" at bounding box center [713, 372] width 106 height 44
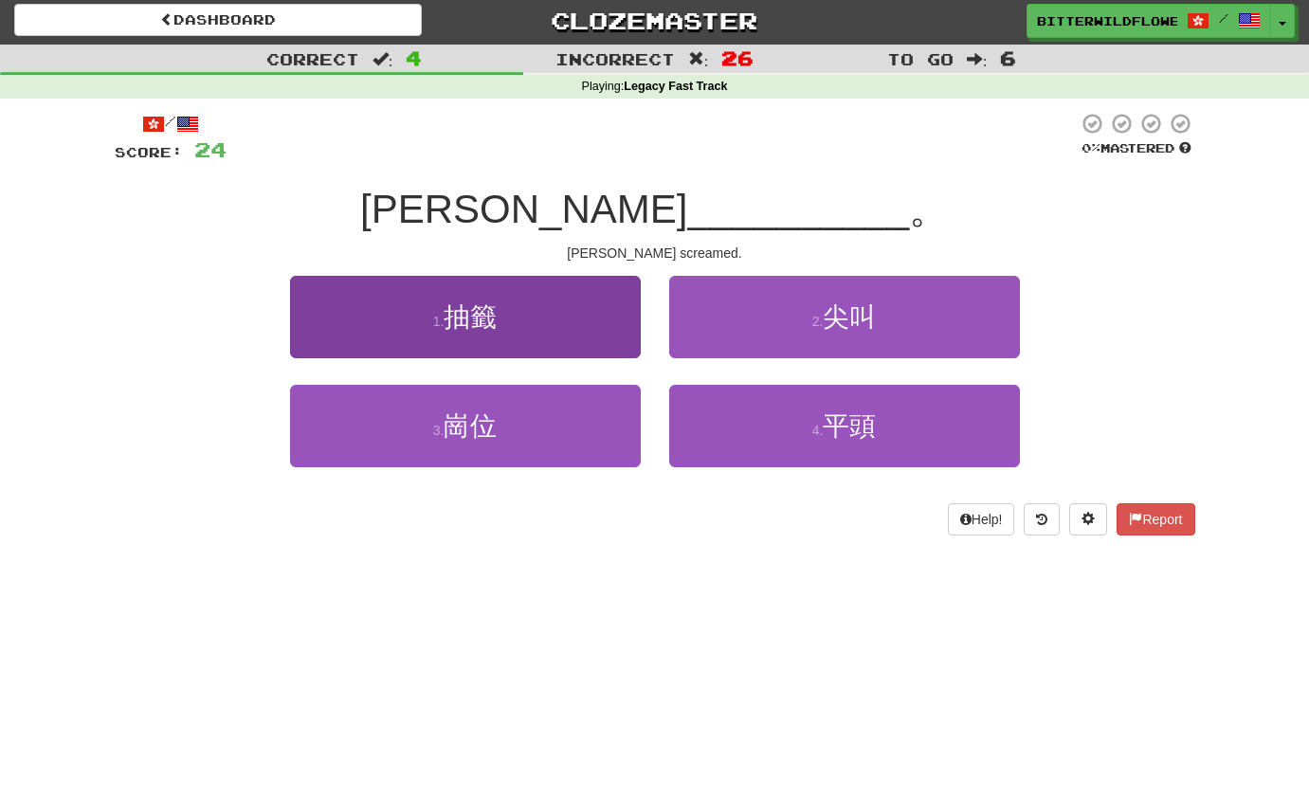
click at [500, 335] on button "1 . 抽籤" at bounding box center [465, 317] width 351 height 82
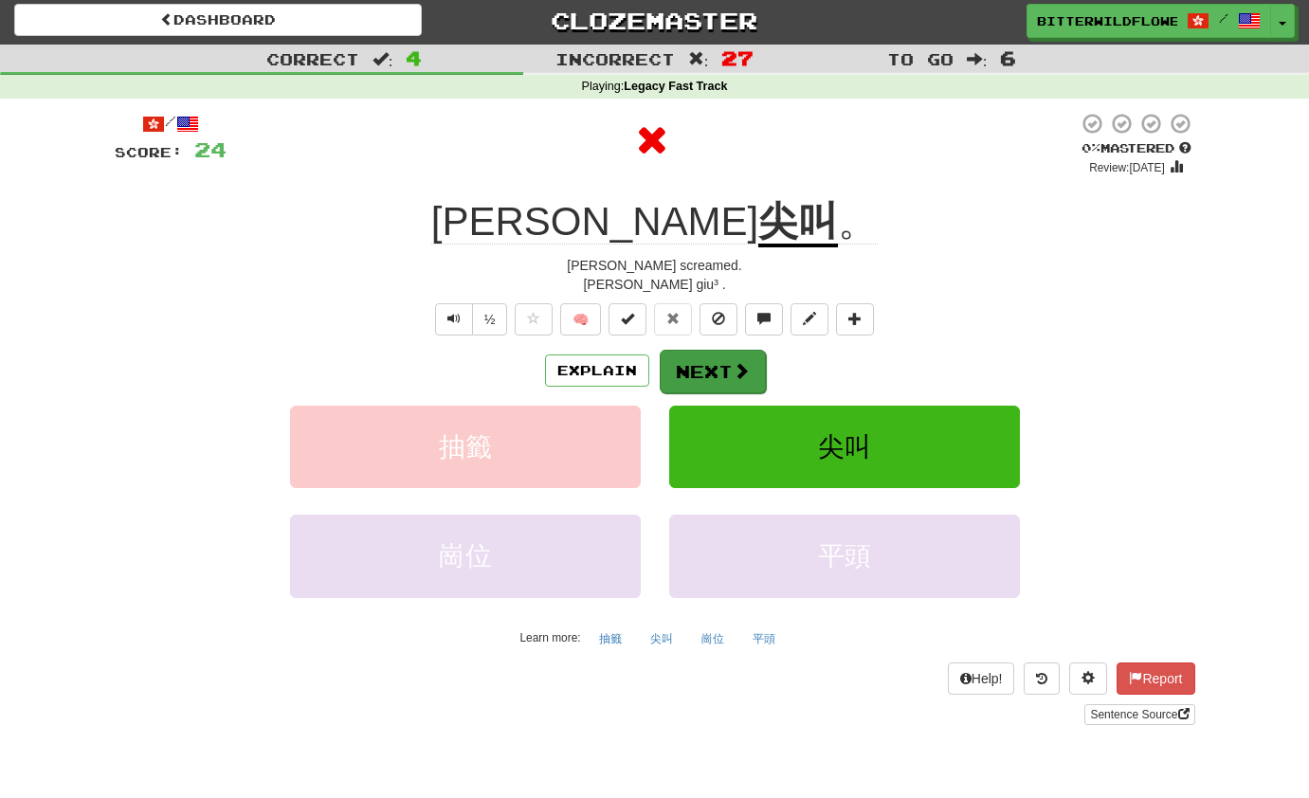
click at [701, 366] on button "Next" at bounding box center [713, 372] width 106 height 44
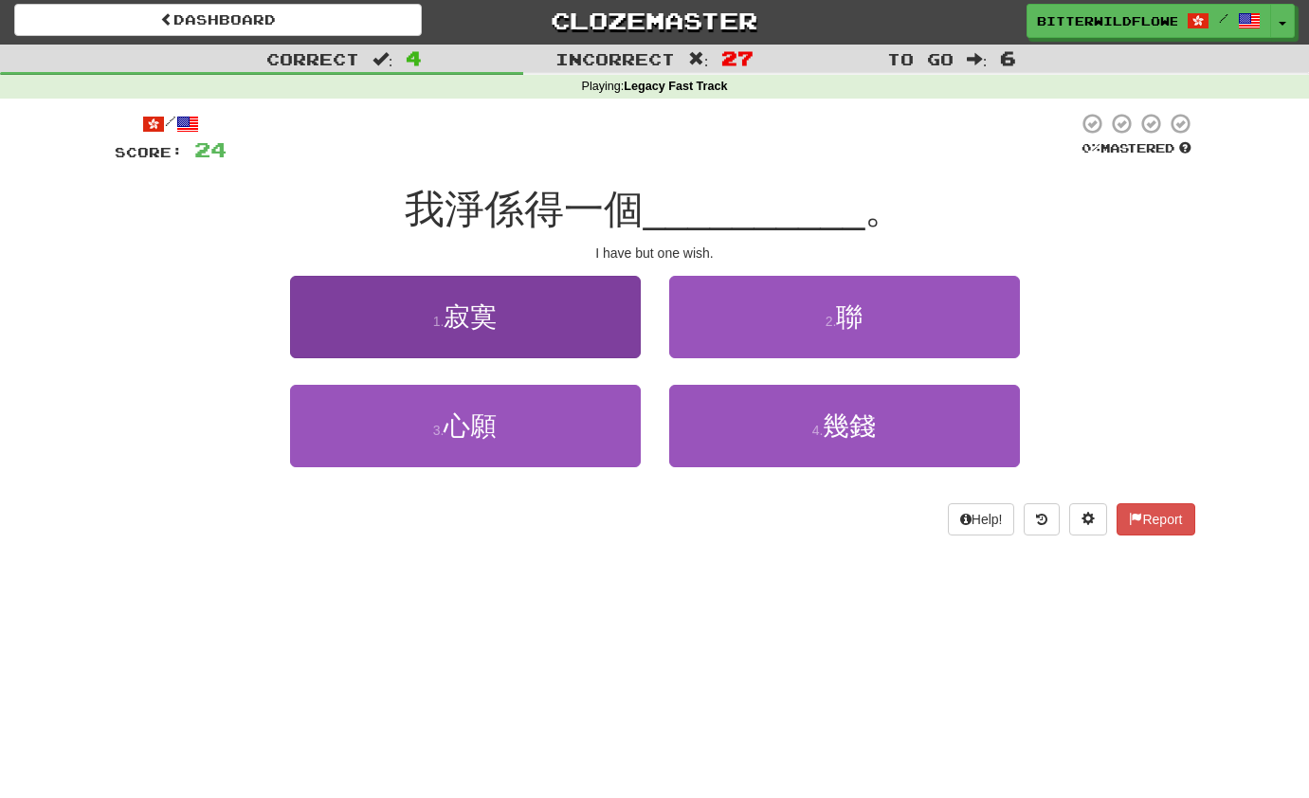
click at [486, 320] on span "寂寞" at bounding box center [470, 316] width 53 height 29
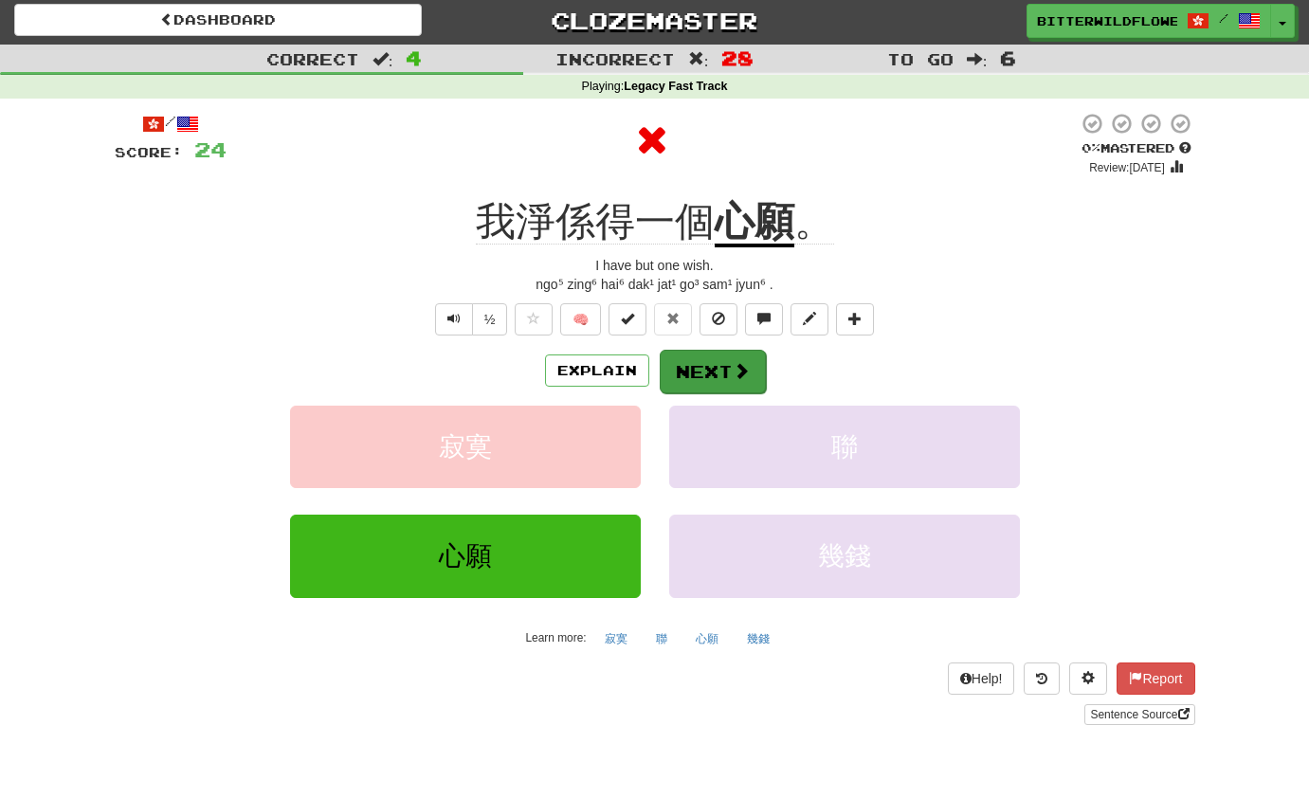
click at [706, 369] on button "Next" at bounding box center [713, 372] width 106 height 44
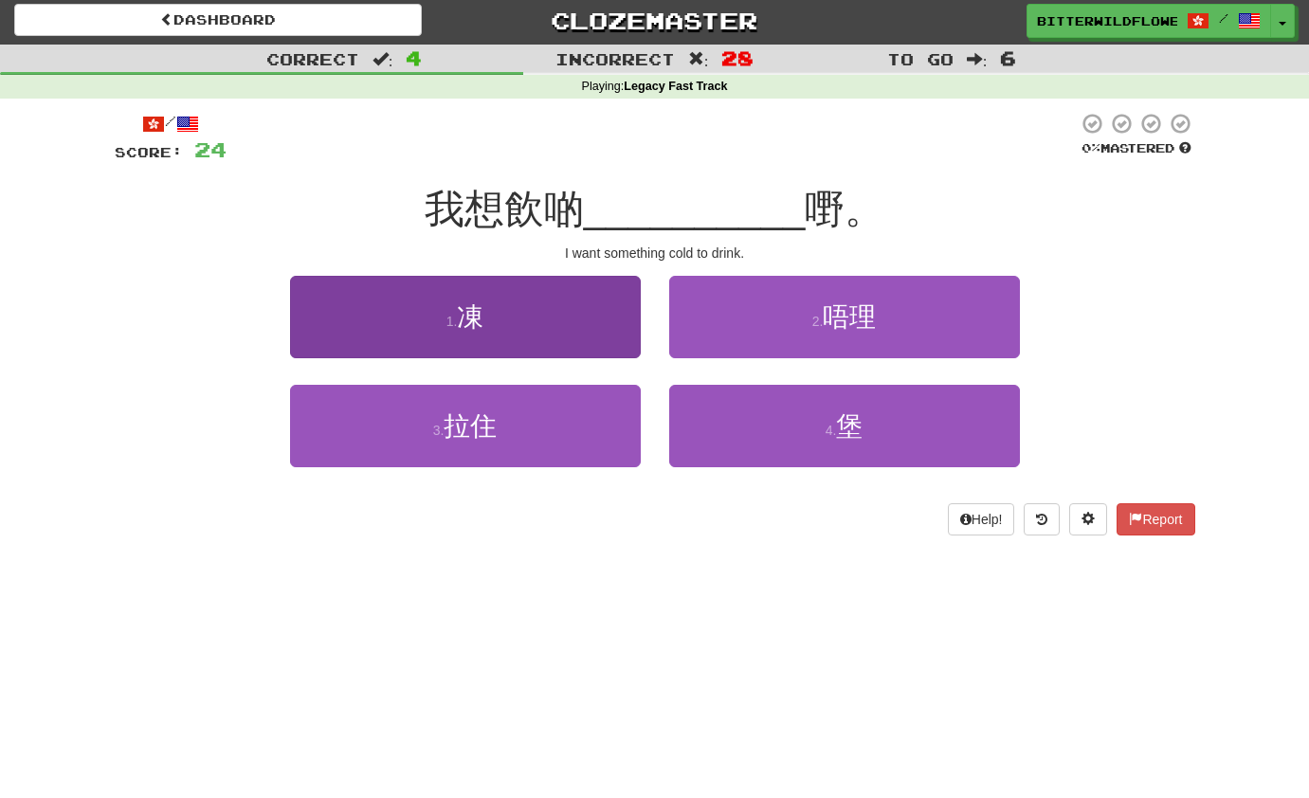
click at [494, 336] on button "1 . 凍" at bounding box center [465, 317] width 351 height 82
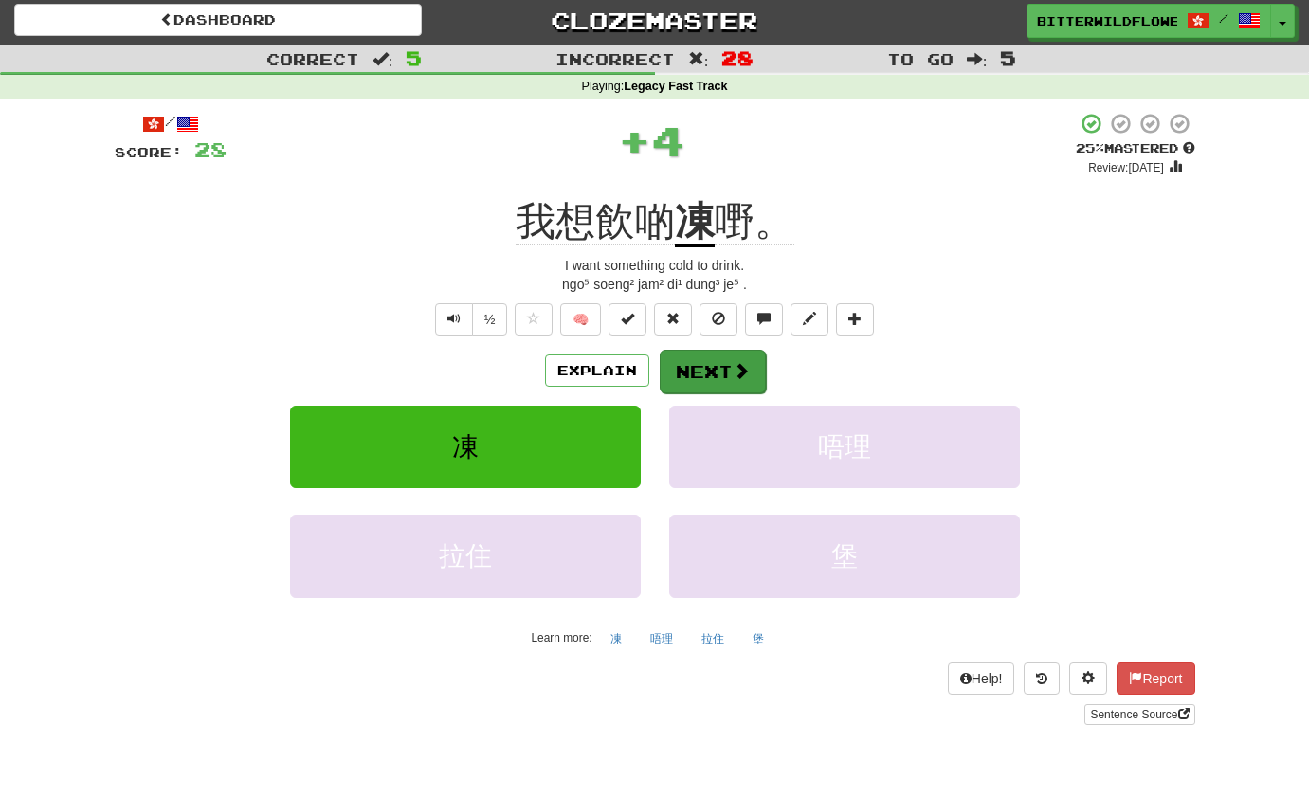
click at [693, 366] on button "Next" at bounding box center [713, 372] width 106 height 44
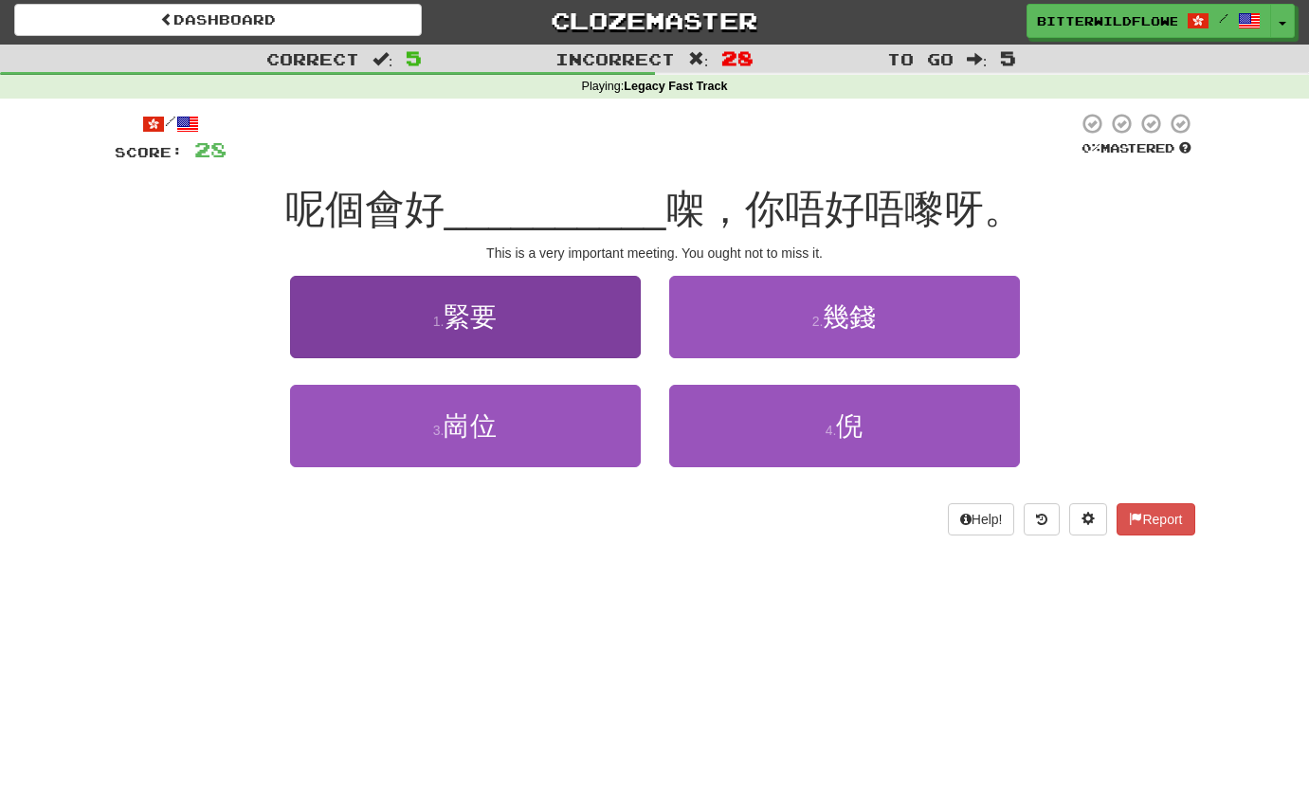
click at [491, 332] on button "1 . 緊要" at bounding box center [465, 317] width 351 height 82
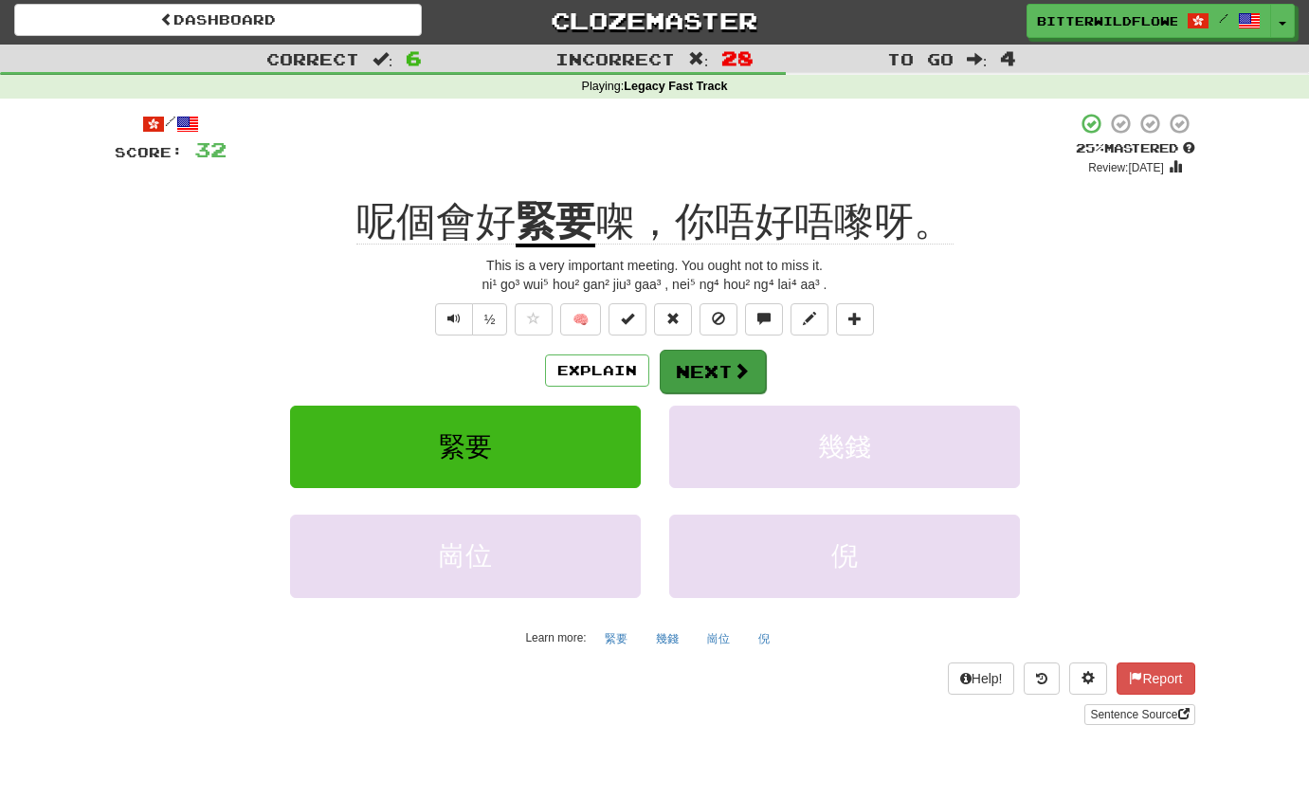
click at [688, 372] on button "Next" at bounding box center [713, 372] width 106 height 44
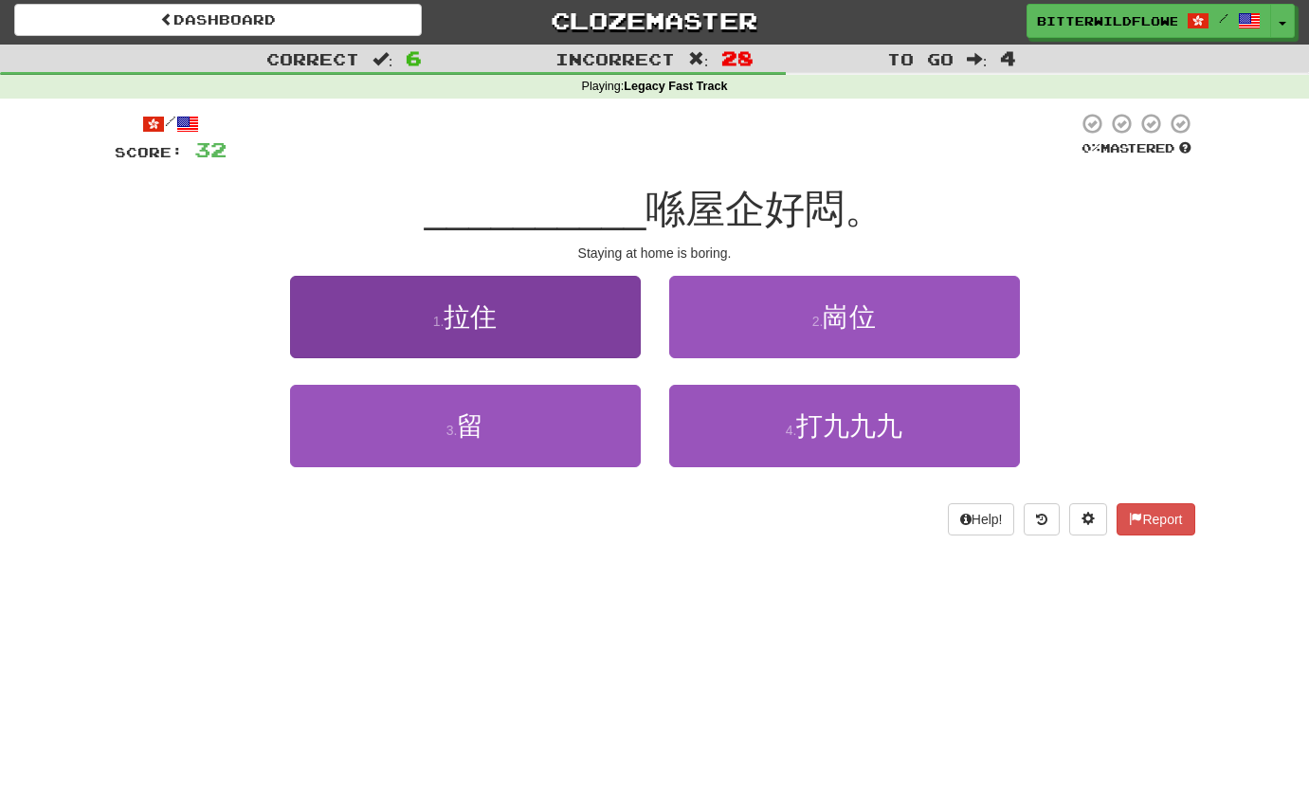
click at [531, 352] on button "1 . 拉住" at bounding box center [465, 317] width 351 height 82
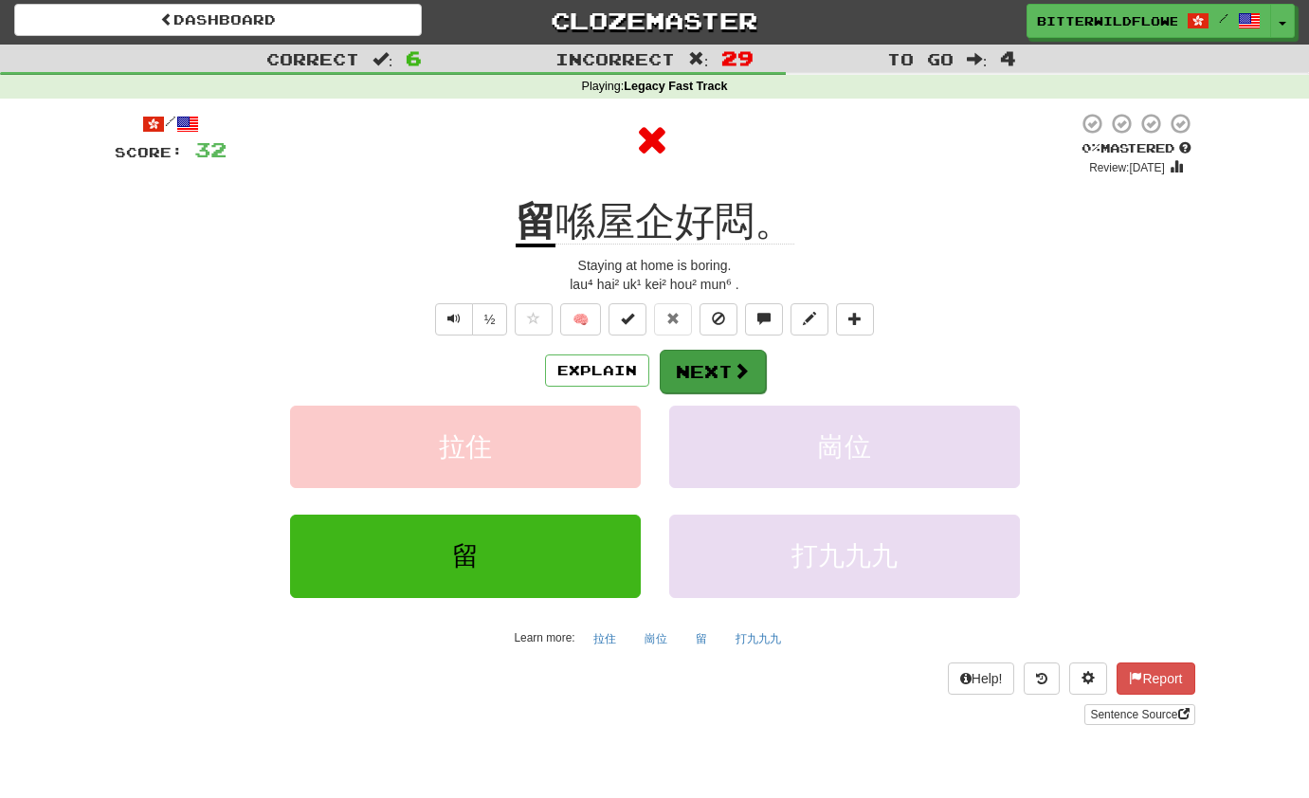
click at [704, 366] on button "Next" at bounding box center [713, 372] width 106 height 44
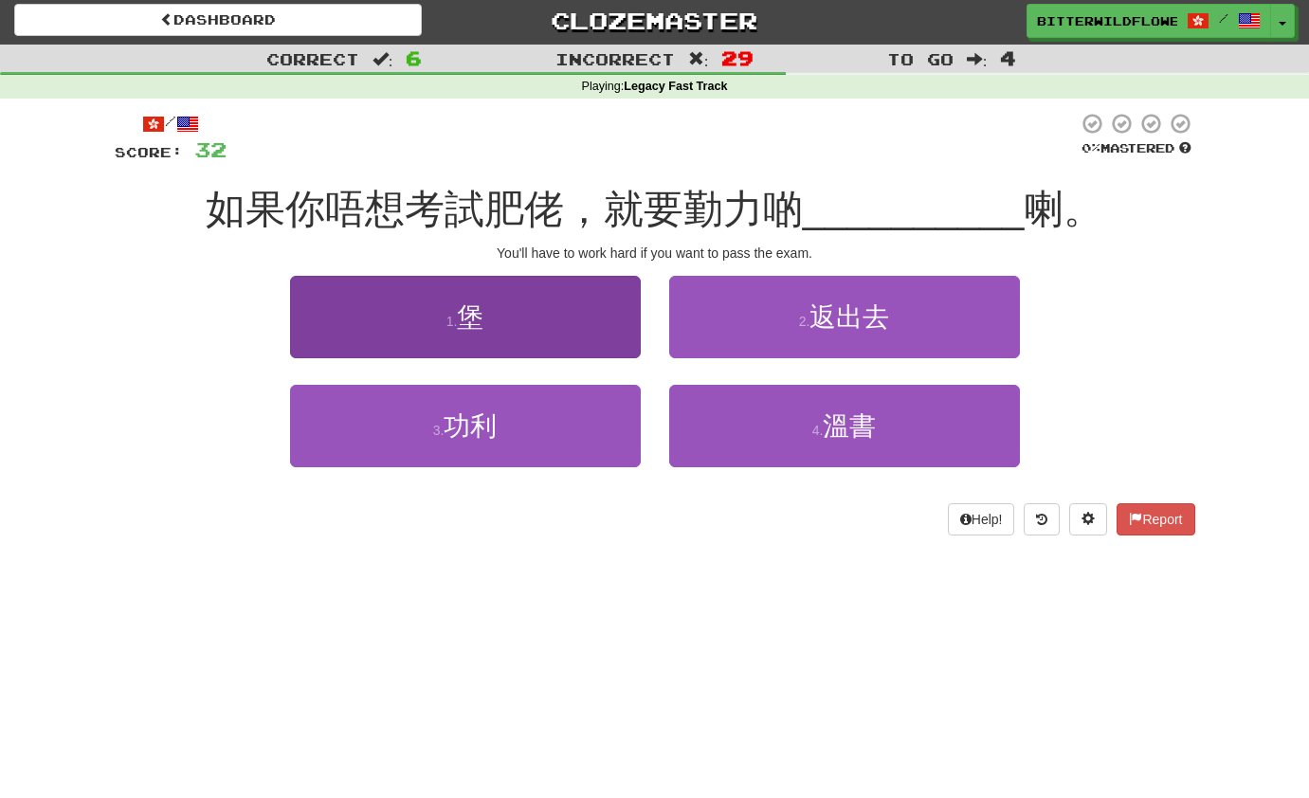
click at [524, 342] on button "1 . 堡" at bounding box center [465, 317] width 351 height 82
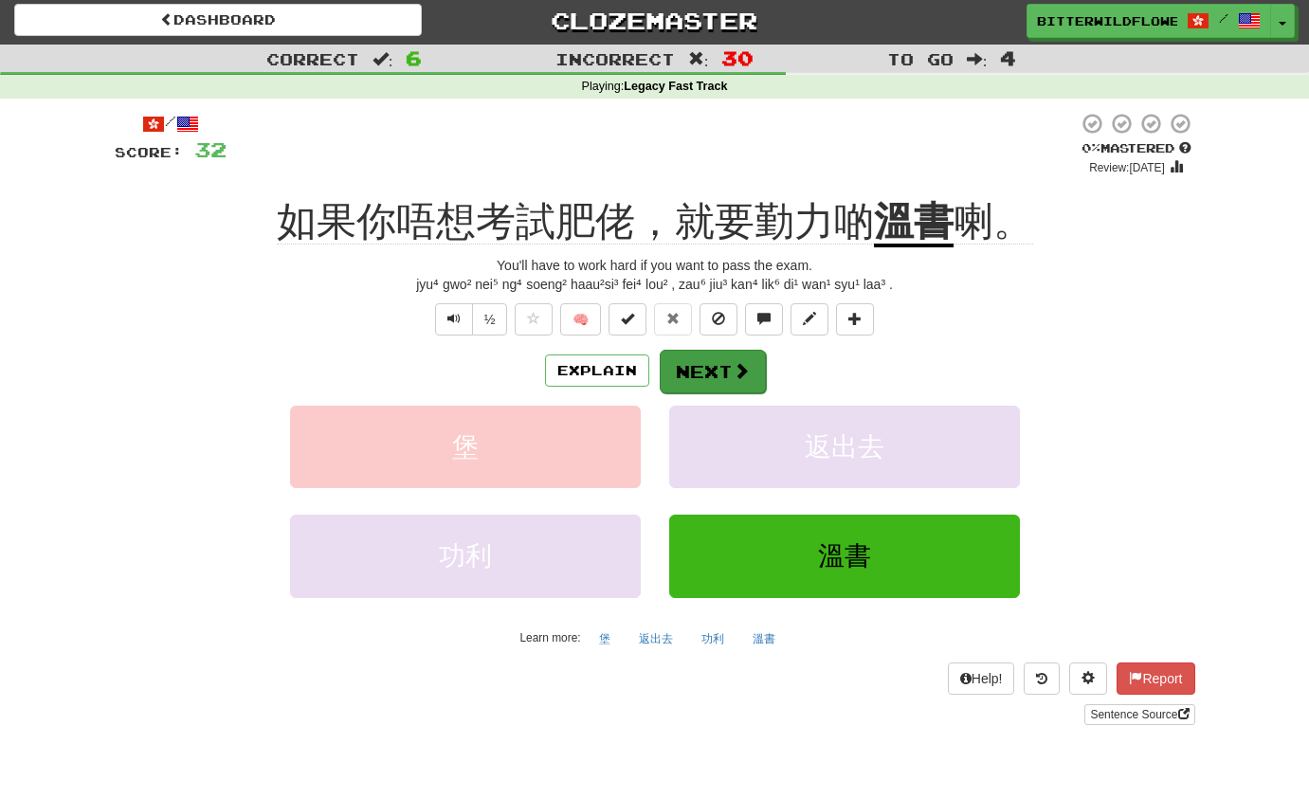
click at [686, 369] on button "Next" at bounding box center [713, 372] width 106 height 44
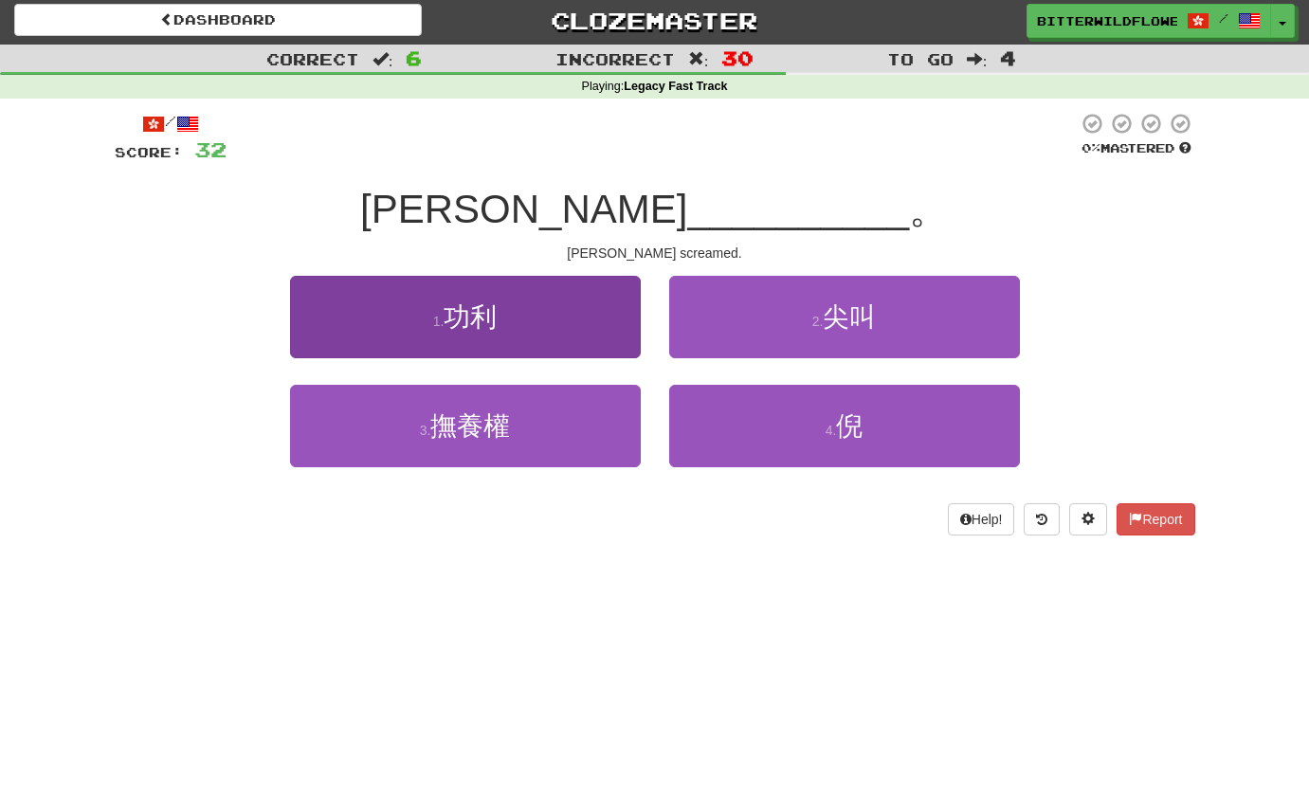
click at [492, 350] on button "1 . 功利" at bounding box center [465, 317] width 351 height 82
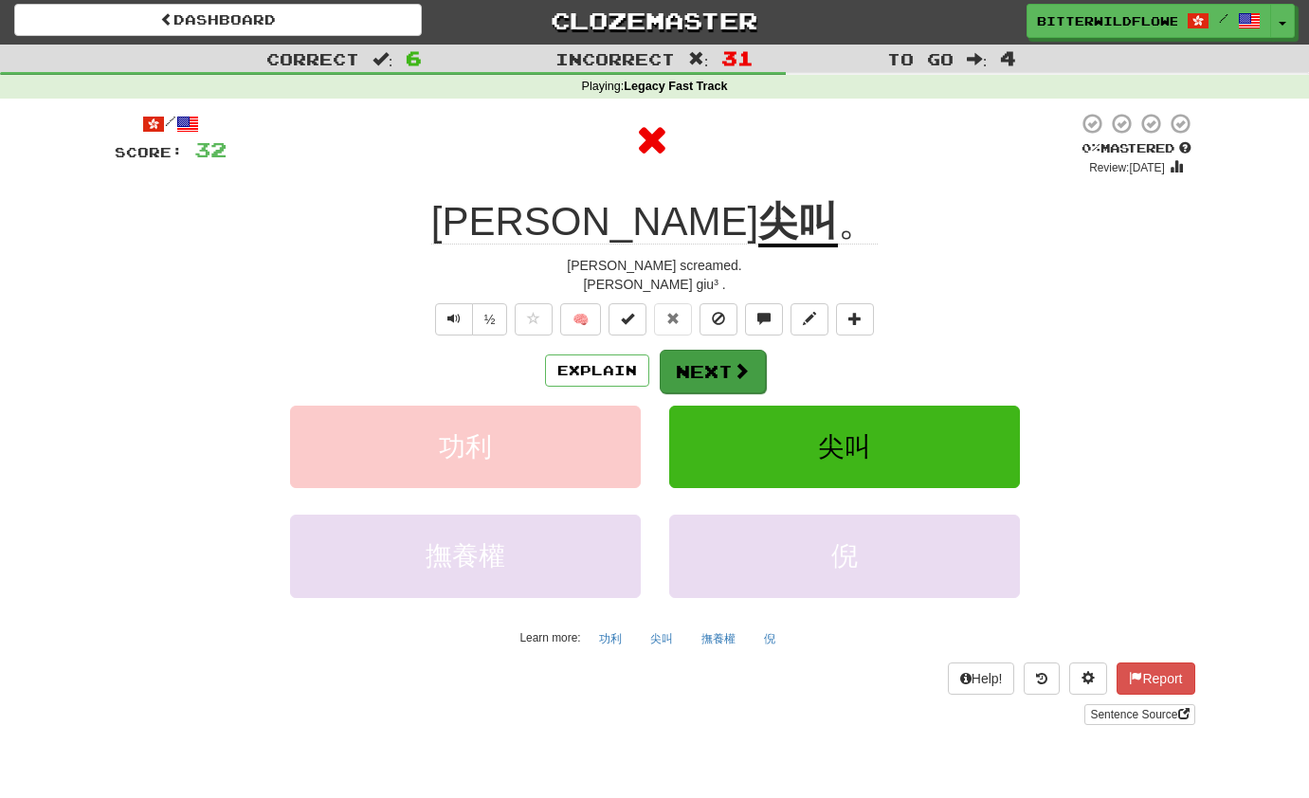
click at [703, 373] on button "Next" at bounding box center [713, 372] width 106 height 44
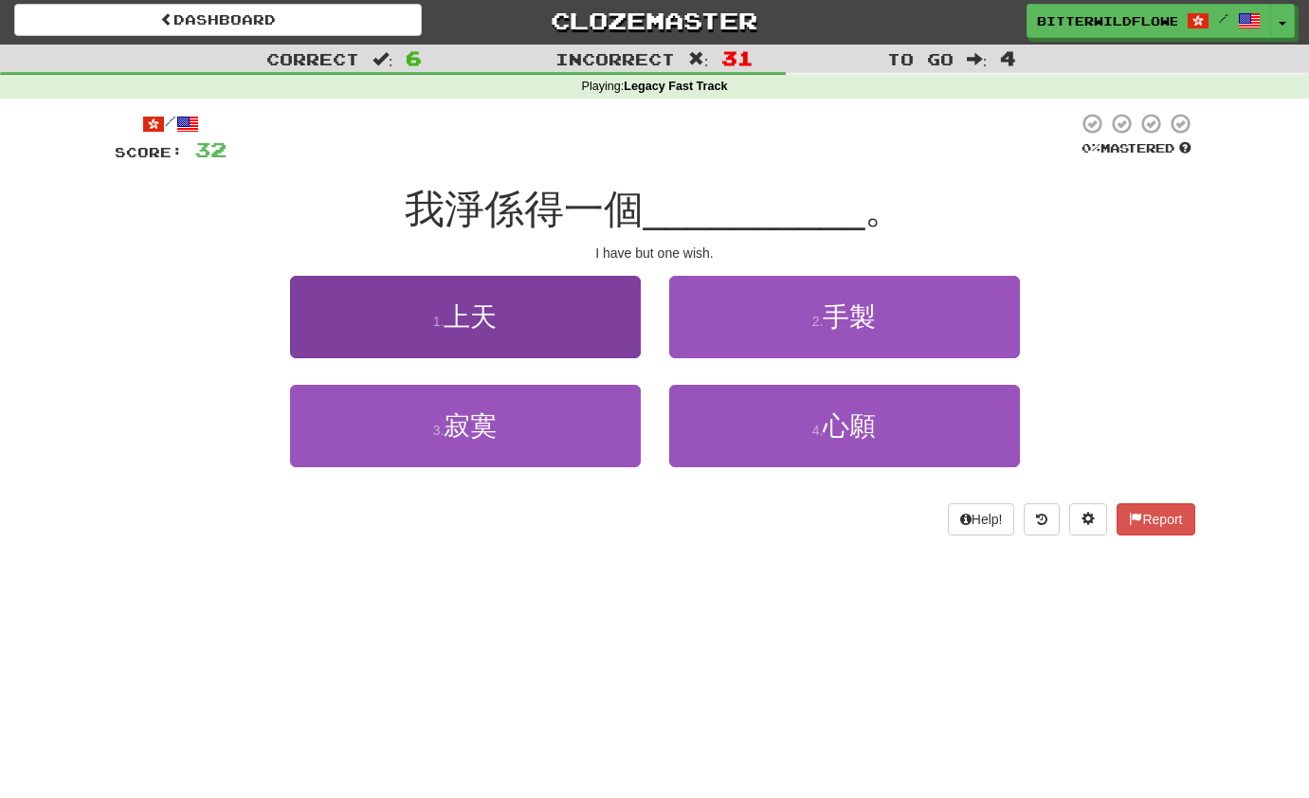
click at [476, 339] on button "1 . 上天" at bounding box center [465, 317] width 351 height 82
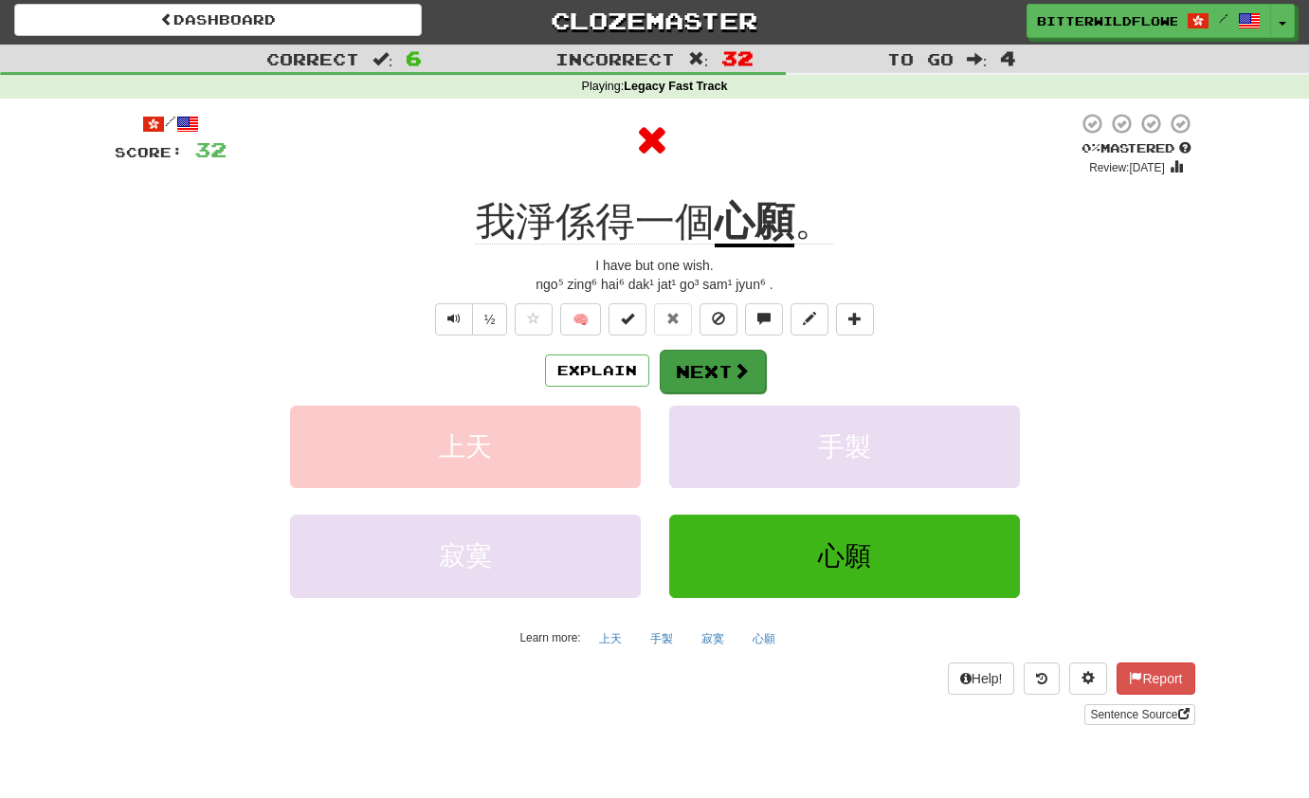
click at [705, 371] on button "Next" at bounding box center [713, 372] width 106 height 44
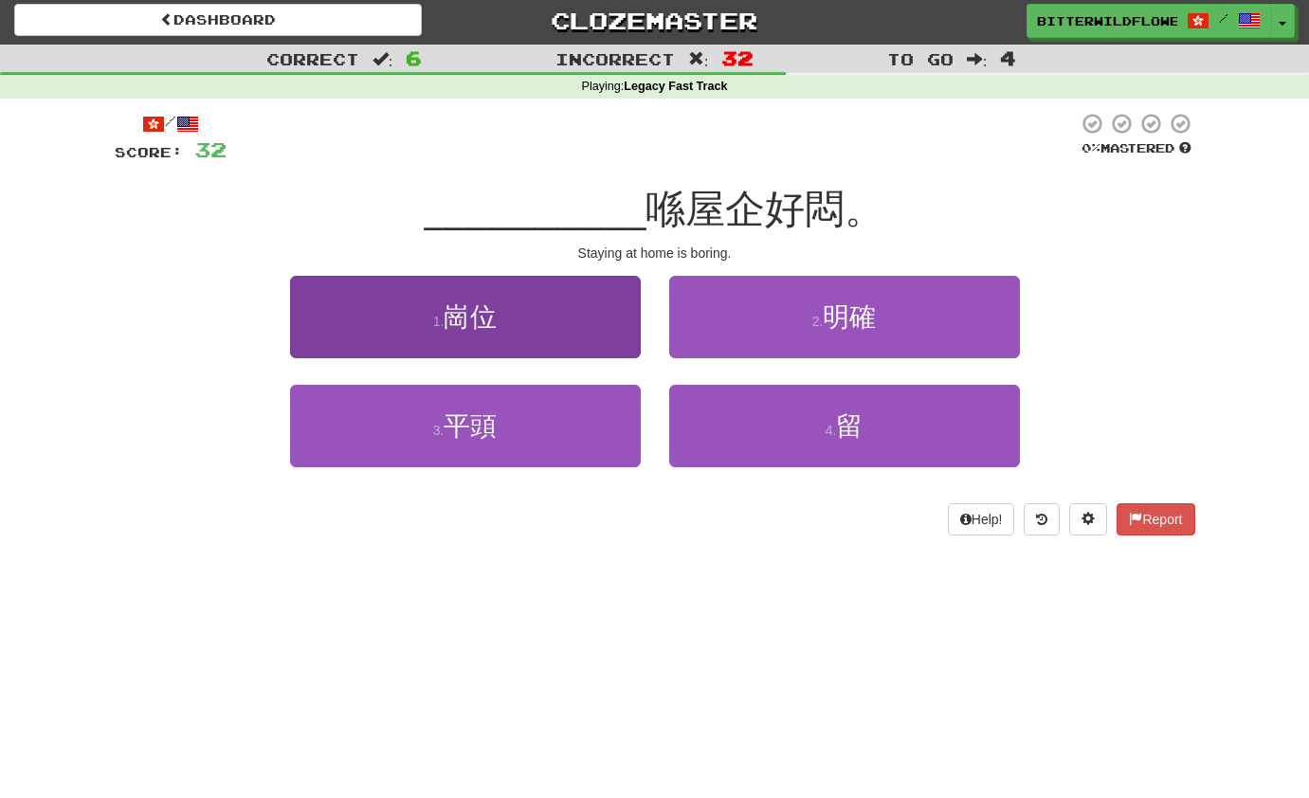
click at [487, 332] on button "1 . 崗位" at bounding box center [465, 317] width 351 height 82
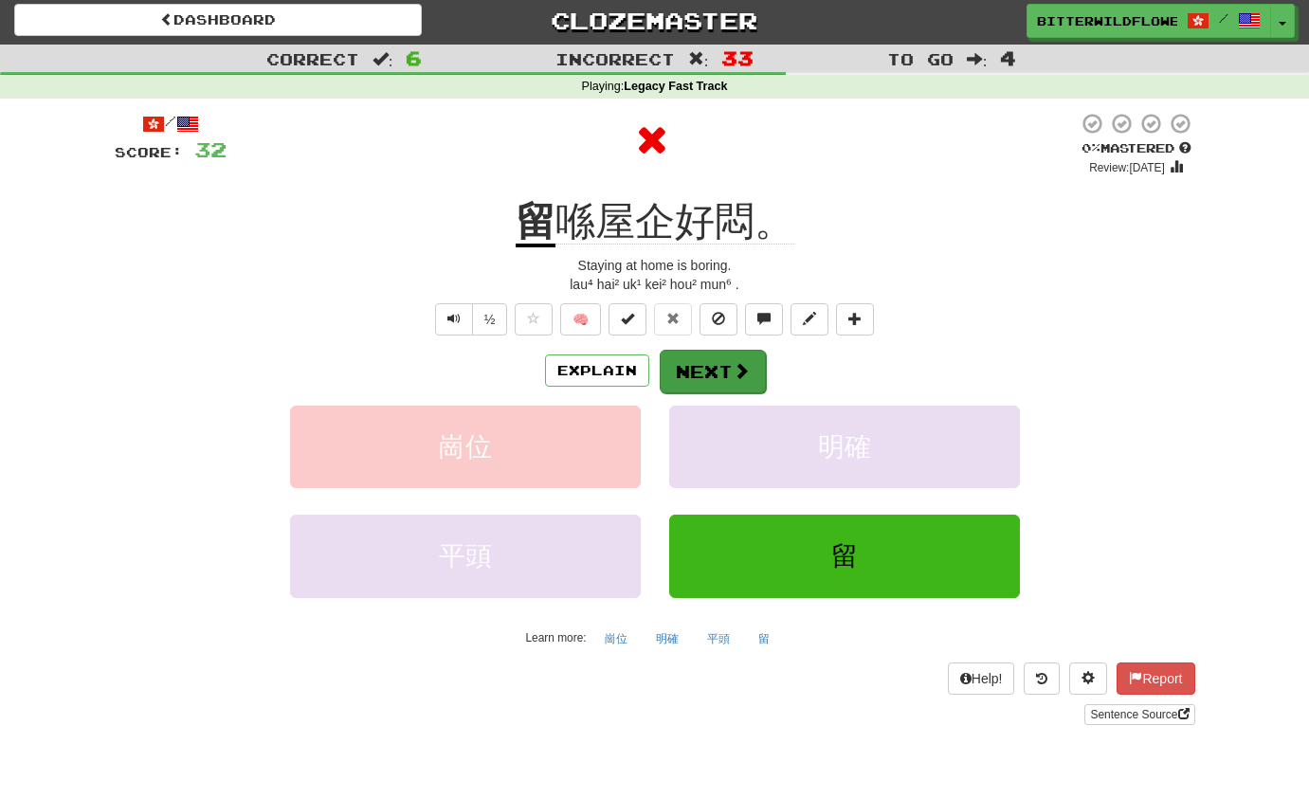
click at [708, 364] on button "Next" at bounding box center [713, 372] width 106 height 44
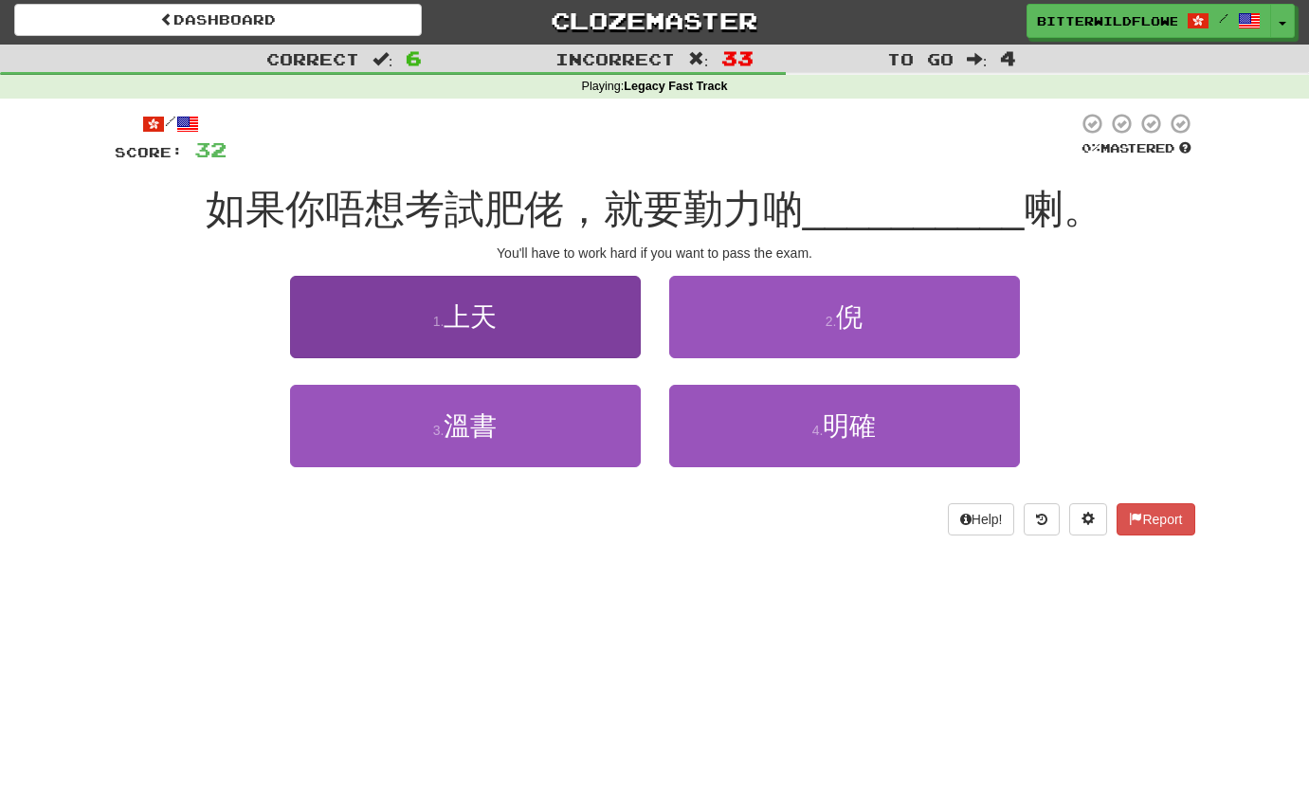
click at [476, 321] on span "上天" at bounding box center [470, 316] width 53 height 29
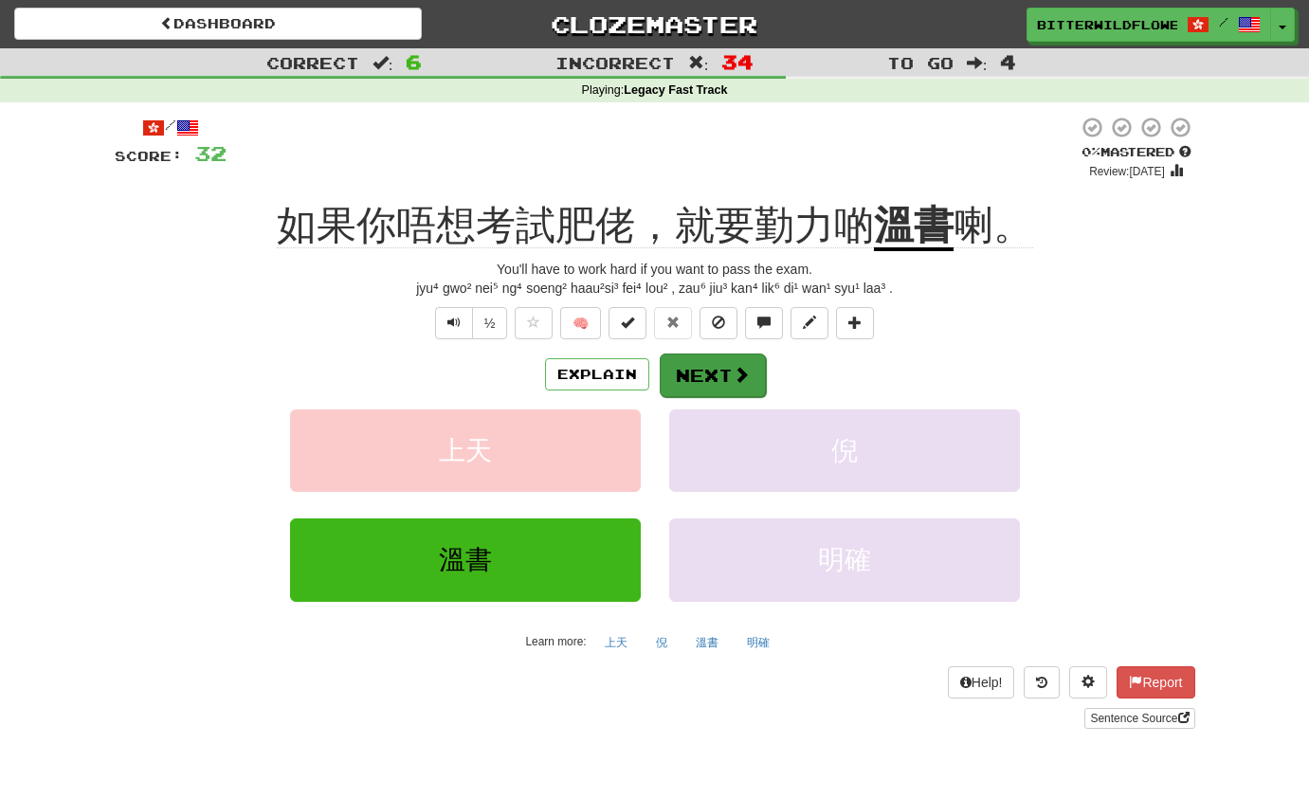
scroll to position [0, 0]
click at [696, 378] on button "Next" at bounding box center [713, 376] width 106 height 44
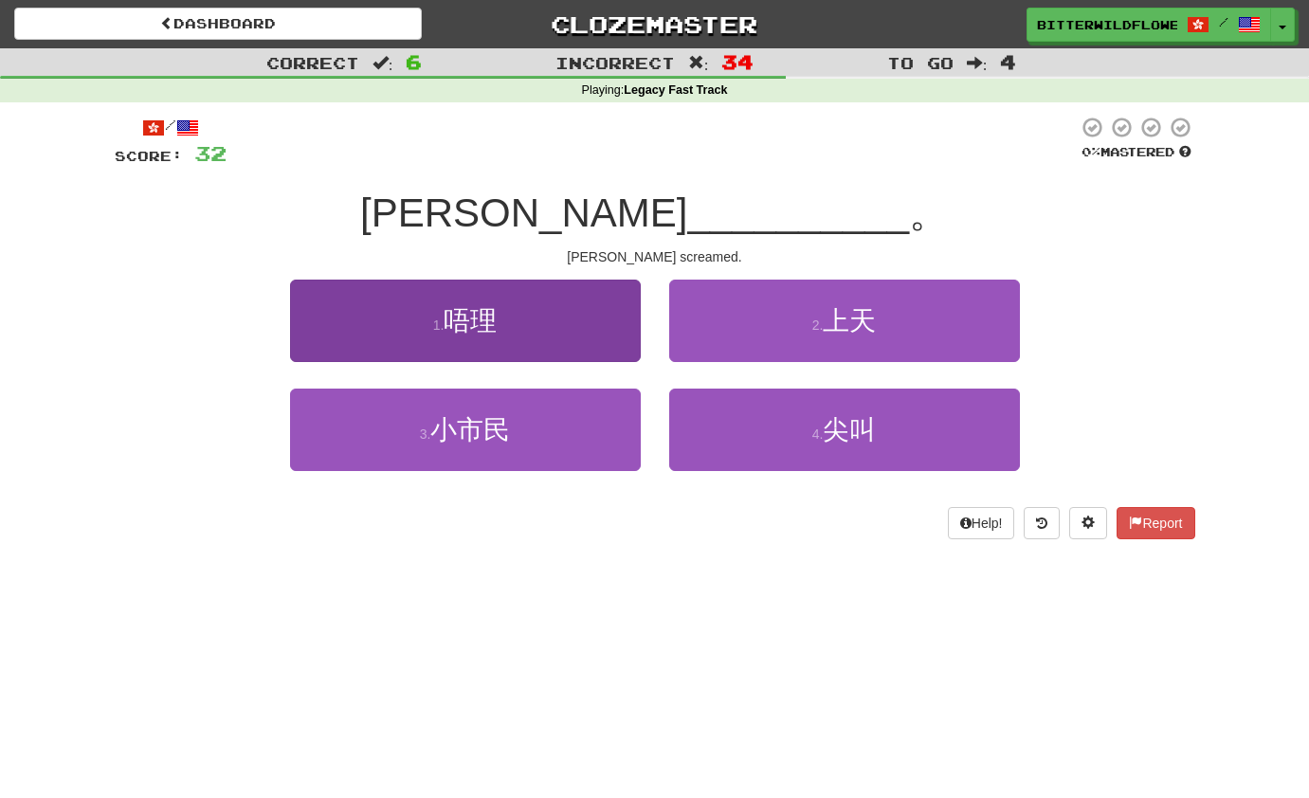
click at [467, 328] on span "唔理" at bounding box center [470, 320] width 53 height 29
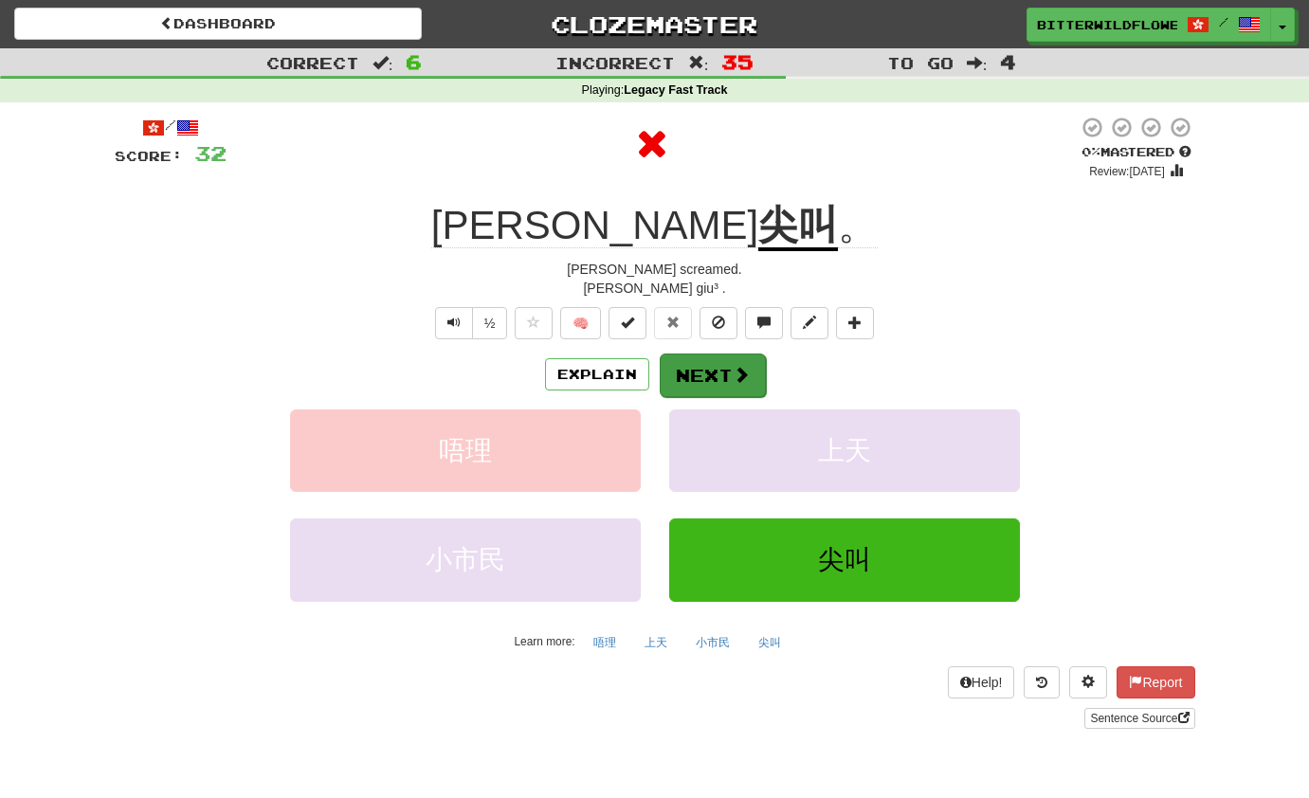
click at [695, 378] on button "Next" at bounding box center [713, 376] width 106 height 44
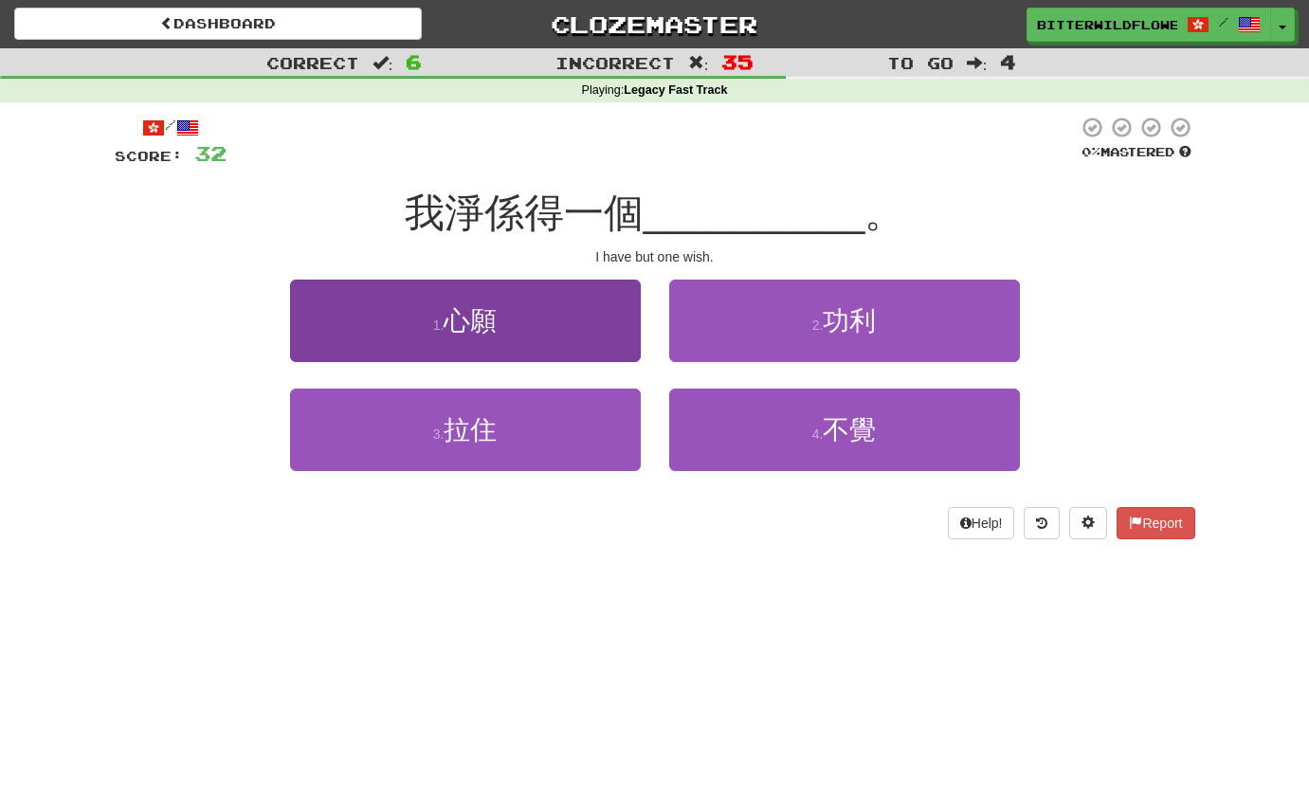
click at [513, 340] on button "1 . 心願" at bounding box center [465, 321] width 351 height 82
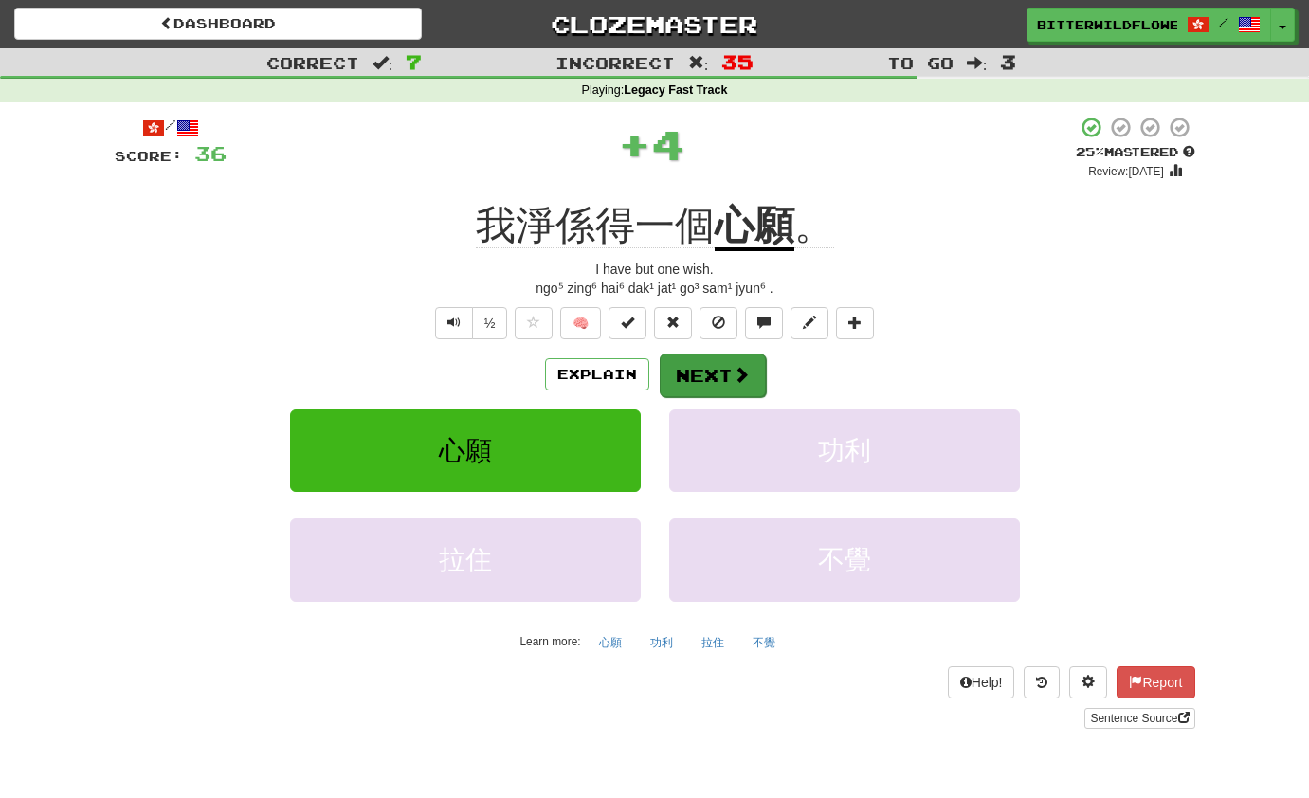
click at [705, 370] on button "Next" at bounding box center [713, 376] width 106 height 44
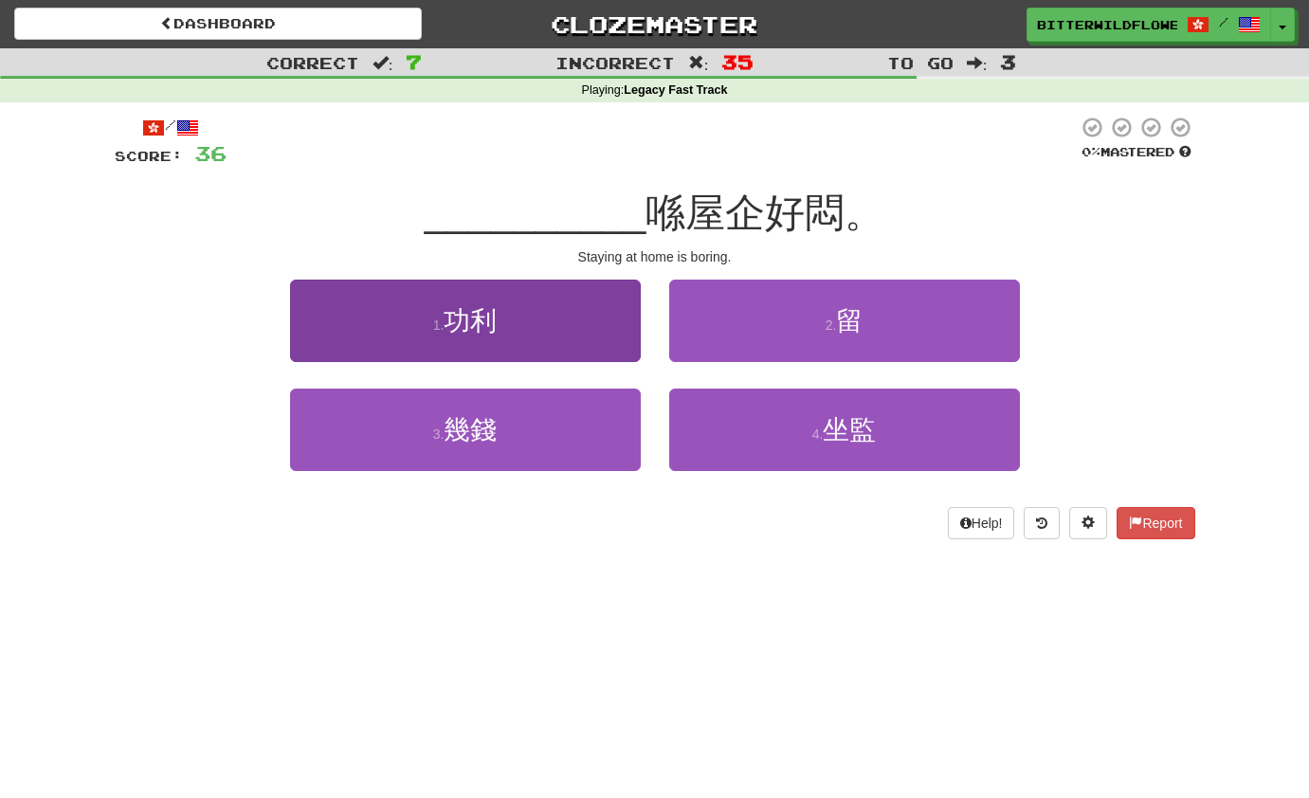
click at [534, 347] on button "1 . 功利" at bounding box center [465, 321] width 351 height 82
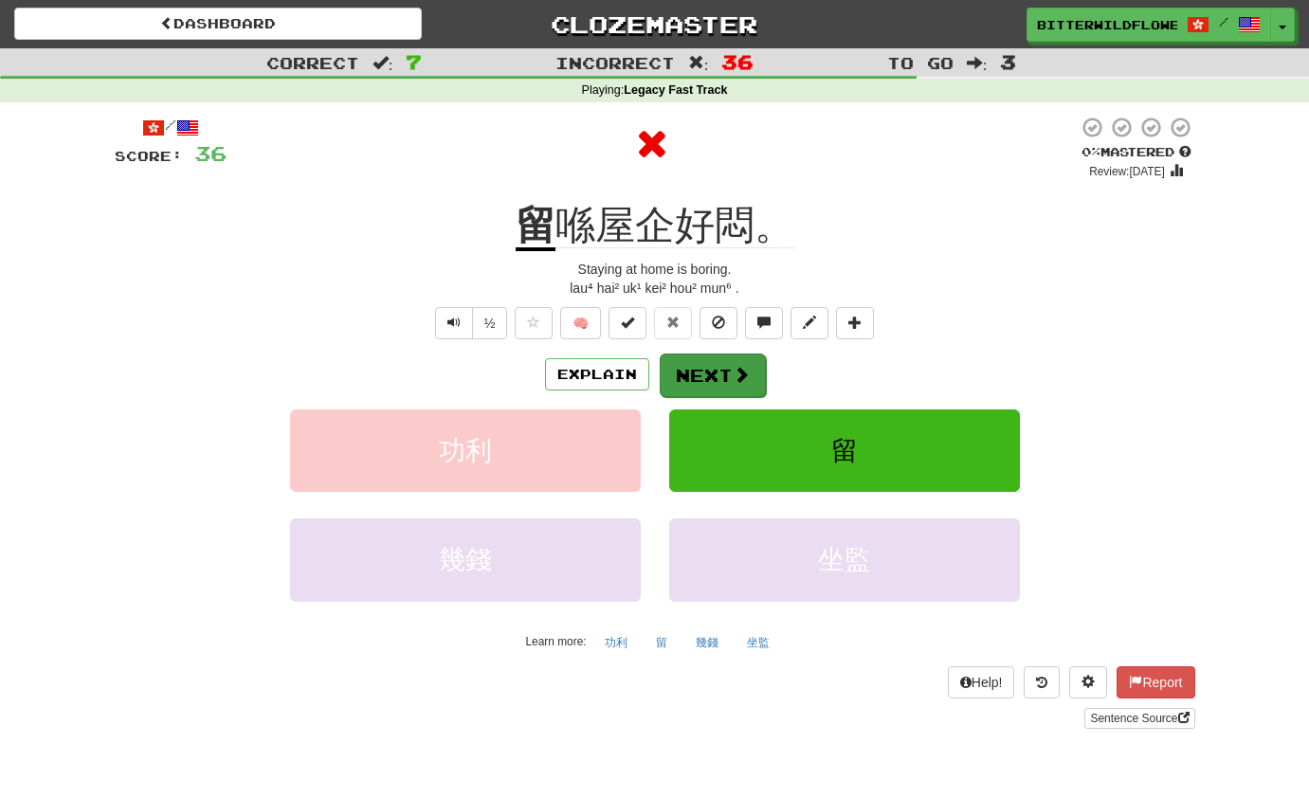
click at [686, 371] on button "Next" at bounding box center [713, 376] width 106 height 44
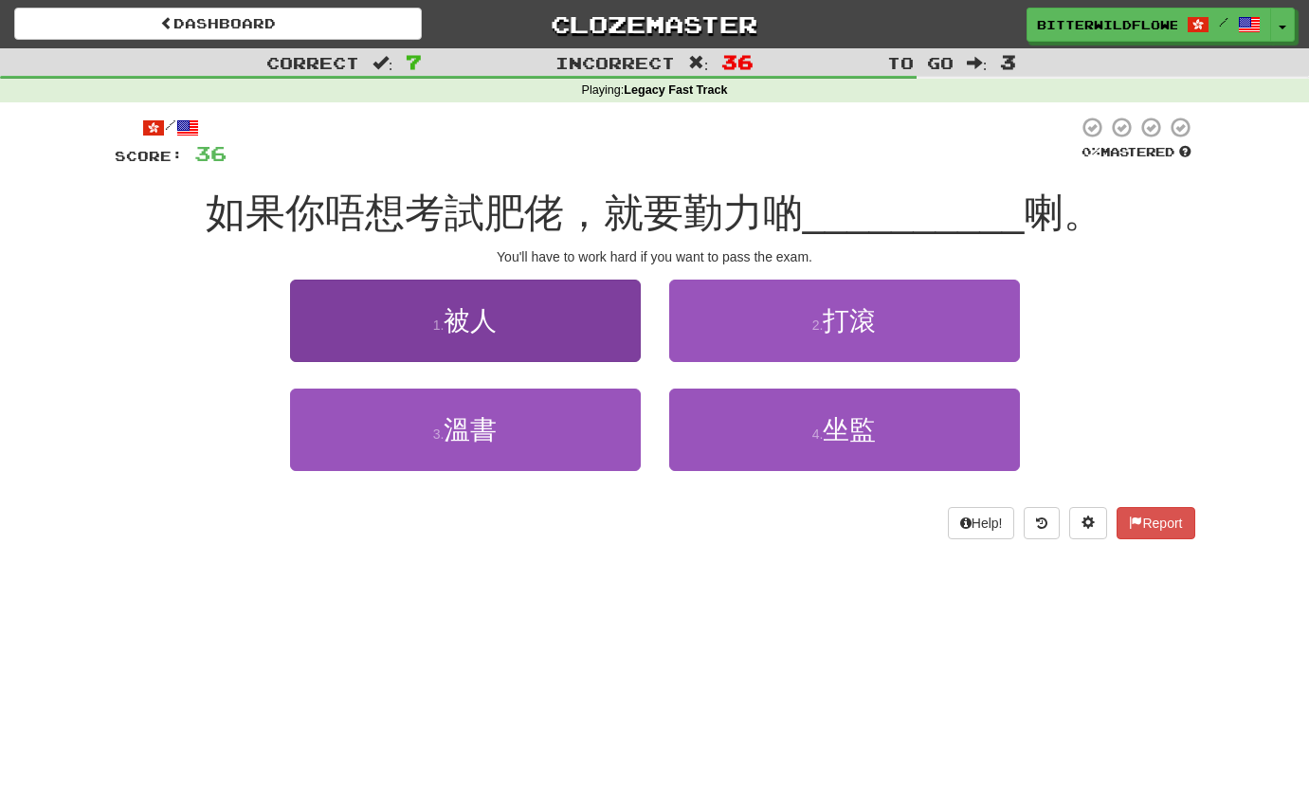
click at [516, 338] on button "1 . 被人" at bounding box center [465, 321] width 351 height 82
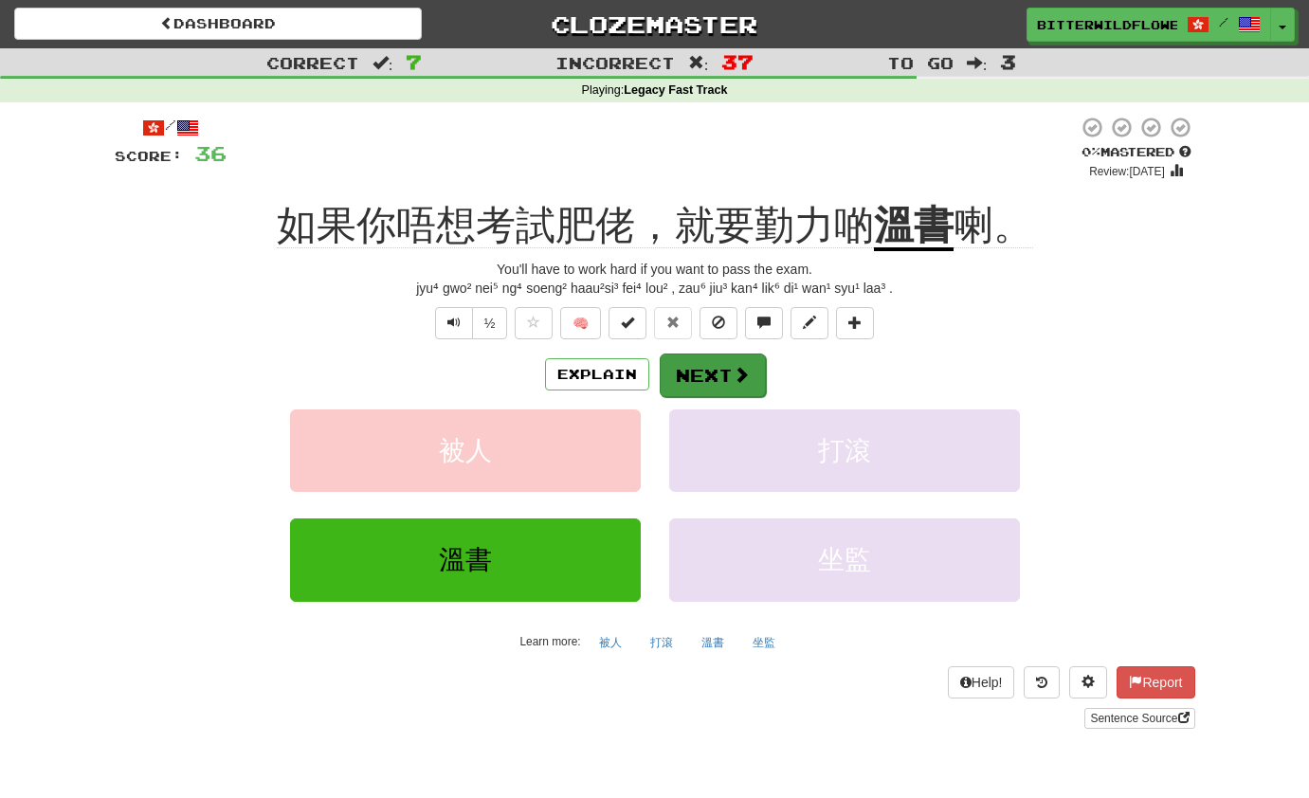
click at [712, 371] on button "Next" at bounding box center [713, 376] width 106 height 44
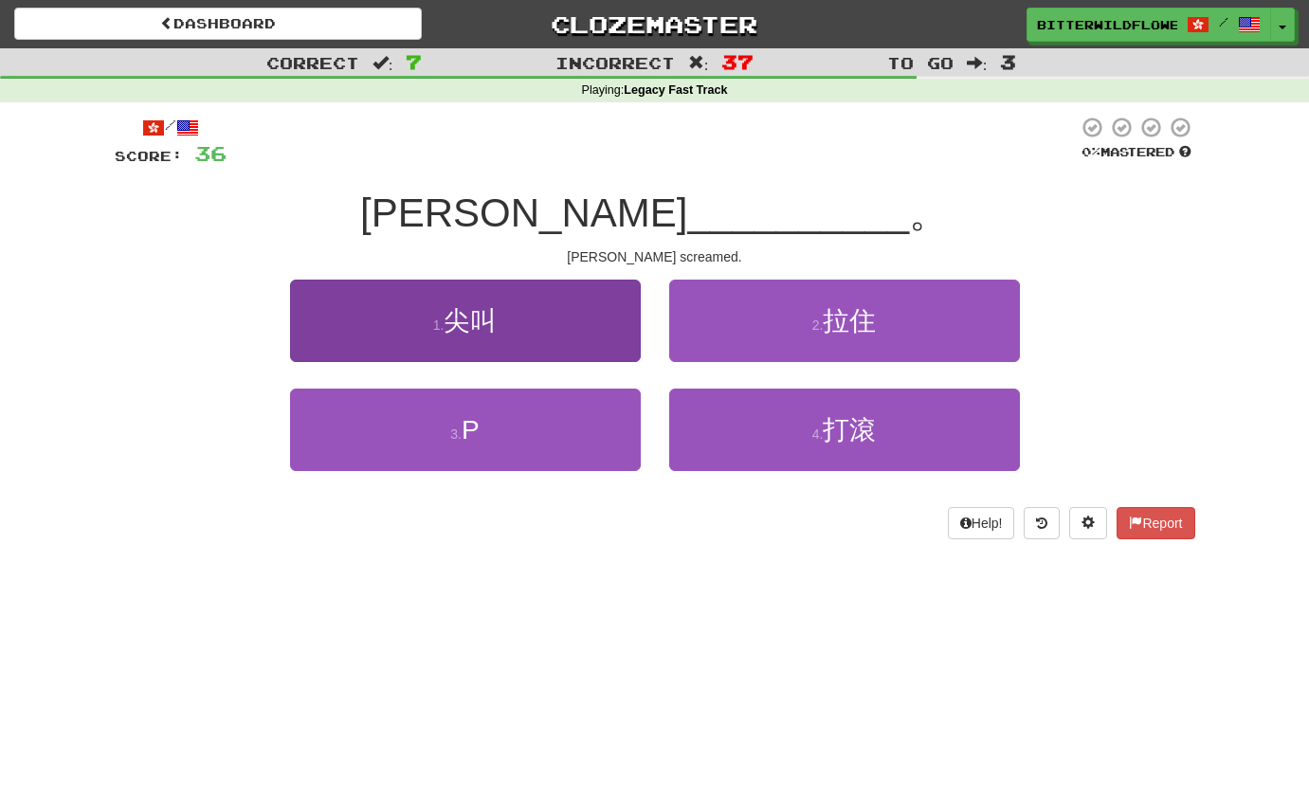
click at [497, 344] on button "1 . 尖叫" at bounding box center [465, 321] width 351 height 82
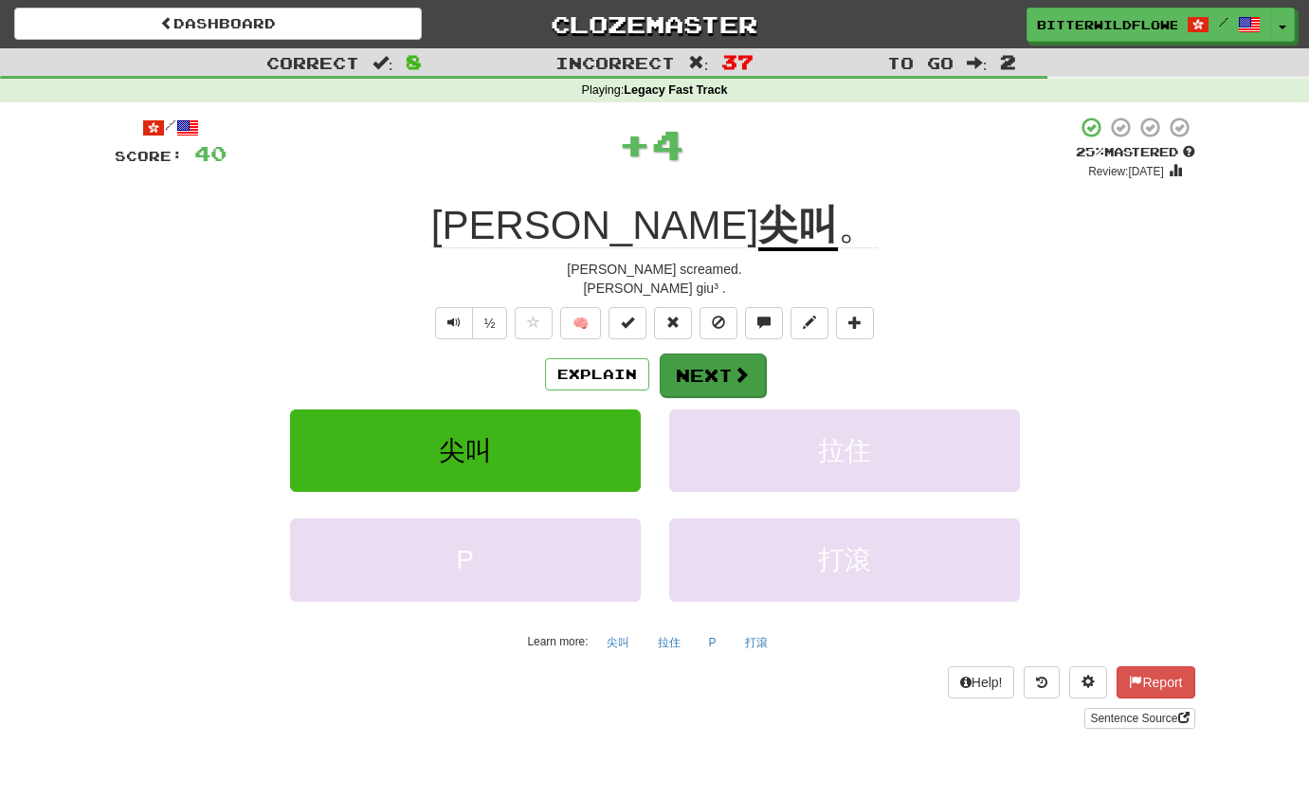
click at [698, 374] on button "Next" at bounding box center [713, 376] width 106 height 44
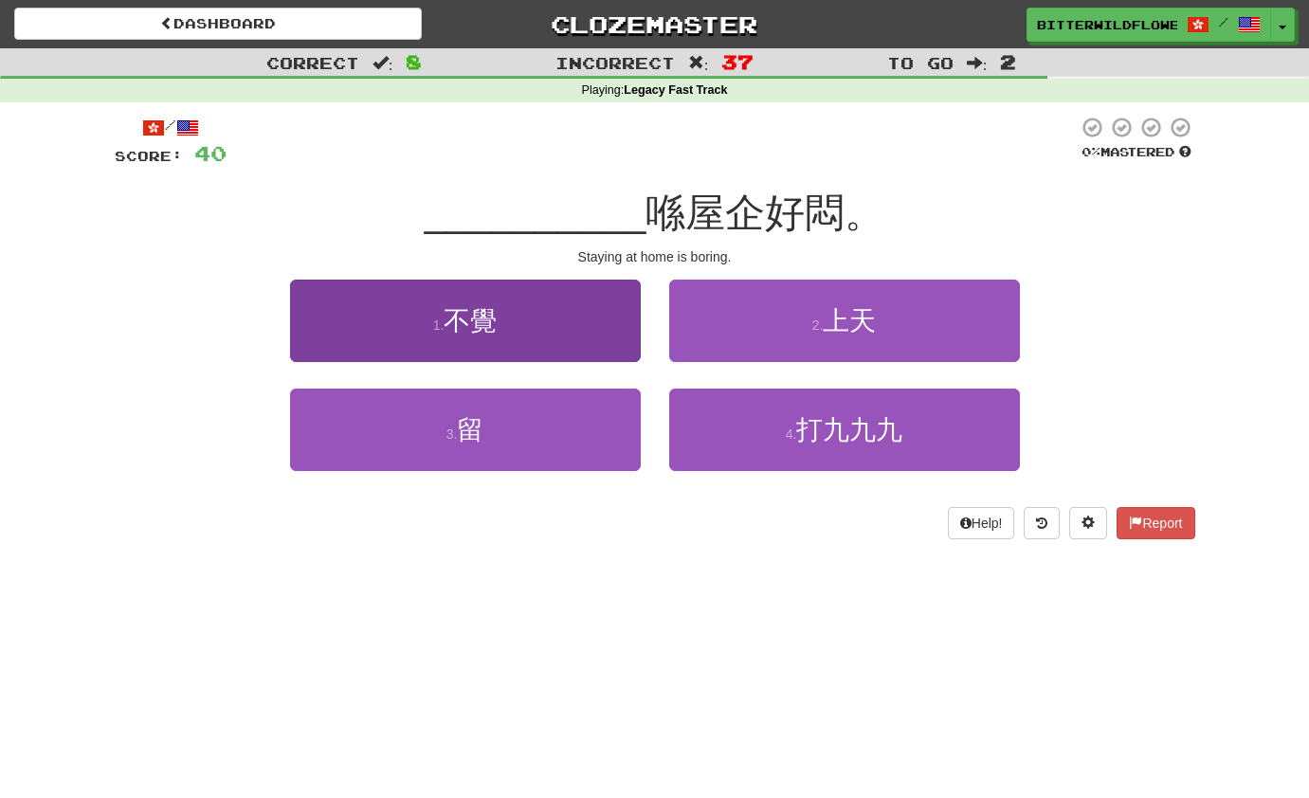
click at [509, 346] on button "1 . 不覺" at bounding box center [465, 321] width 351 height 82
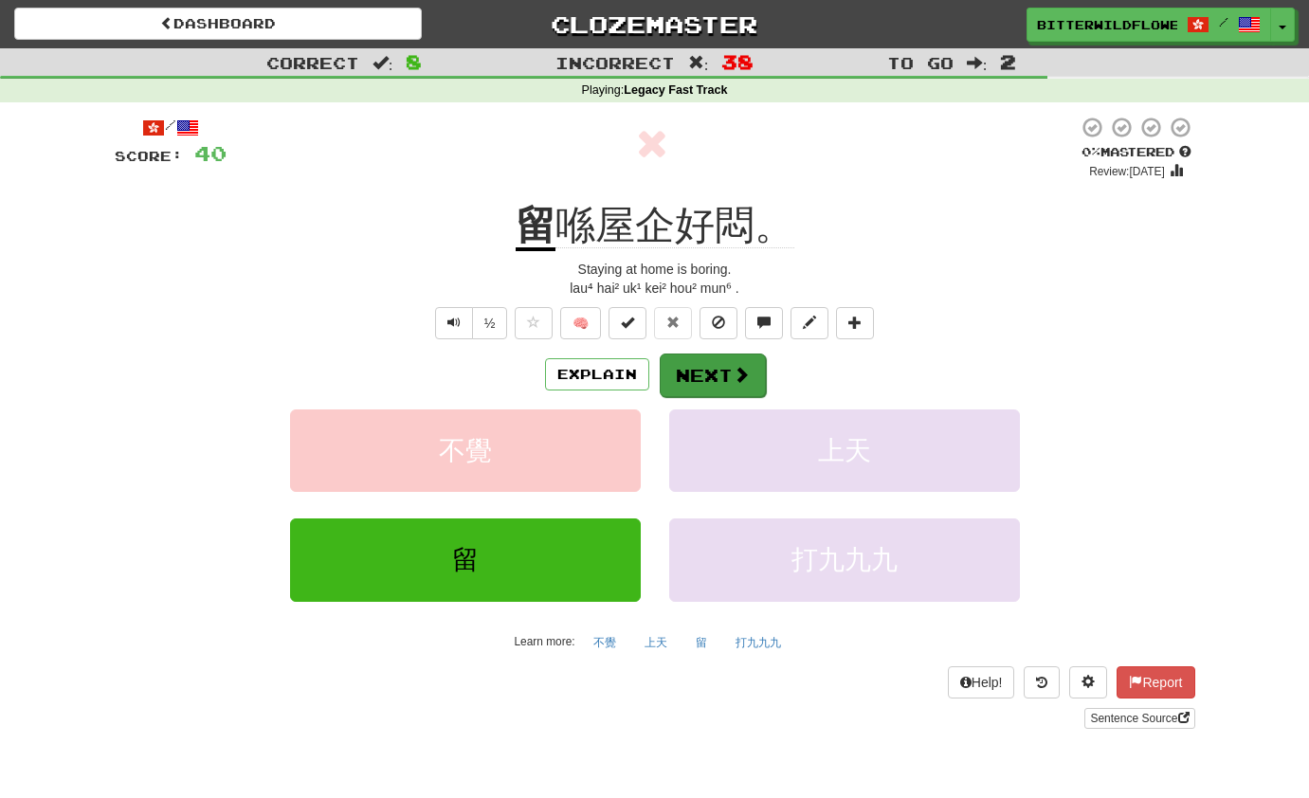
click at [689, 374] on button "Next" at bounding box center [713, 376] width 106 height 44
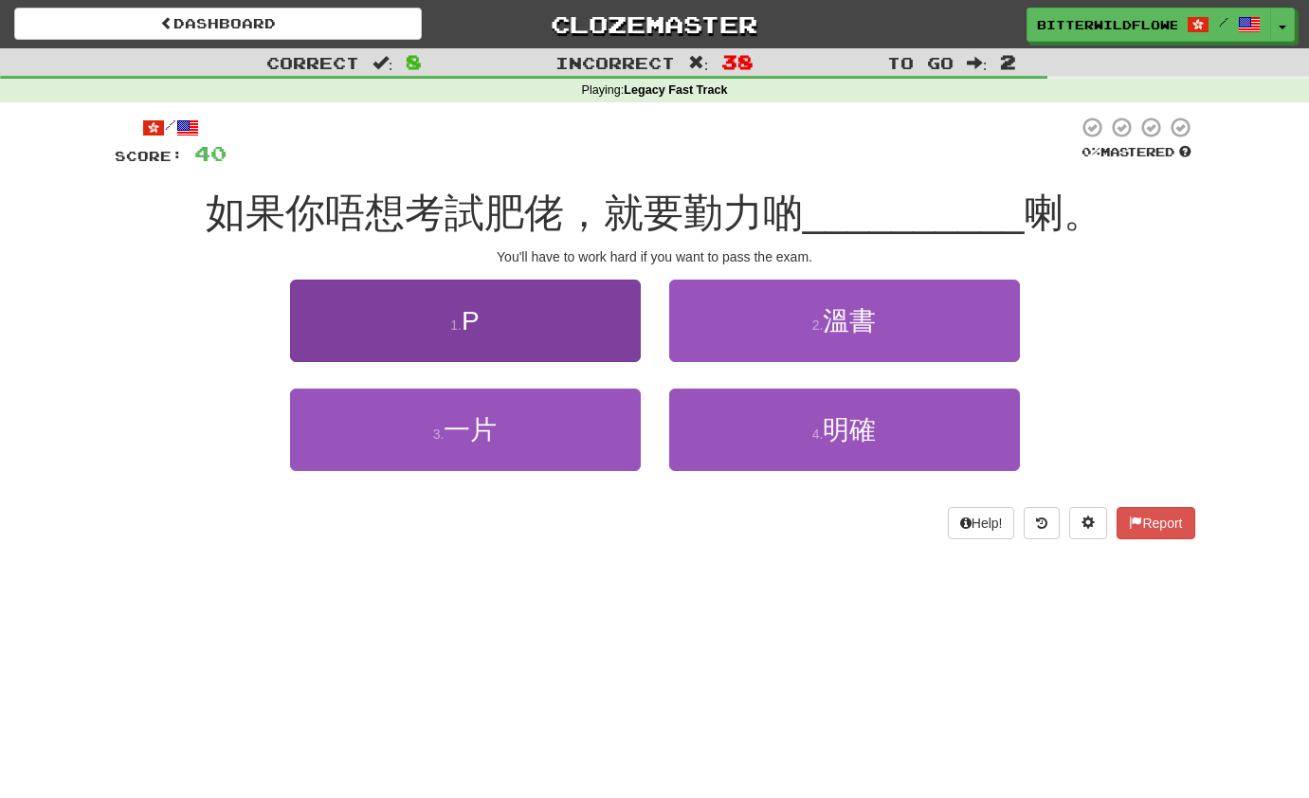
click at [507, 342] on button "1 . P" at bounding box center [465, 321] width 351 height 82
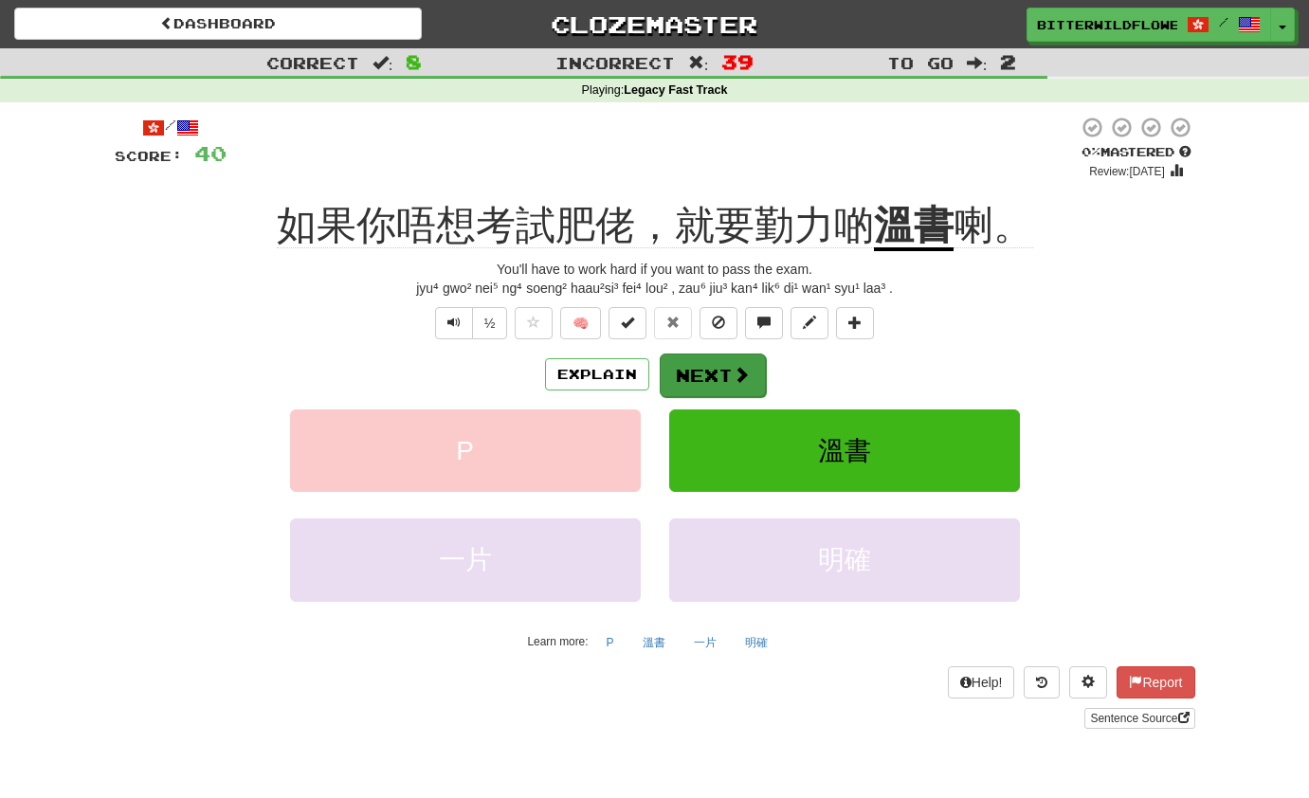
click at [709, 372] on button "Next" at bounding box center [713, 376] width 106 height 44
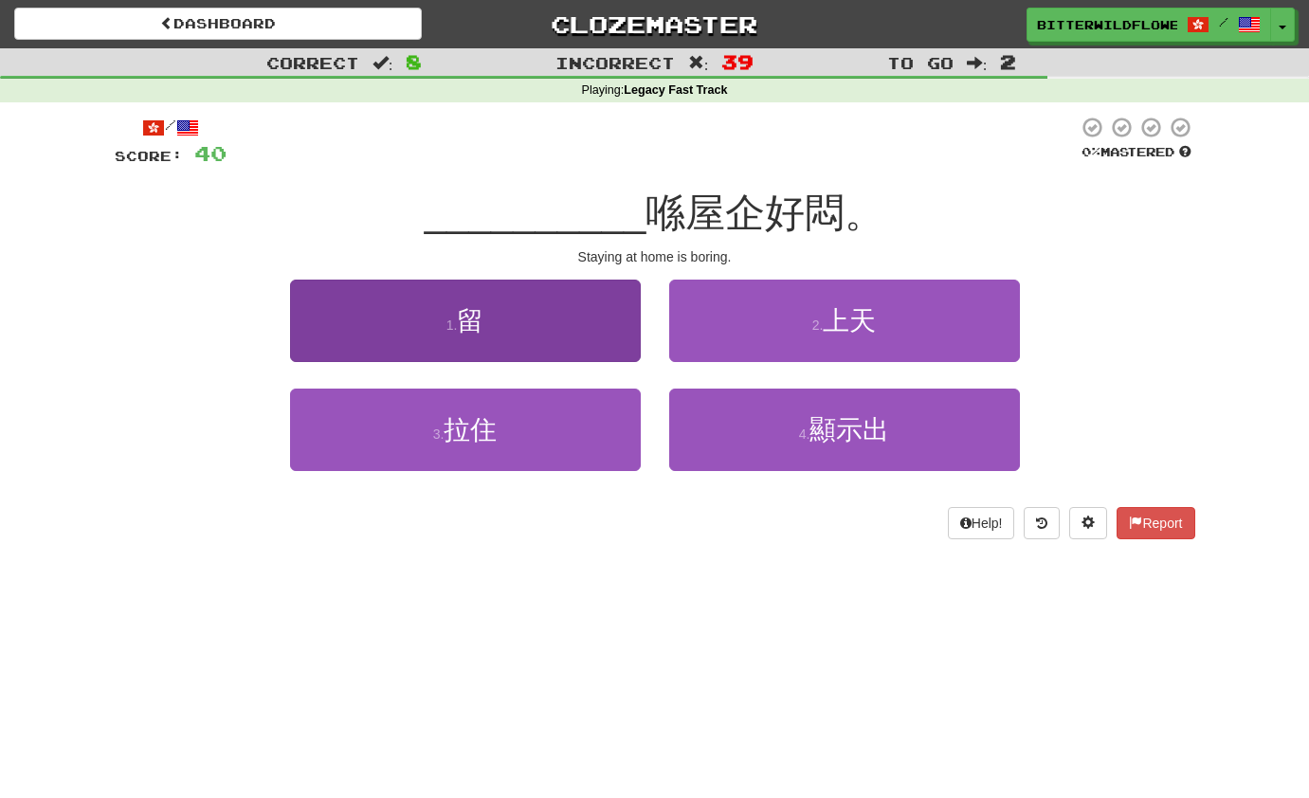
click at [486, 340] on button "1 . 留" at bounding box center [465, 321] width 351 height 82
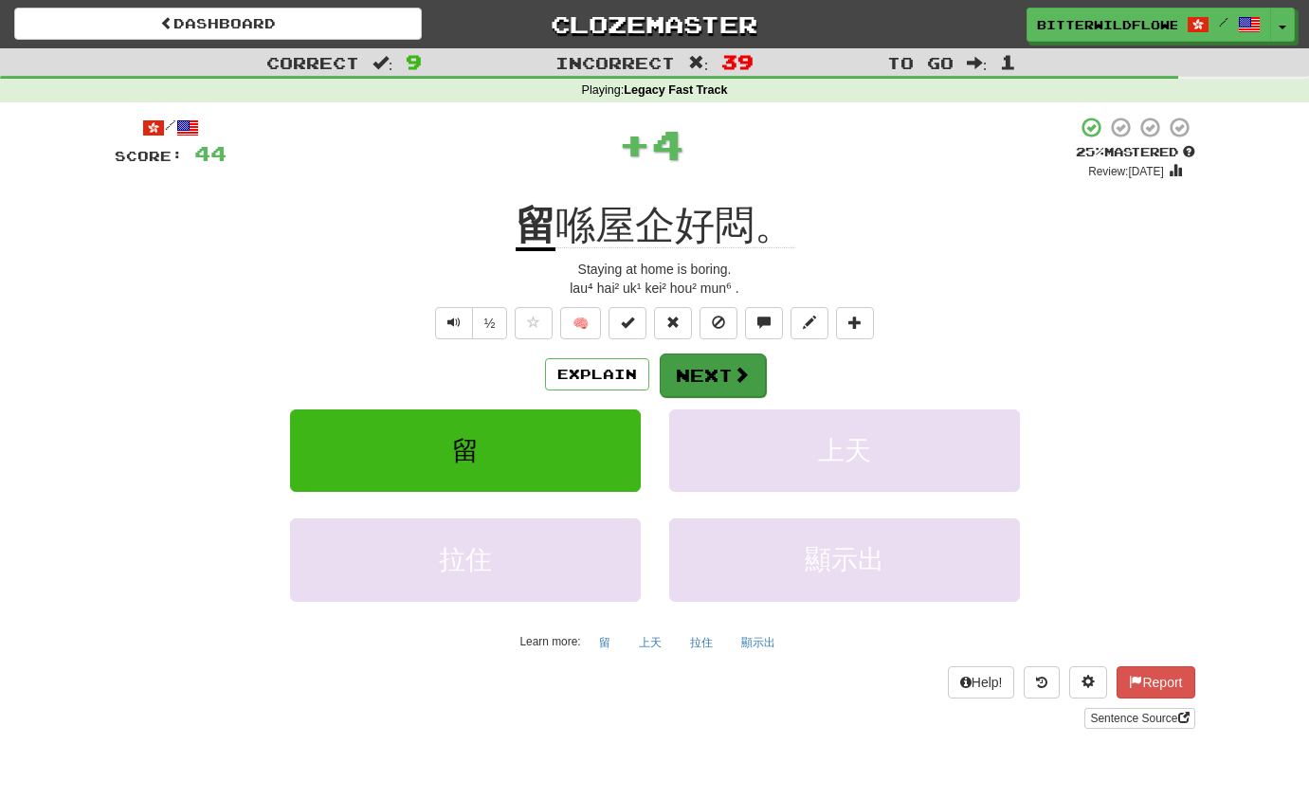
click at [700, 366] on button "Next" at bounding box center [713, 376] width 106 height 44
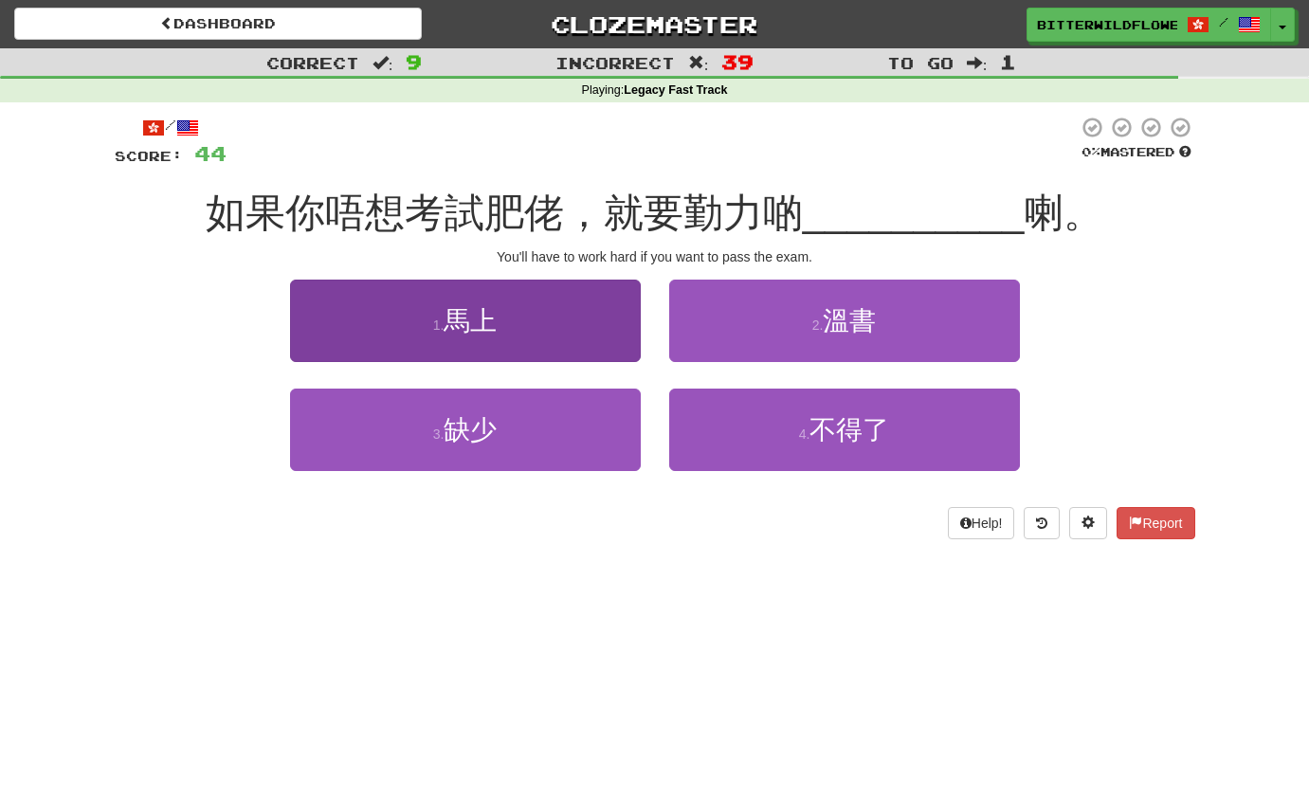
click at [492, 336] on button "1 . 馬上" at bounding box center [465, 321] width 351 height 82
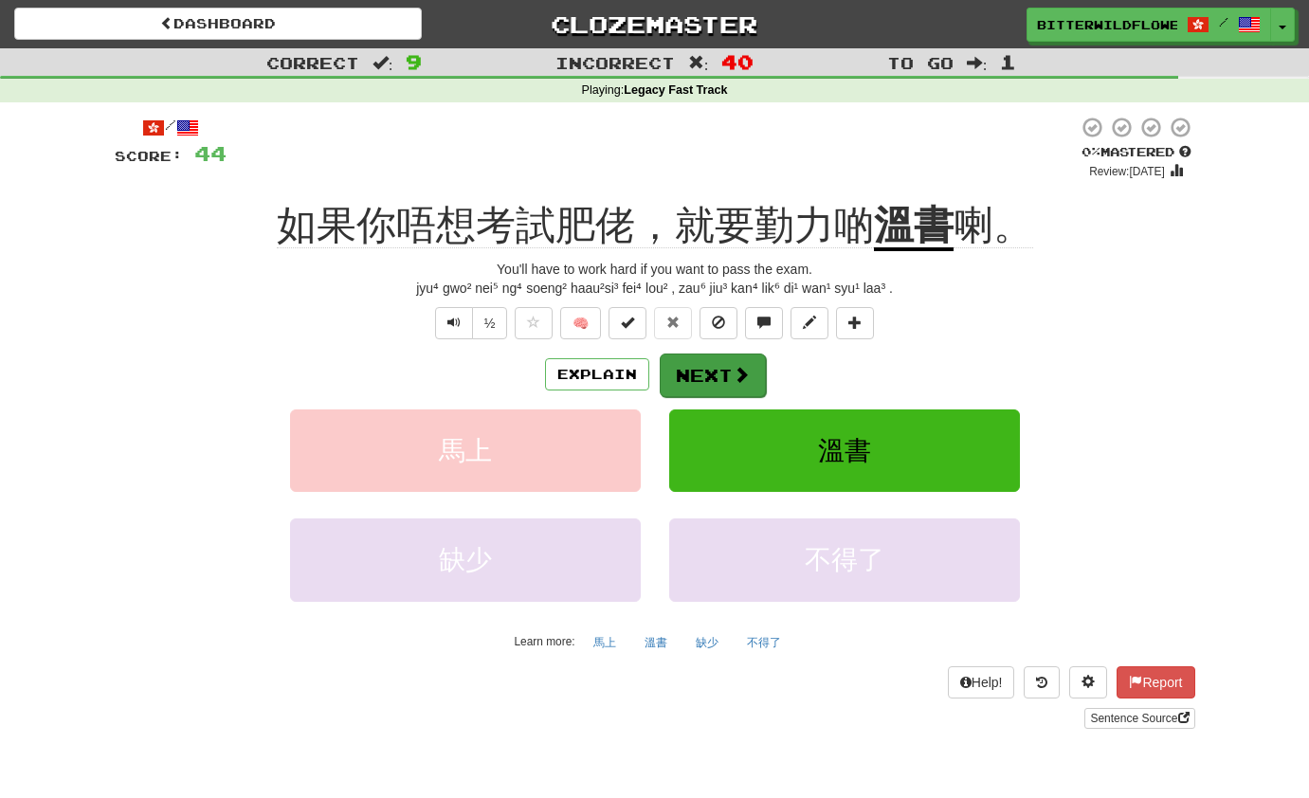
click at [722, 366] on button "Next" at bounding box center [713, 376] width 106 height 44
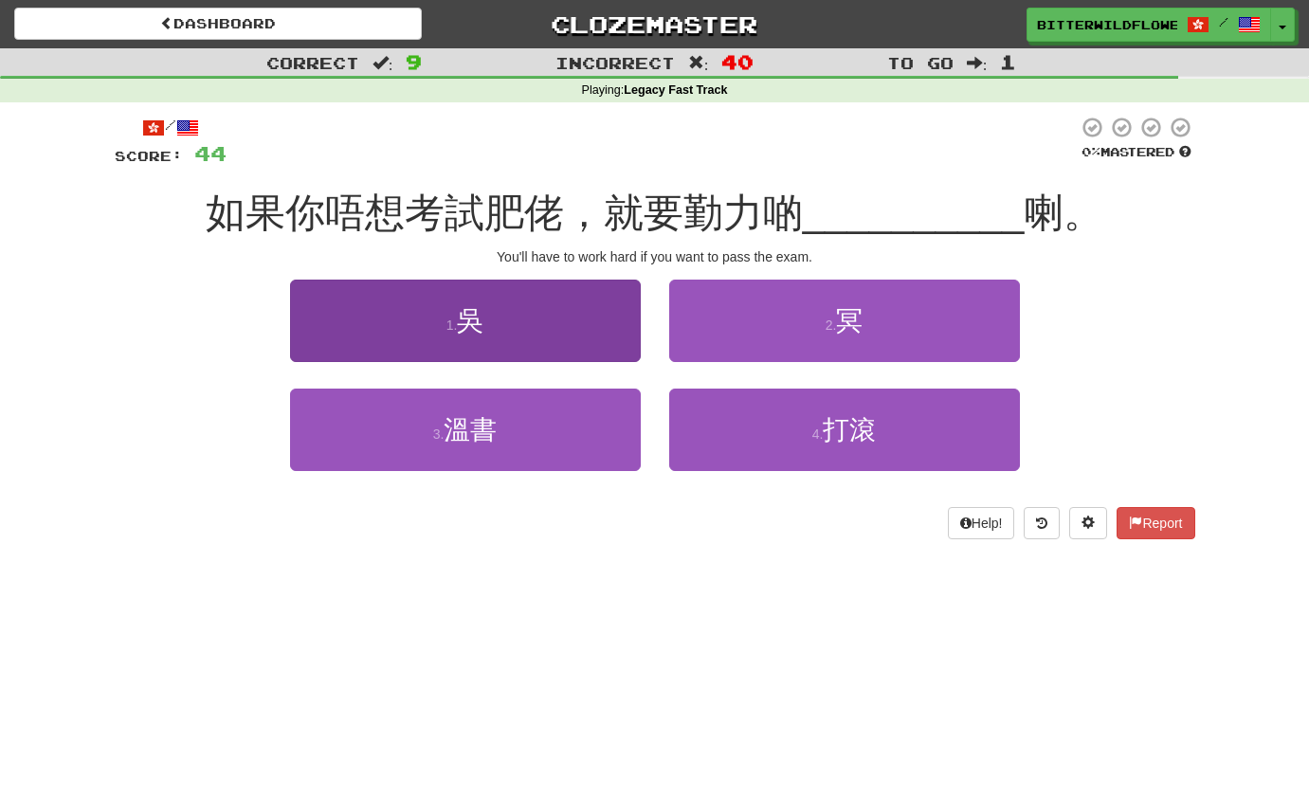
click at [484, 321] on span "吳" at bounding box center [470, 320] width 27 height 29
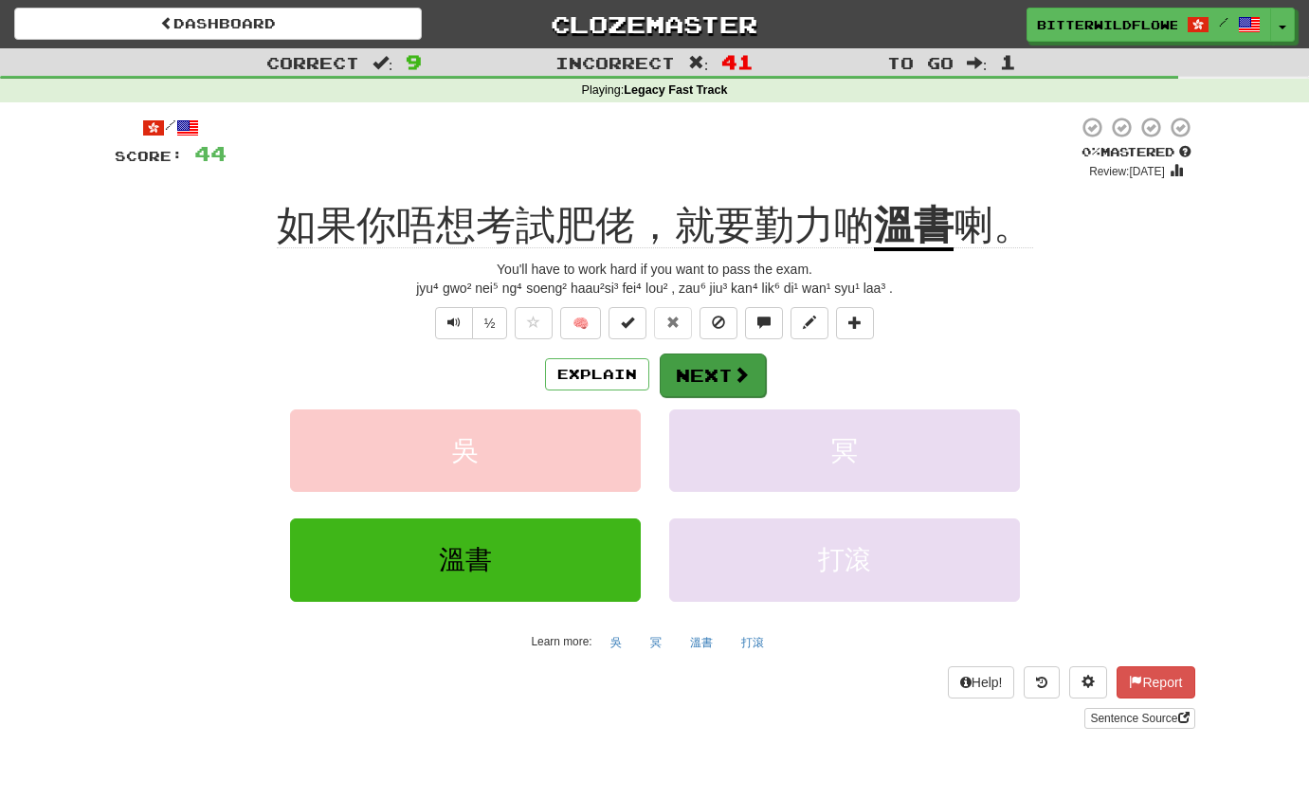
click at [706, 369] on button "Next" at bounding box center [713, 376] width 106 height 44
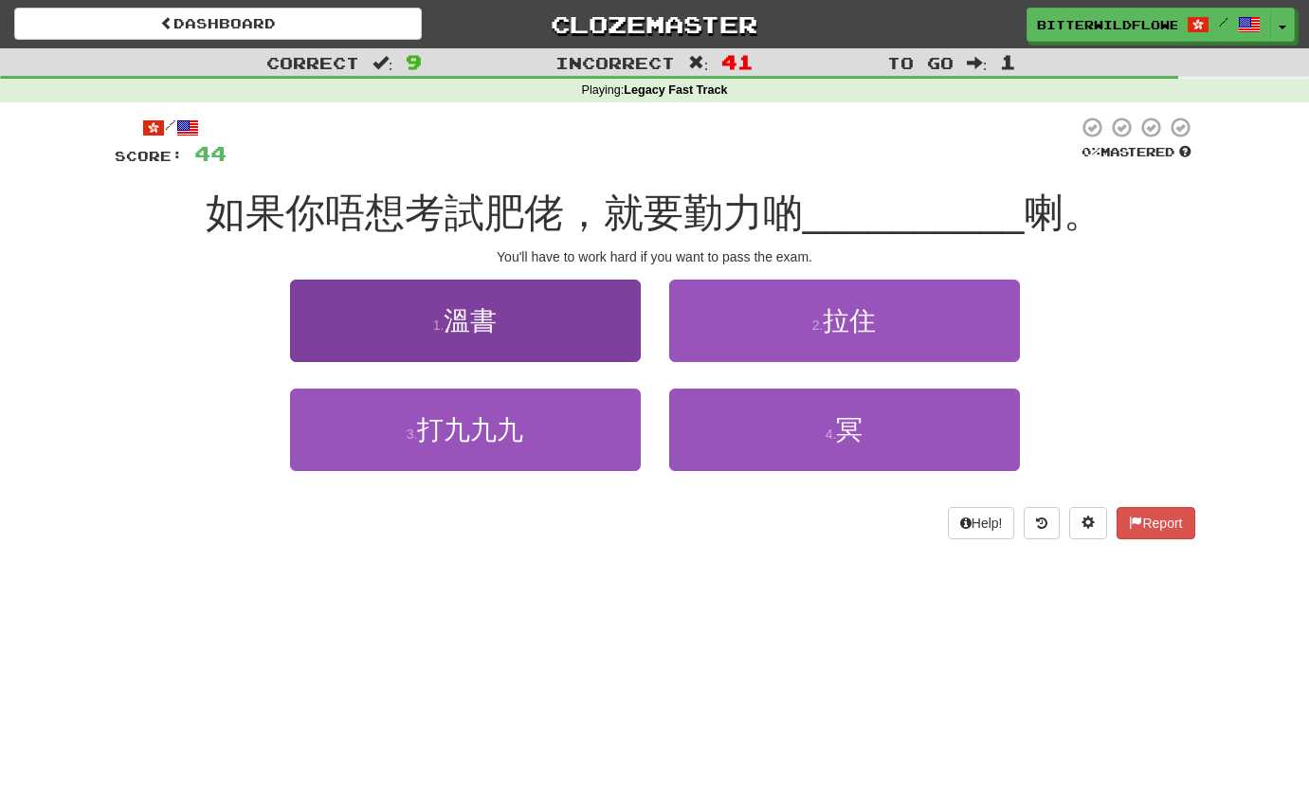
click at [484, 338] on button "1 . 溫書" at bounding box center [465, 321] width 351 height 82
